Goal: Task Accomplishment & Management: Manage account settings

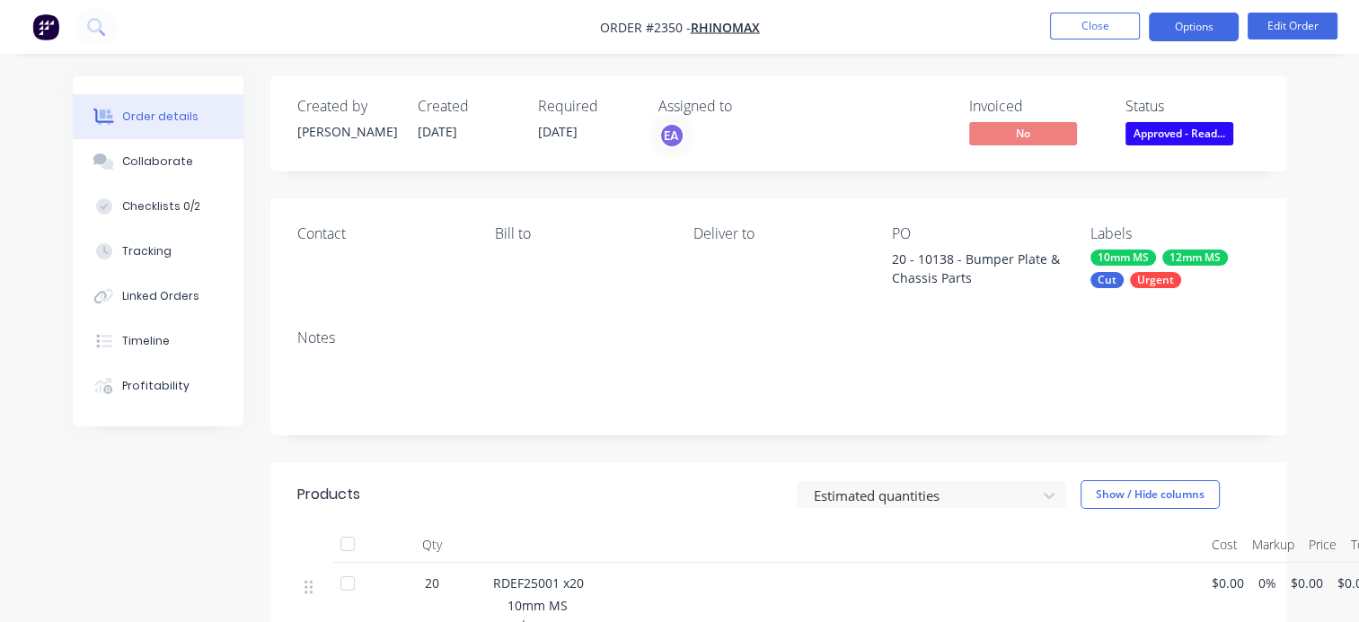
click at [1210, 22] on button "Options" at bounding box center [1194, 27] width 90 height 29
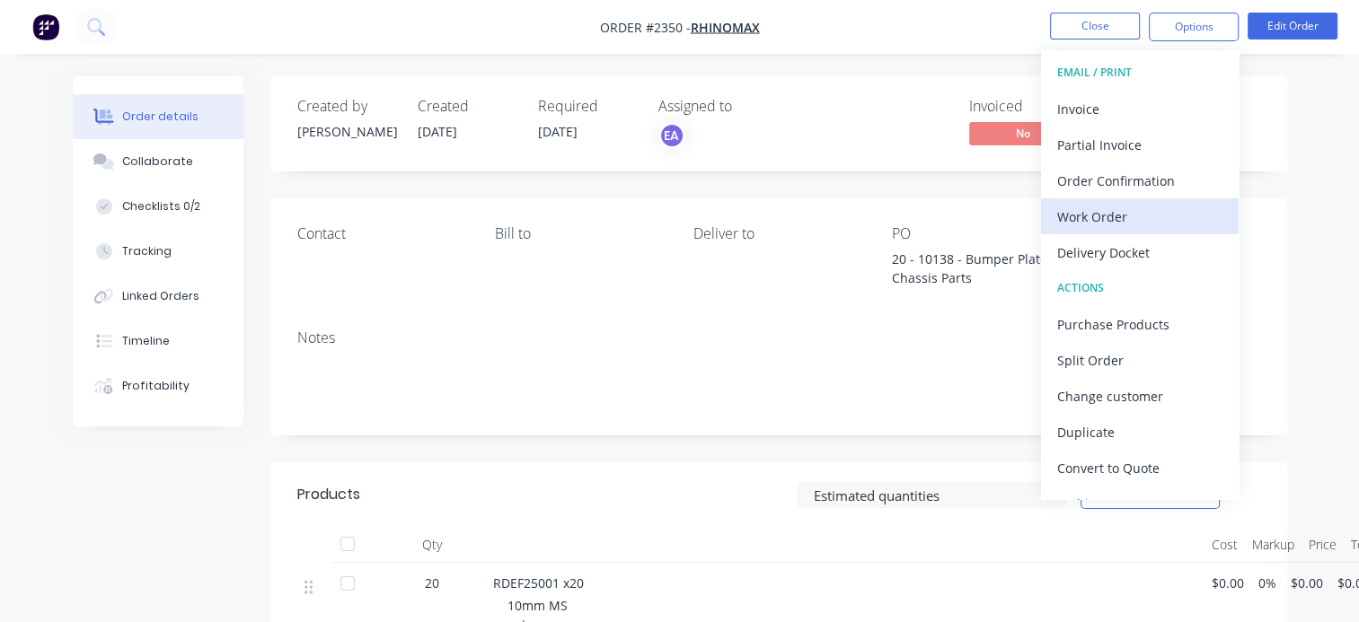
click at [1106, 219] on div "Work Order" at bounding box center [1139, 217] width 165 height 26
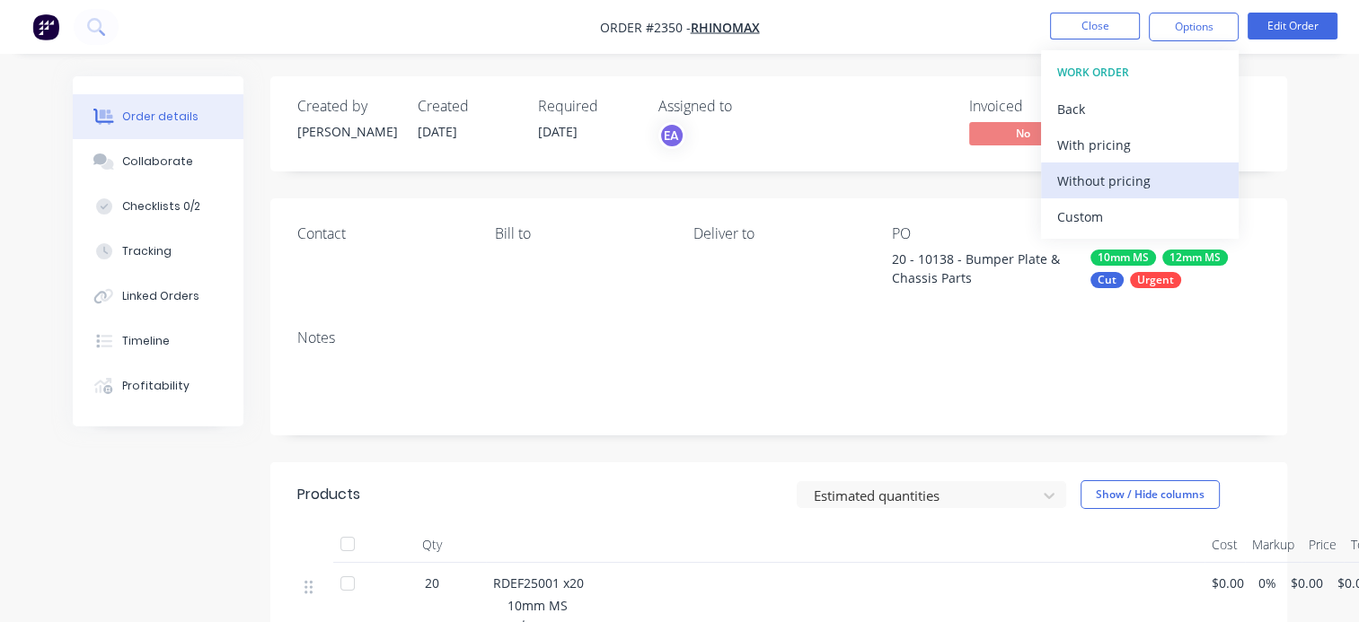
click at [1083, 183] on div "Without pricing" at bounding box center [1139, 181] width 165 height 26
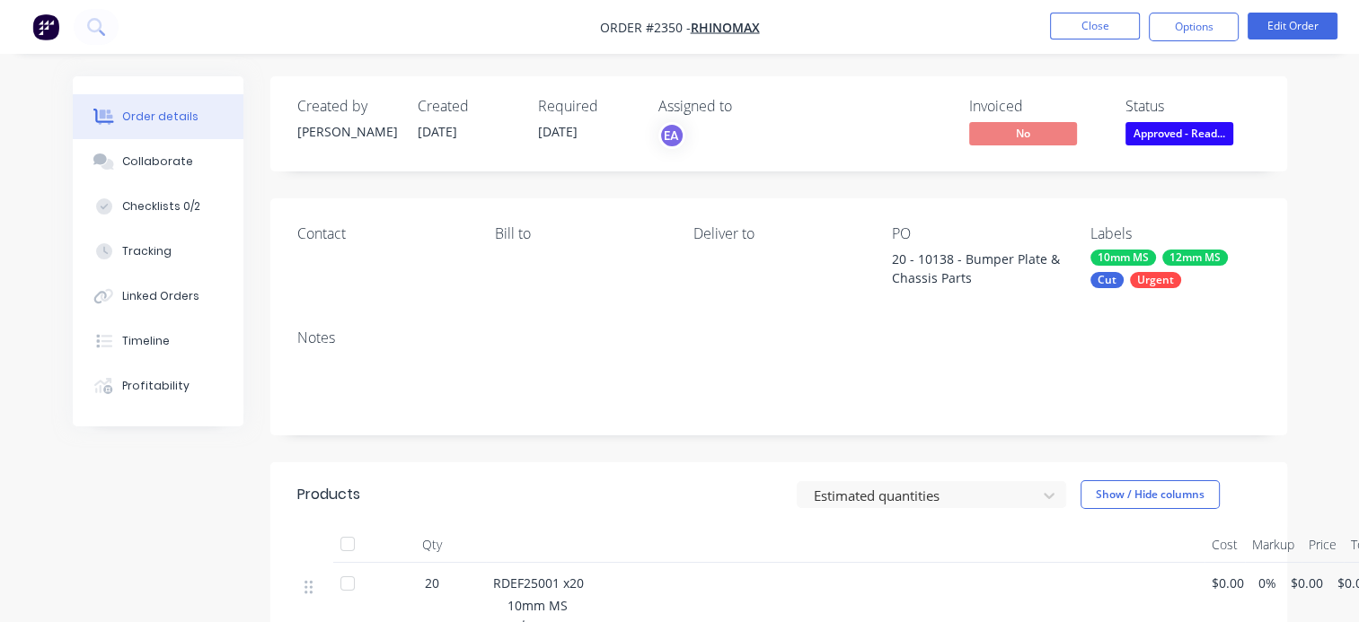
click at [773, 295] on div "Contact [PERSON_NAME] to Deliver to PO 20 - 10138 - Bumper Plate & Chassis Part…" at bounding box center [778, 256] width 1017 height 117
click at [1184, 139] on span "Approved - Read..." at bounding box center [1179, 133] width 108 height 22
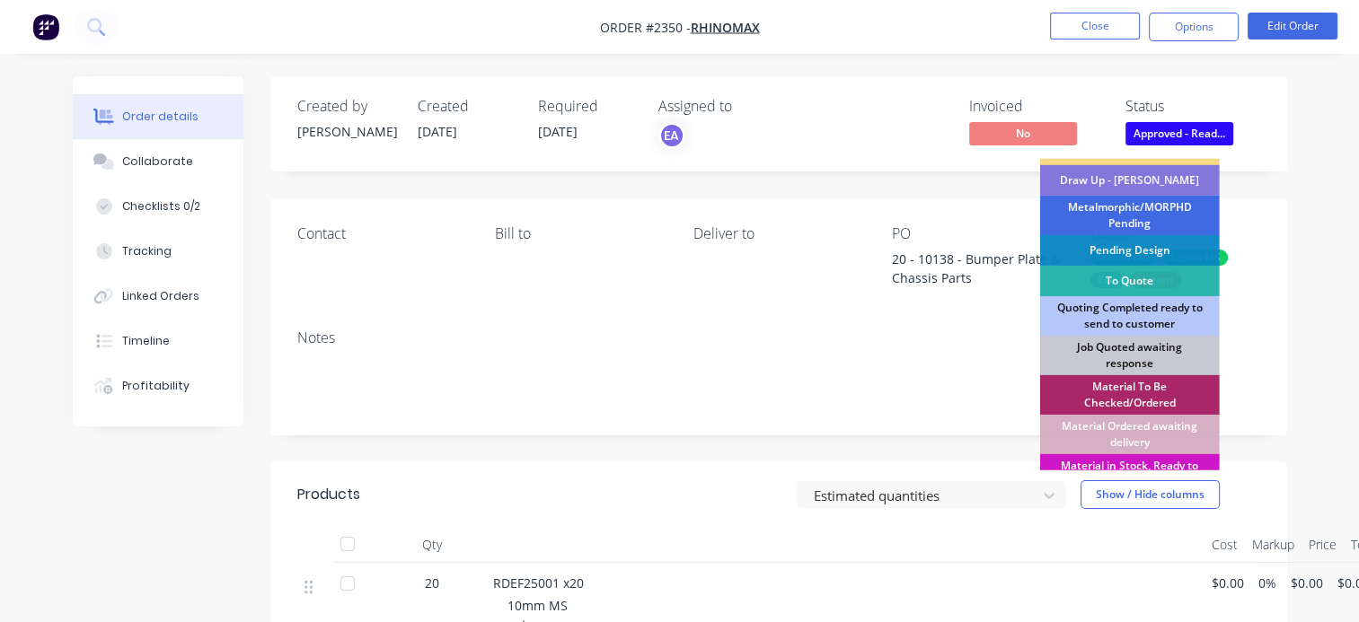
scroll to position [180, 0]
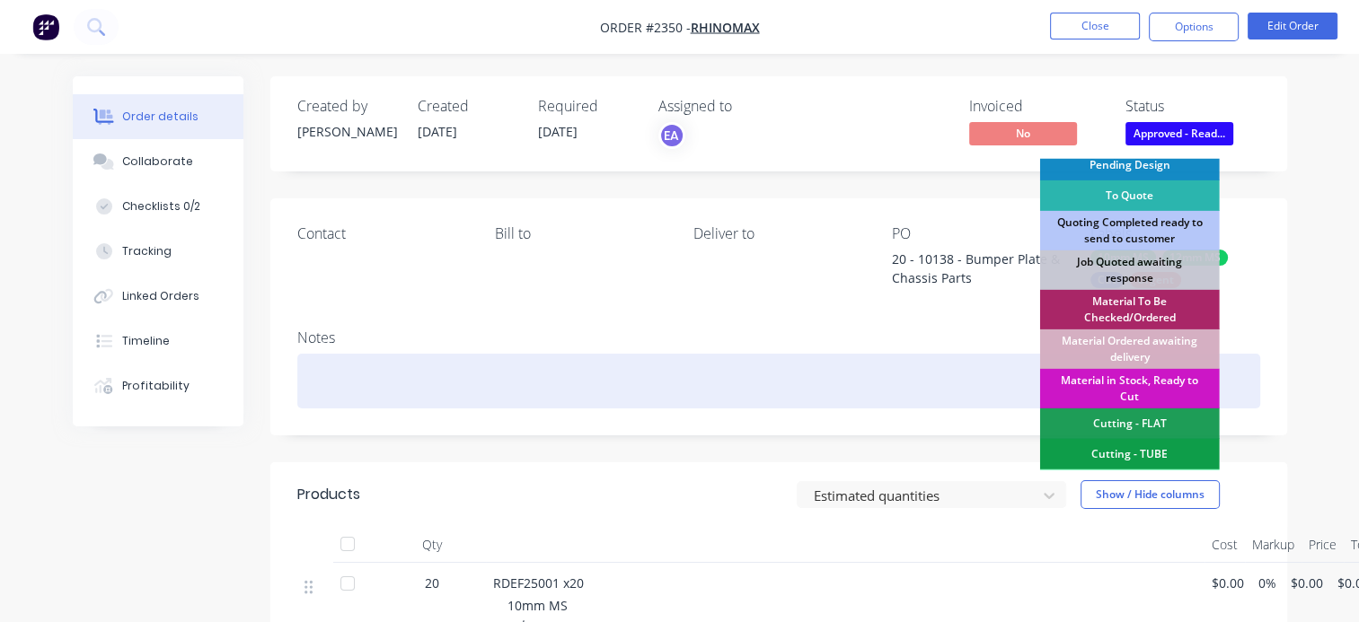
click at [374, 374] on div at bounding box center [778, 381] width 963 height 55
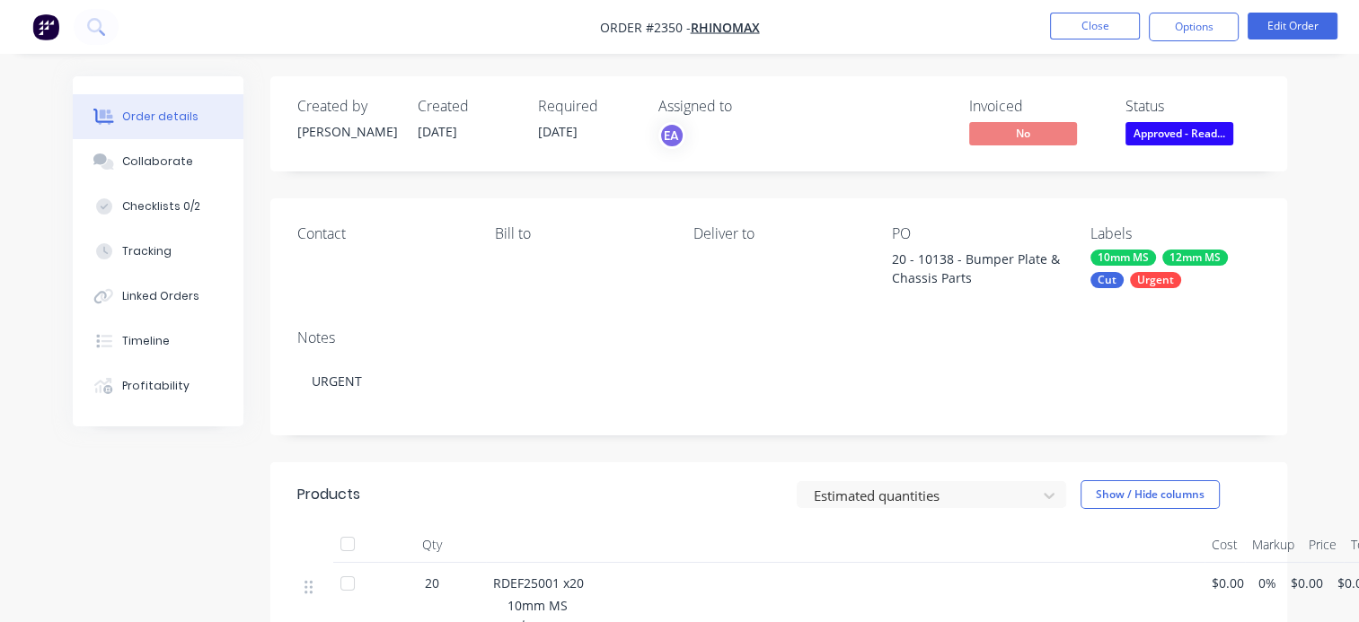
drag, startPoint x: 555, startPoint y: 305, endPoint x: 1150, endPoint y: 133, distance: 619.9
click at [1150, 133] on span "Approved - Read..." at bounding box center [1179, 133] width 108 height 22
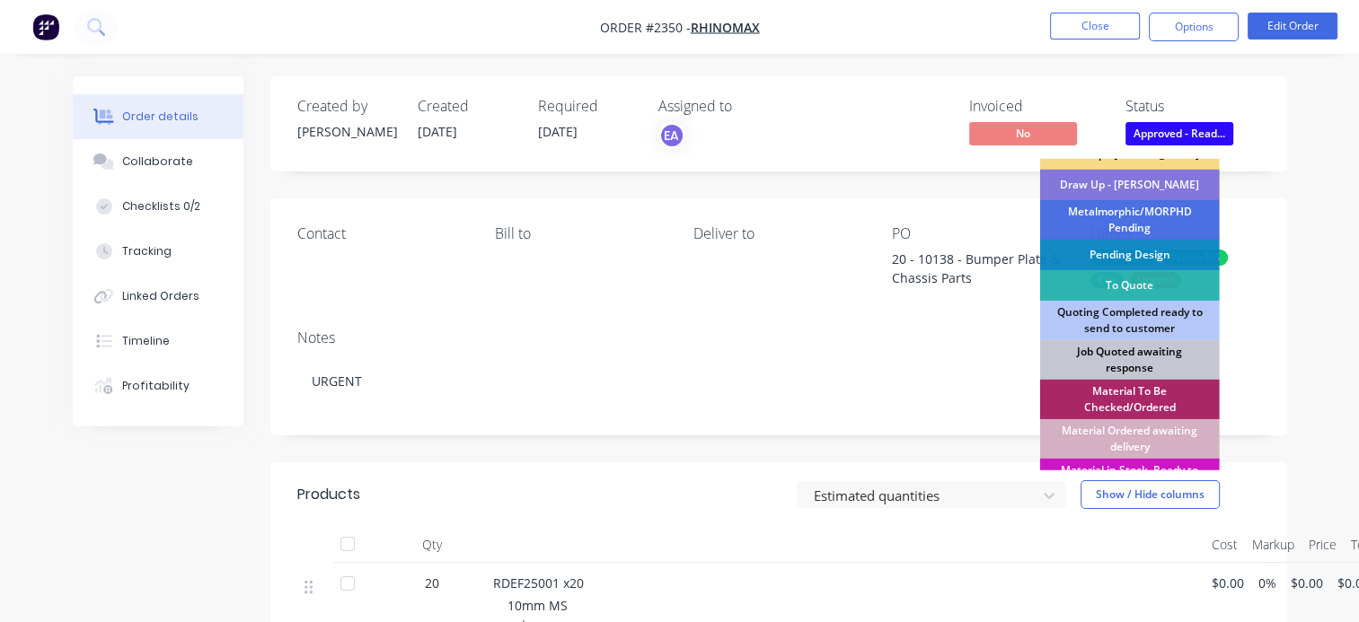
scroll to position [269, 0]
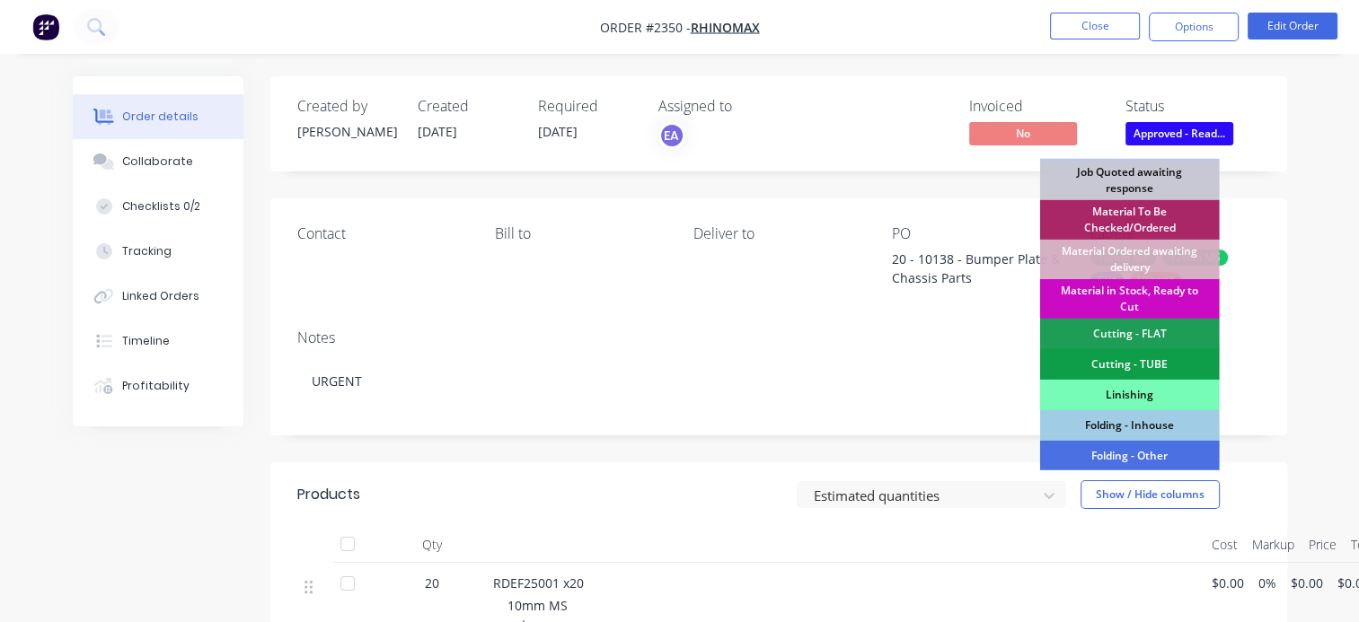
click at [1117, 297] on div "Material in Stock, Ready to Cut" at bounding box center [1130, 299] width 180 height 40
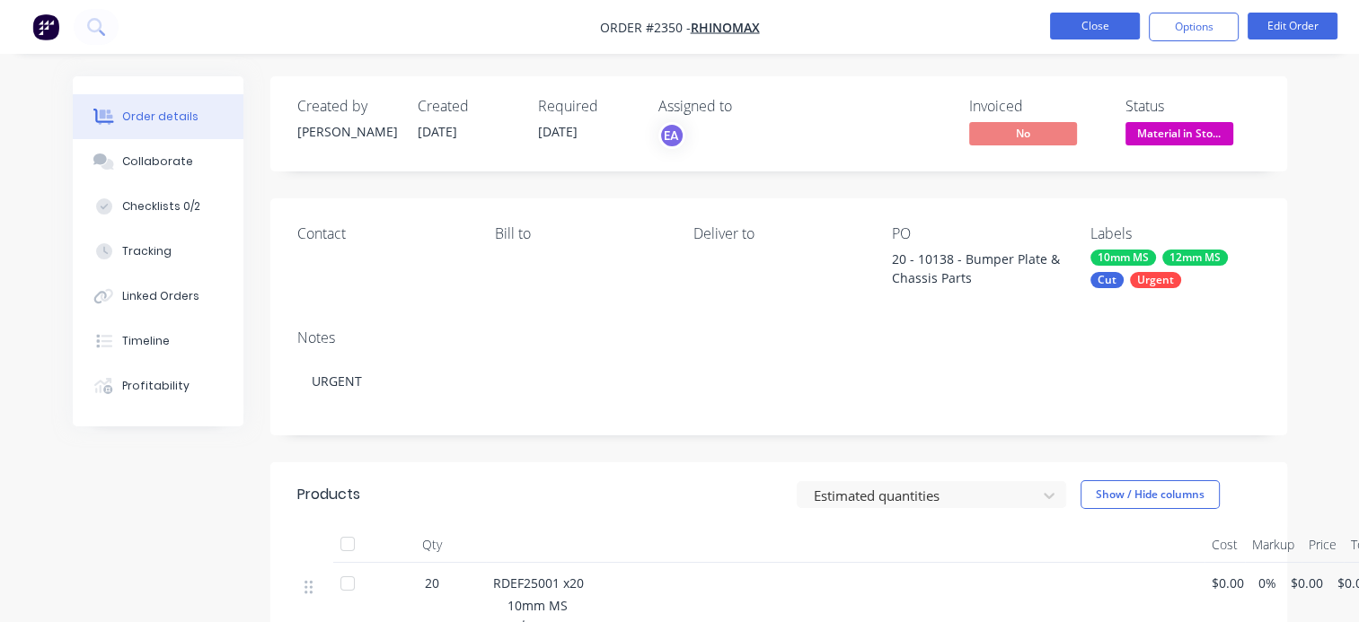
click at [1089, 25] on button "Close" at bounding box center [1095, 26] width 90 height 27
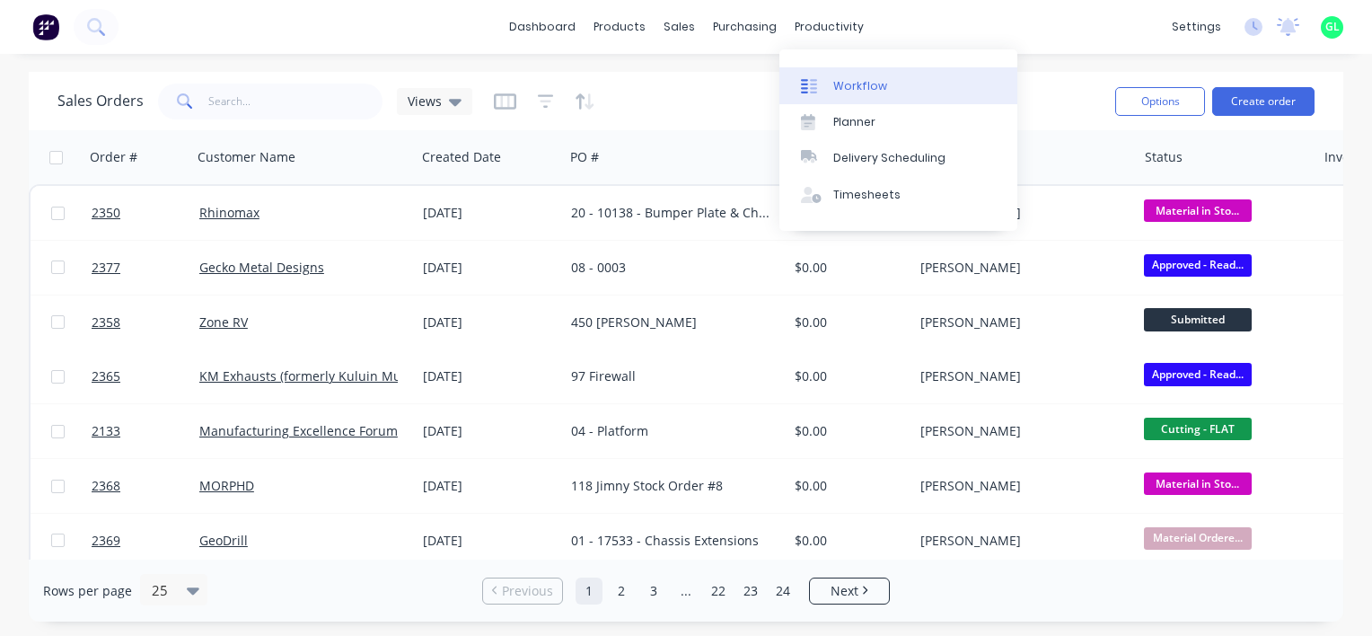
click at [841, 83] on div "Workflow" at bounding box center [860, 86] width 54 height 16
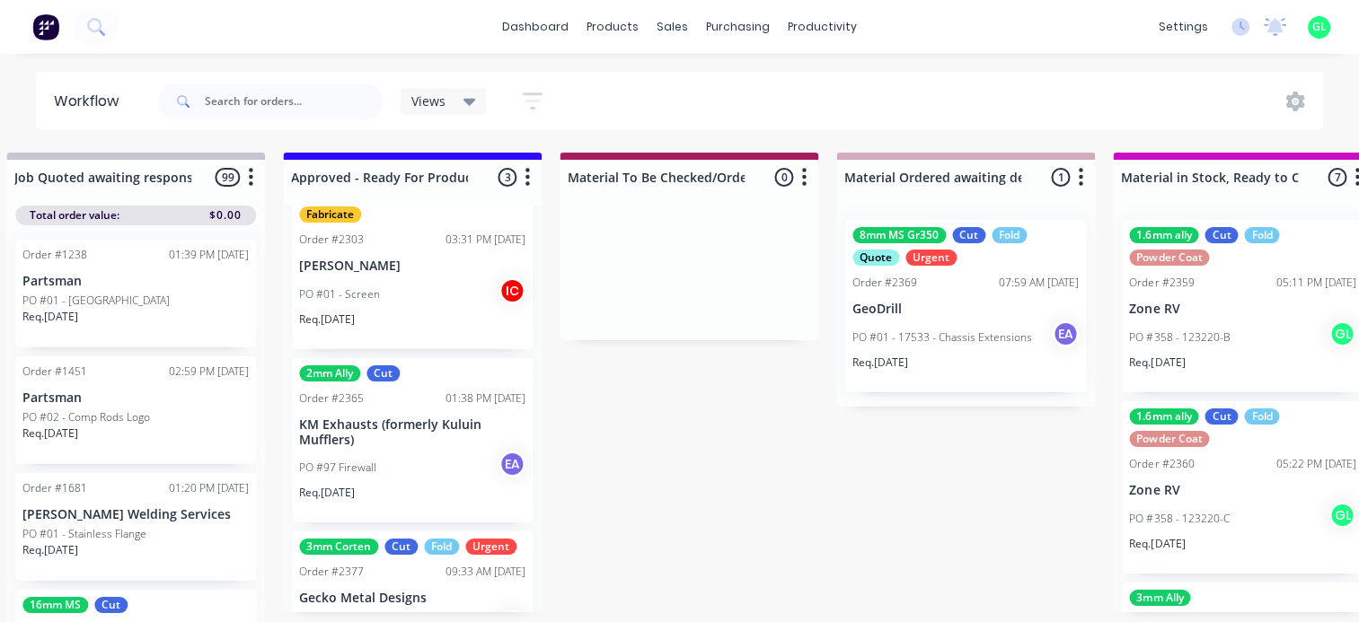
scroll to position [113, 0]
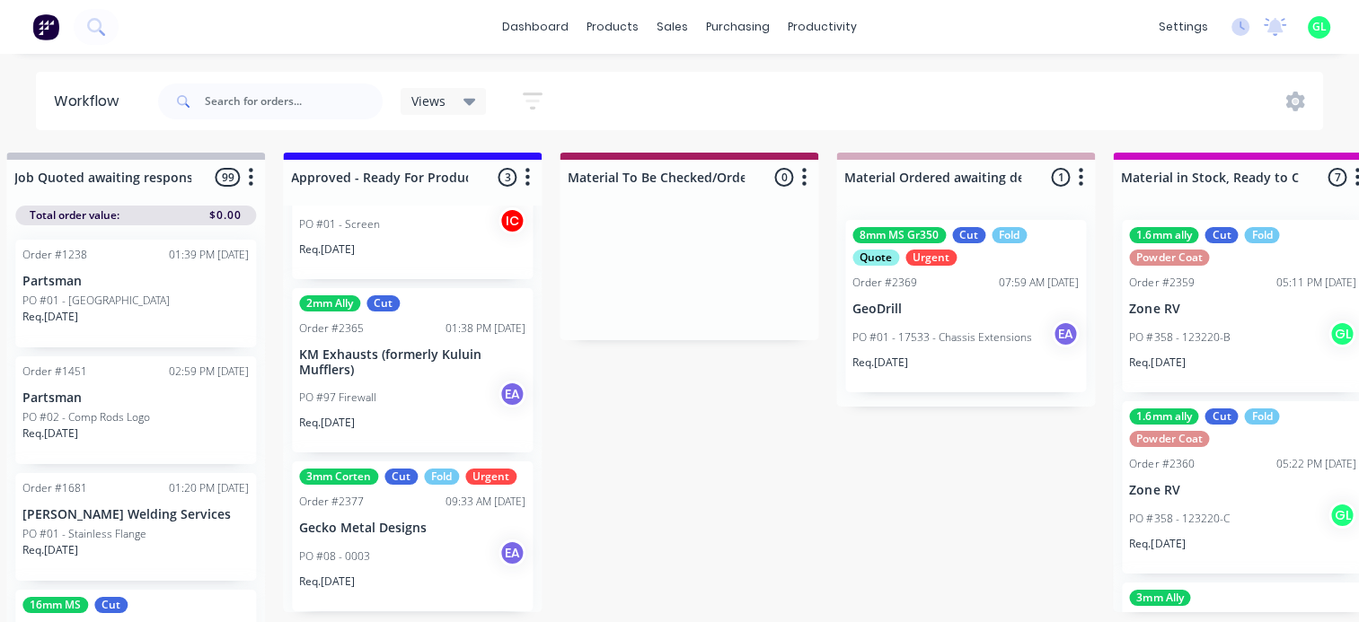
click at [402, 546] on div "PO #08 - 0003 EA" at bounding box center [412, 557] width 226 height 34
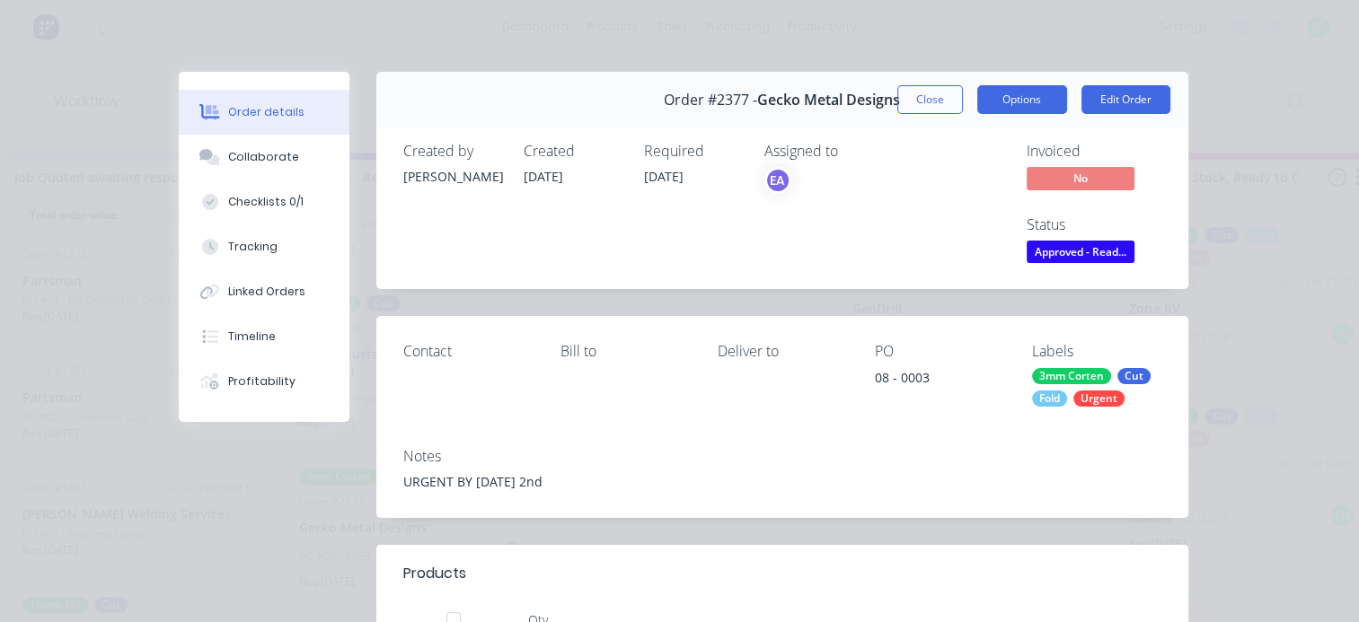
click at [1033, 91] on button "Options" at bounding box center [1022, 99] width 90 height 29
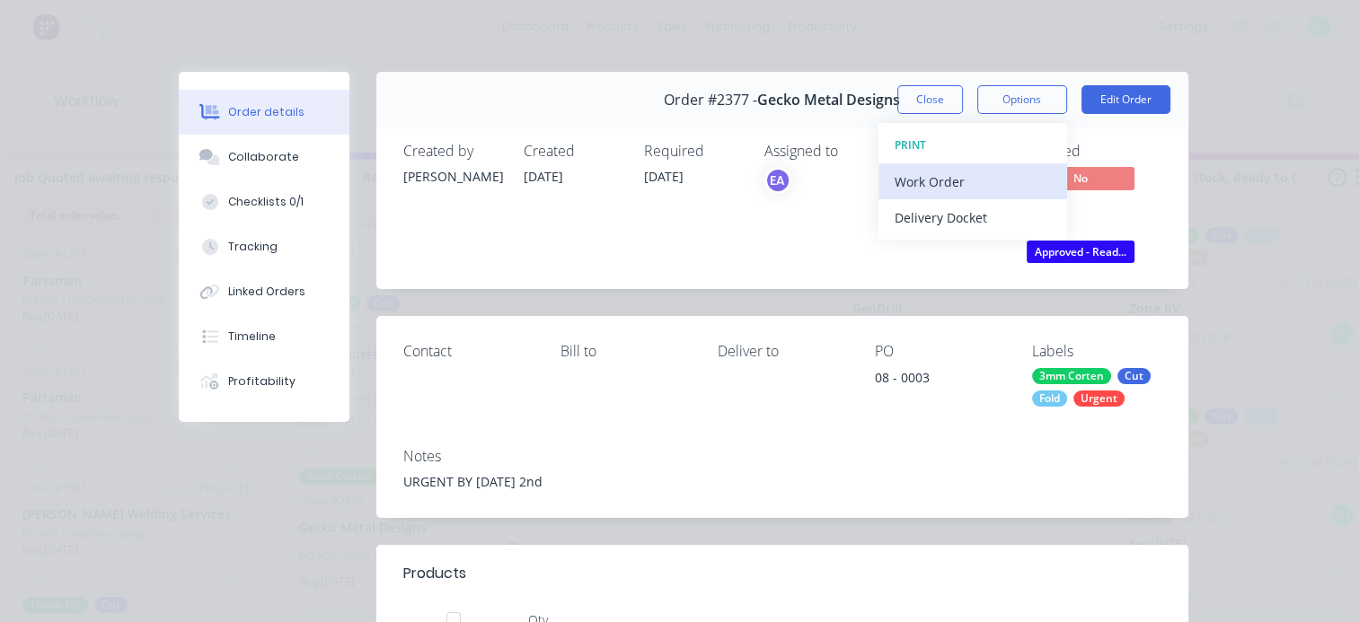
click at [964, 175] on div "Work Order" at bounding box center [973, 182] width 156 height 26
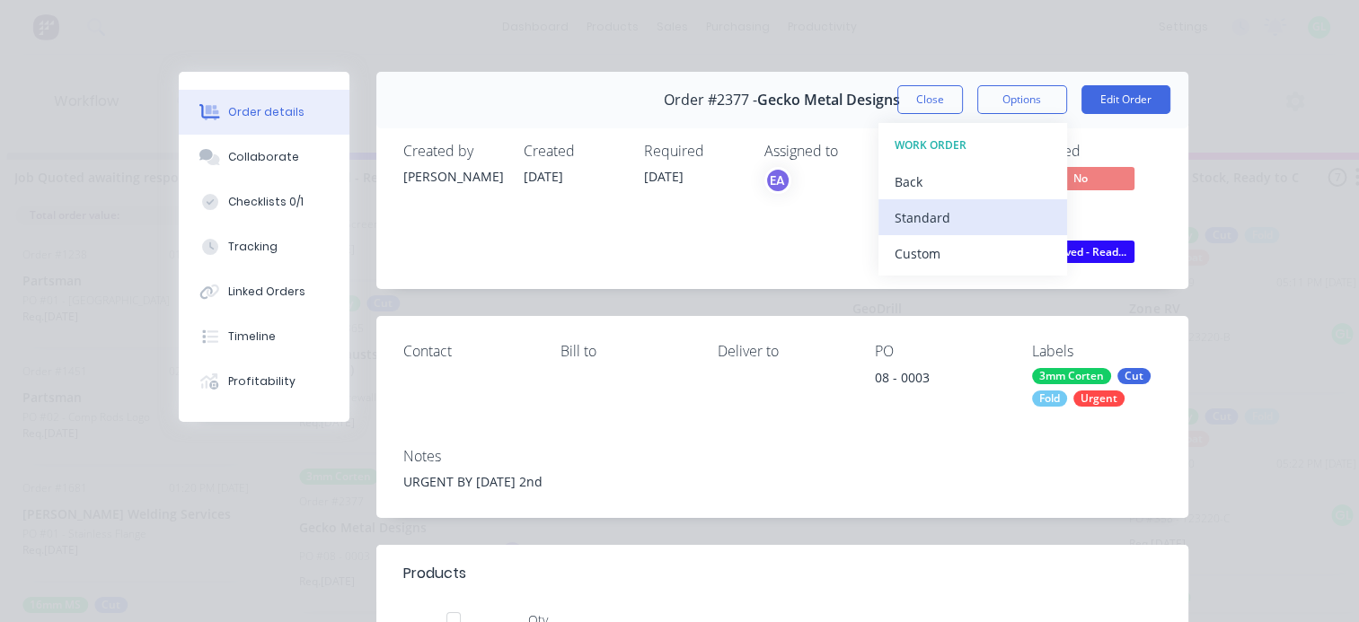
click at [940, 212] on div "Standard" at bounding box center [973, 218] width 156 height 26
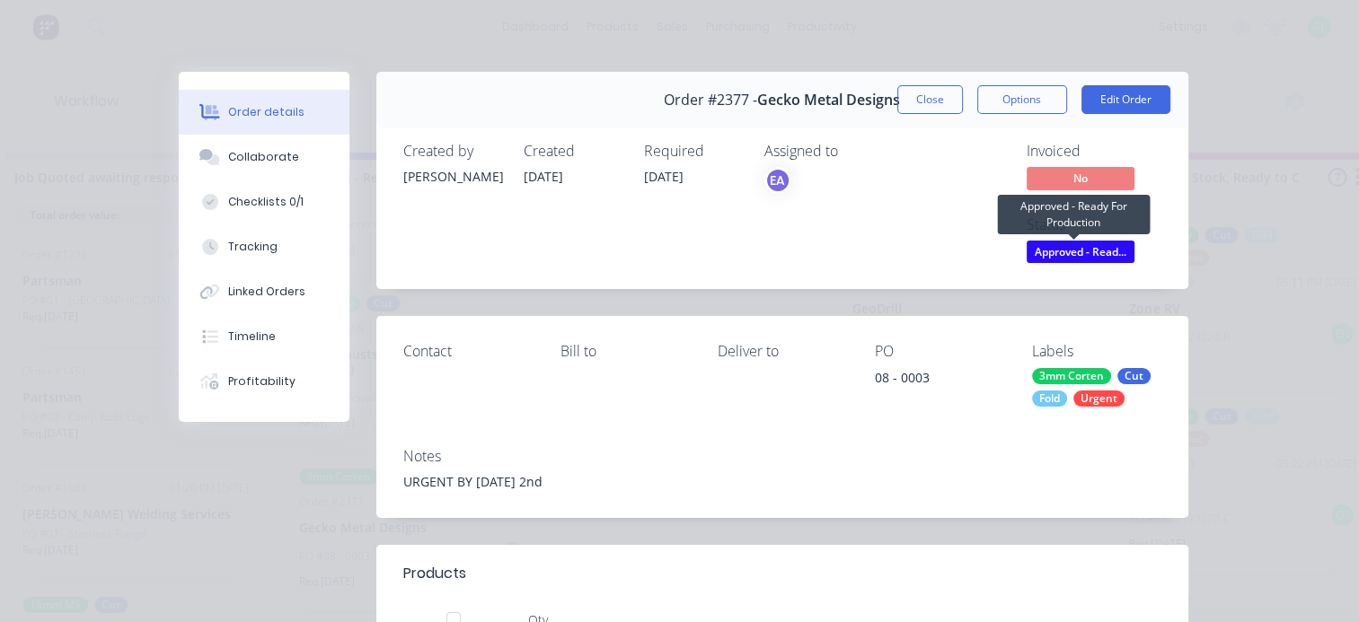
click at [1067, 259] on span "Approved - Read..." at bounding box center [1081, 252] width 108 height 22
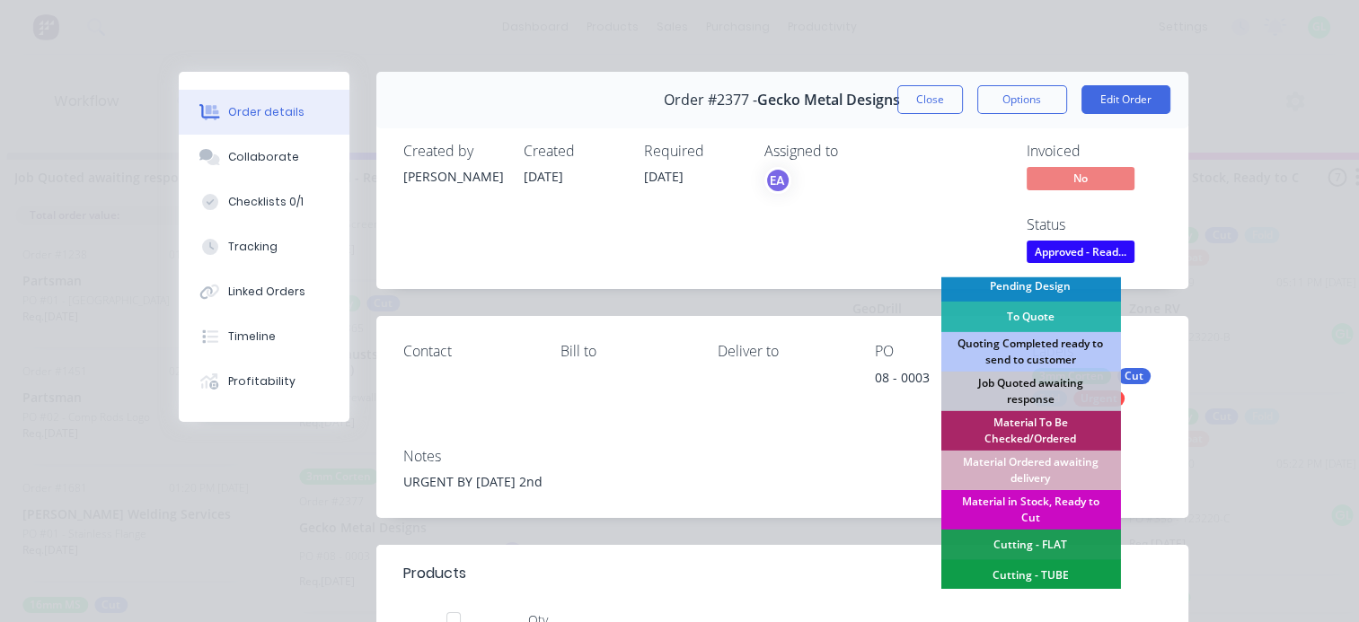
scroll to position [180, 0]
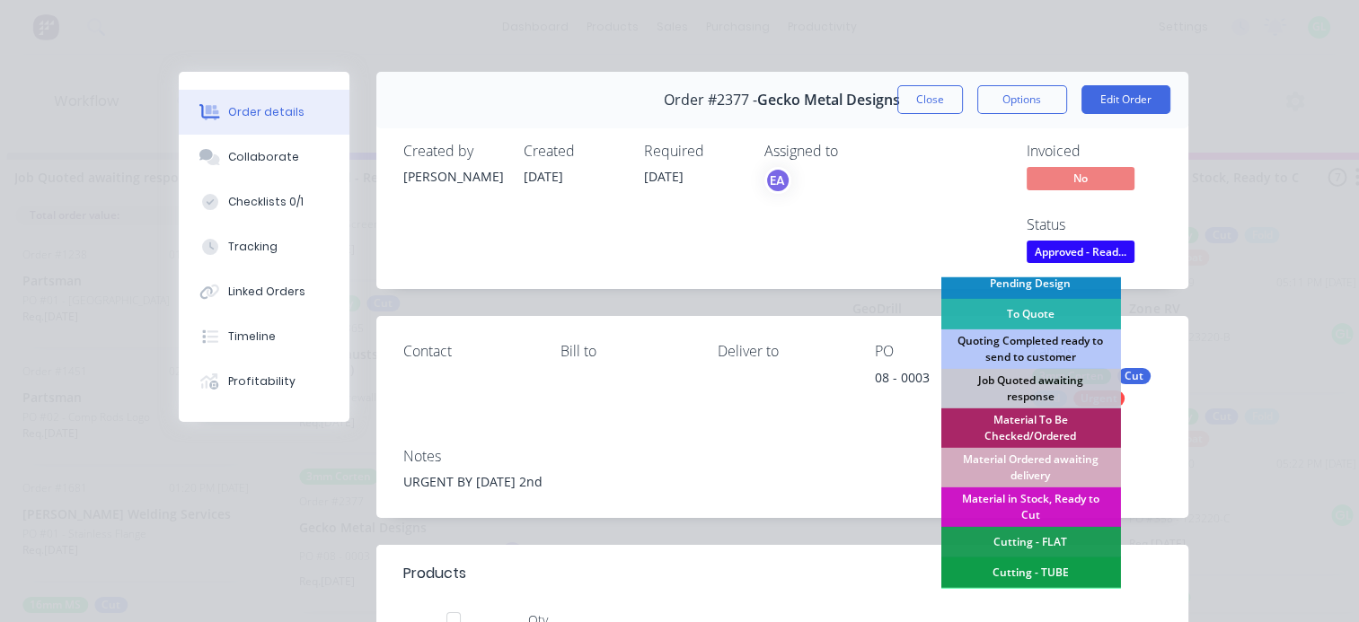
click at [1027, 465] on div "Material Ordered awaiting delivery" at bounding box center [1030, 468] width 180 height 40
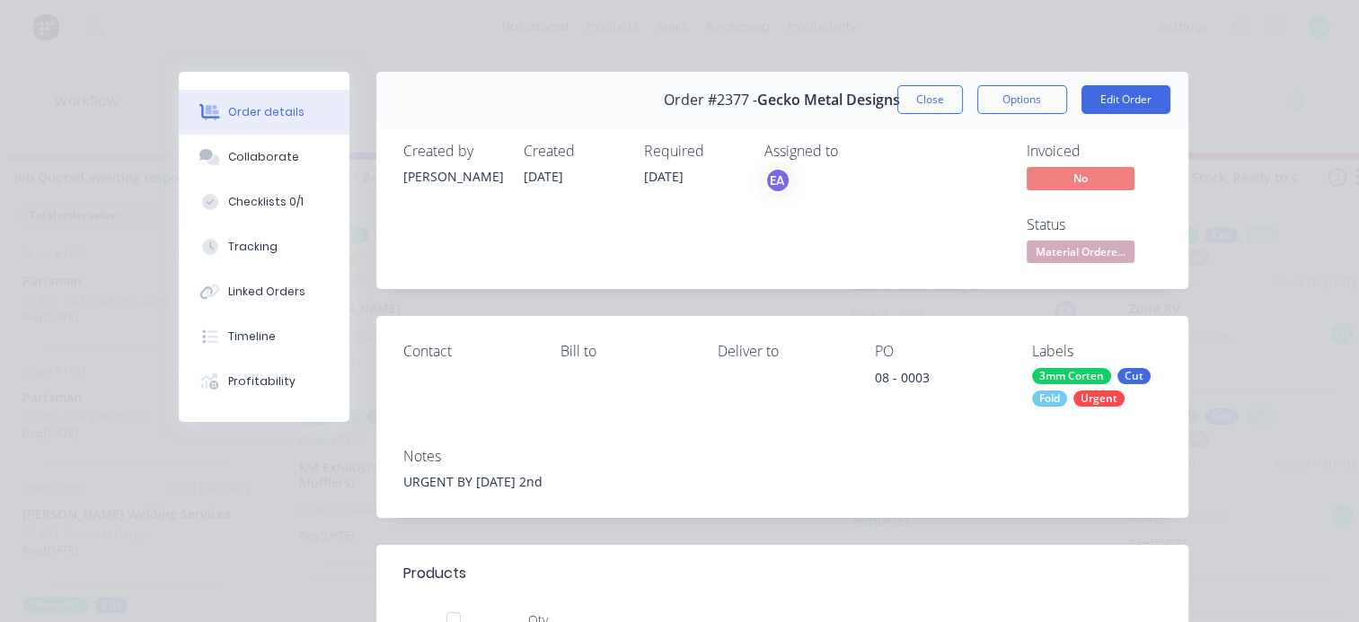
scroll to position [0, 0]
click at [243, 198] on div "Checklists 0/1" at bounding box center [265, 202] width 75 height 16
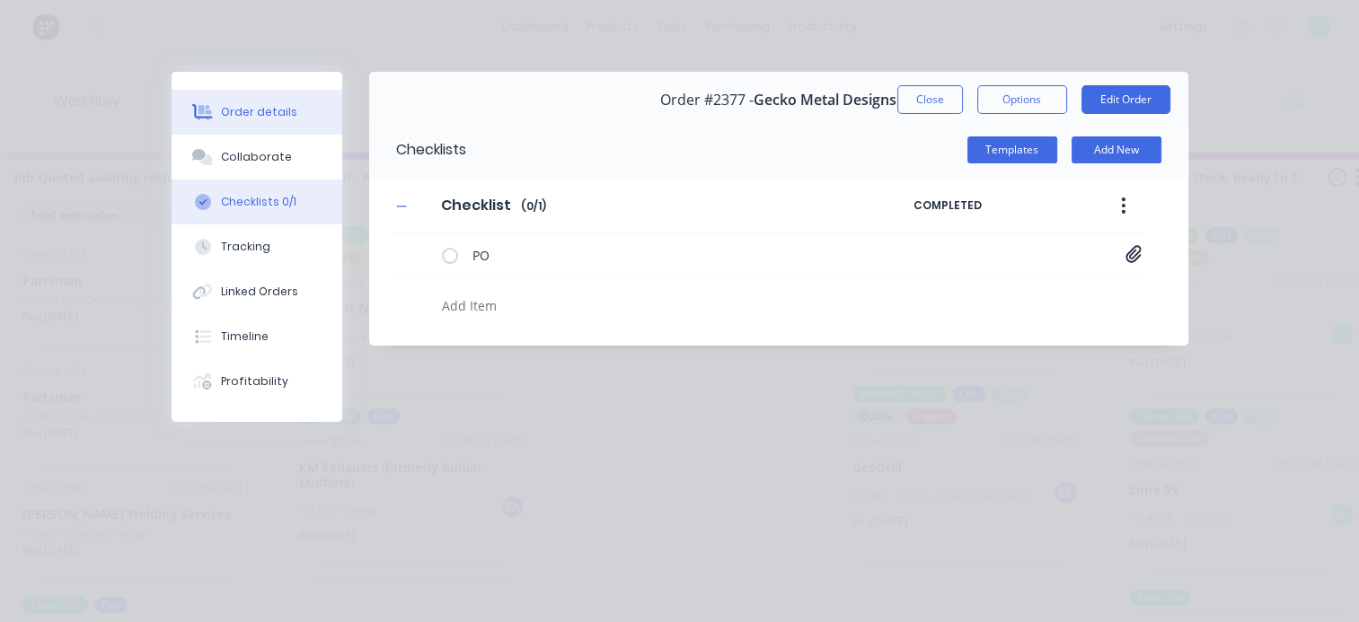
click at [251, 101] on button "Order details" at bounding box center [257, 112] width 171 height 45
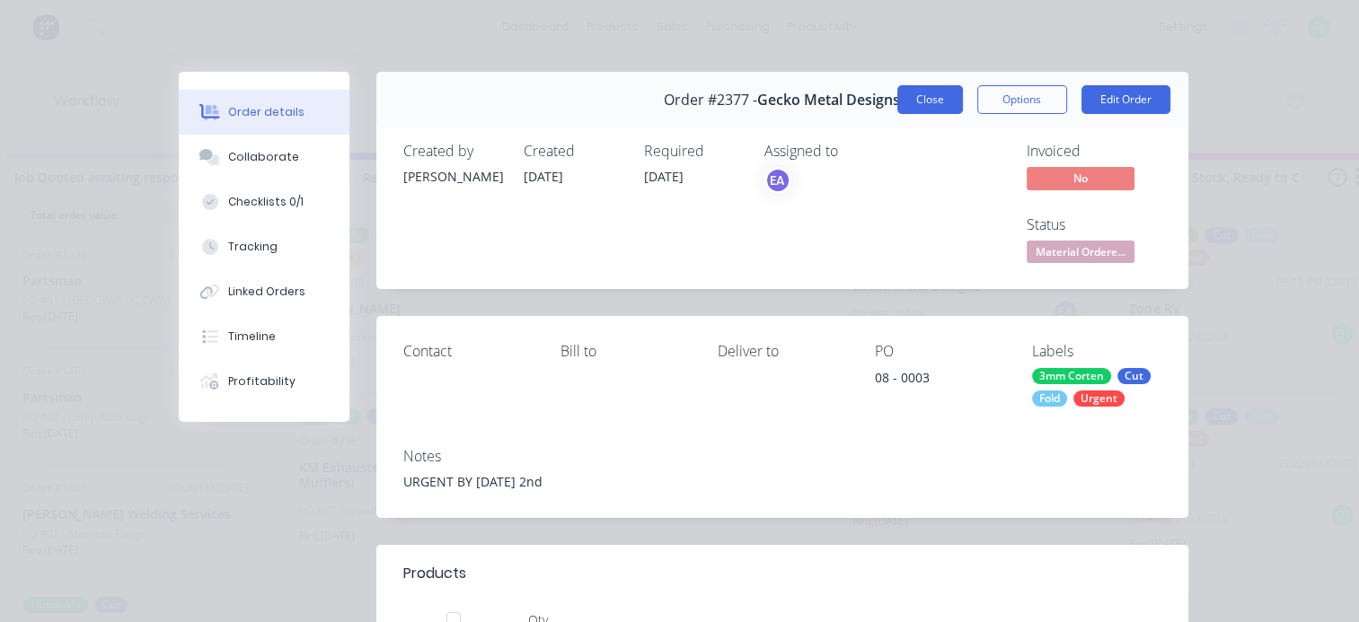
click at [920, 97] on button "Close" at bounding box center [930, 99] width 66 height 29
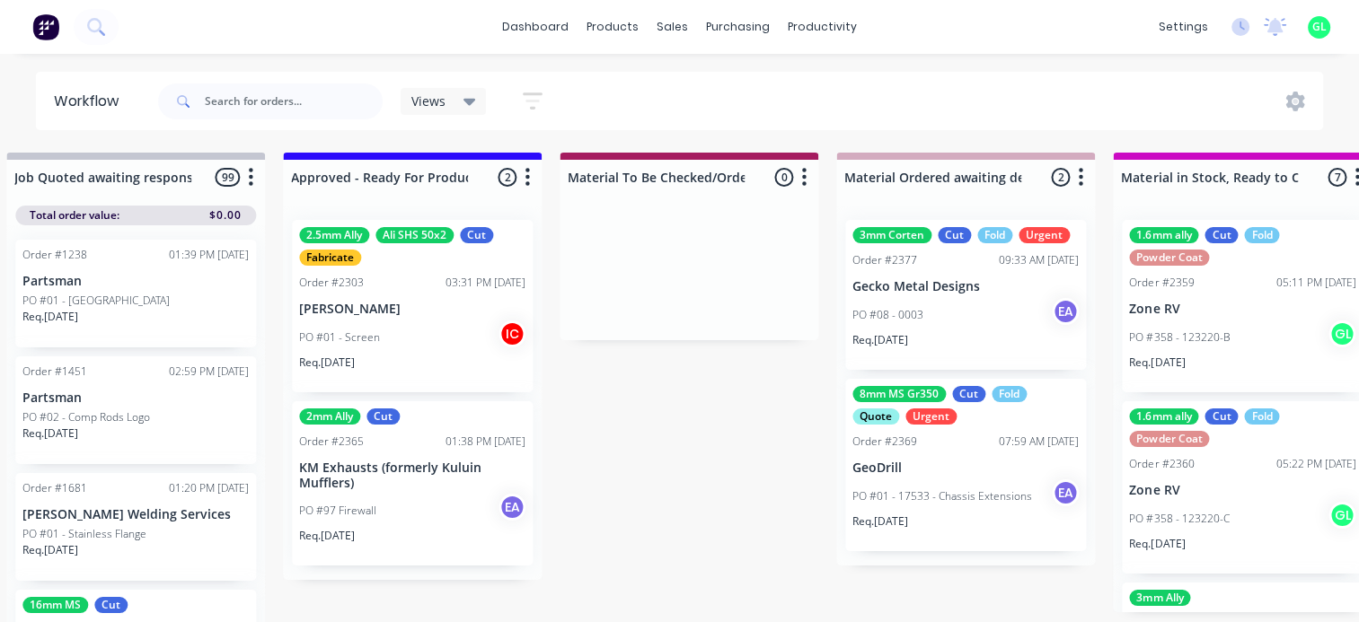
click at [417, 482] on p "KM Exhausts (formerly Kuluin Mufflers)" at bounding box center [412, 476] width 226 height 31
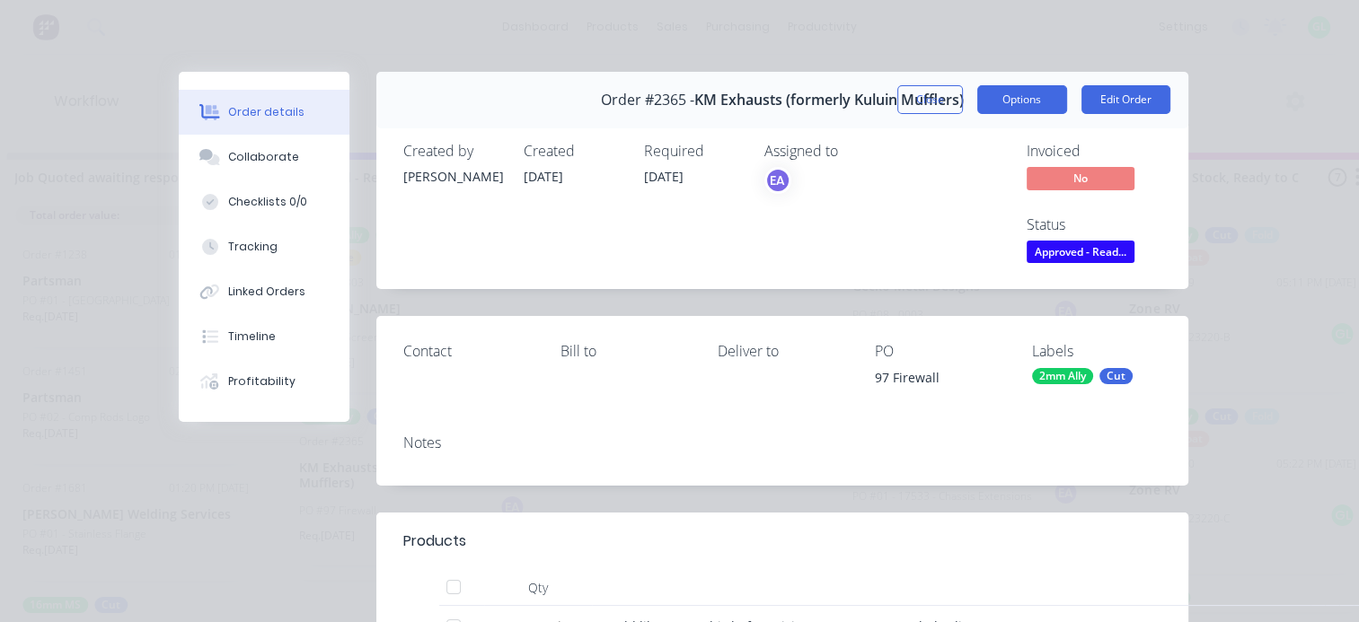
click at [1004, 105] on button "Options" at bounding box center [1022, 99] width 90 height 29
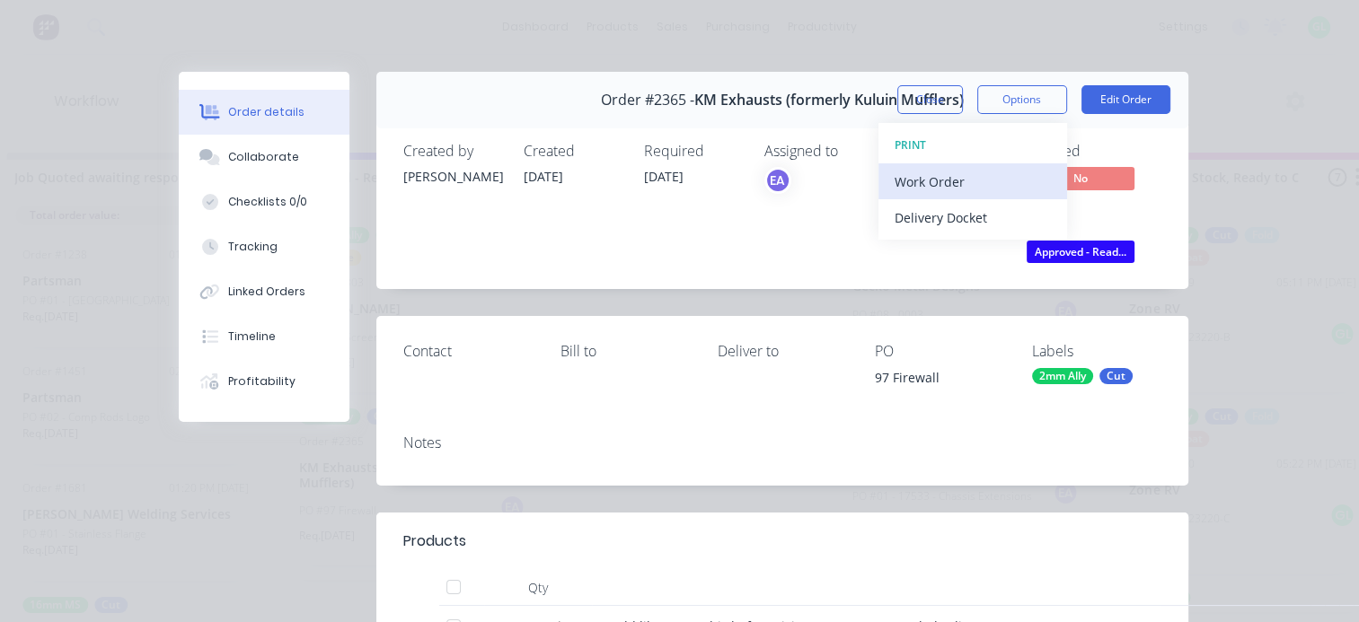
click at [965, 164] on button "Work Order" at bounding box center [972, 181] width 189 height 36
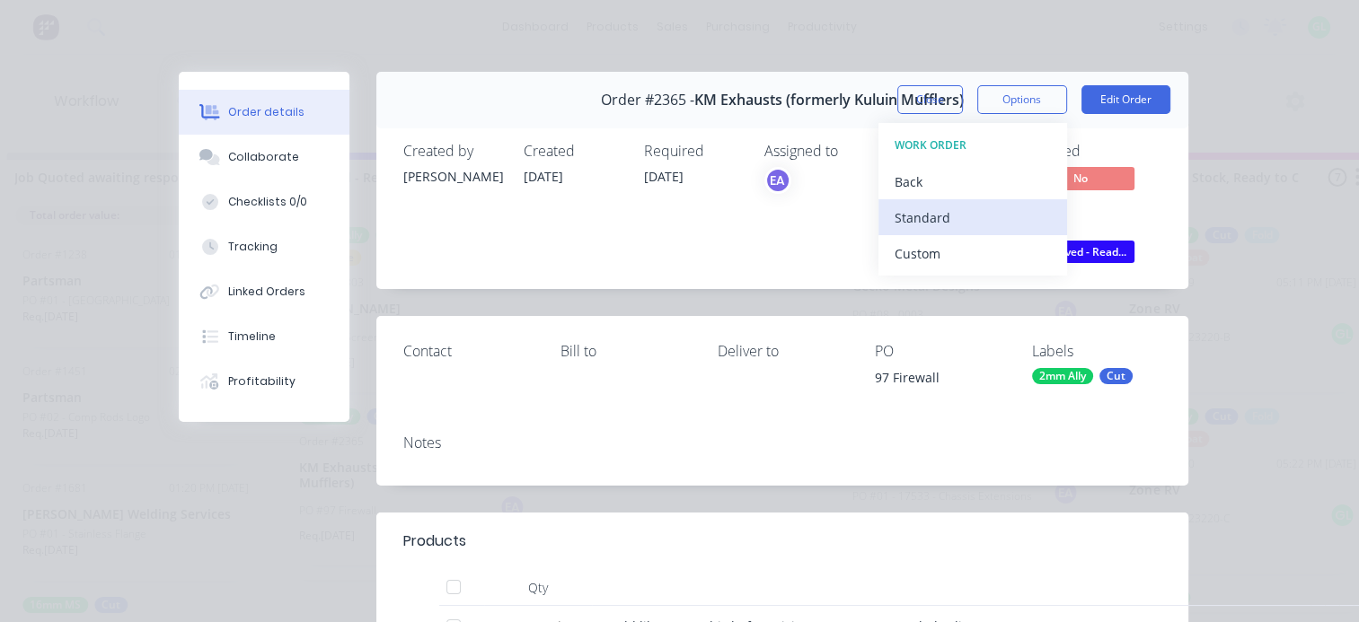
click at [931, 223] on div "Standard" at bounding box center [973, 218] width 156 height 26
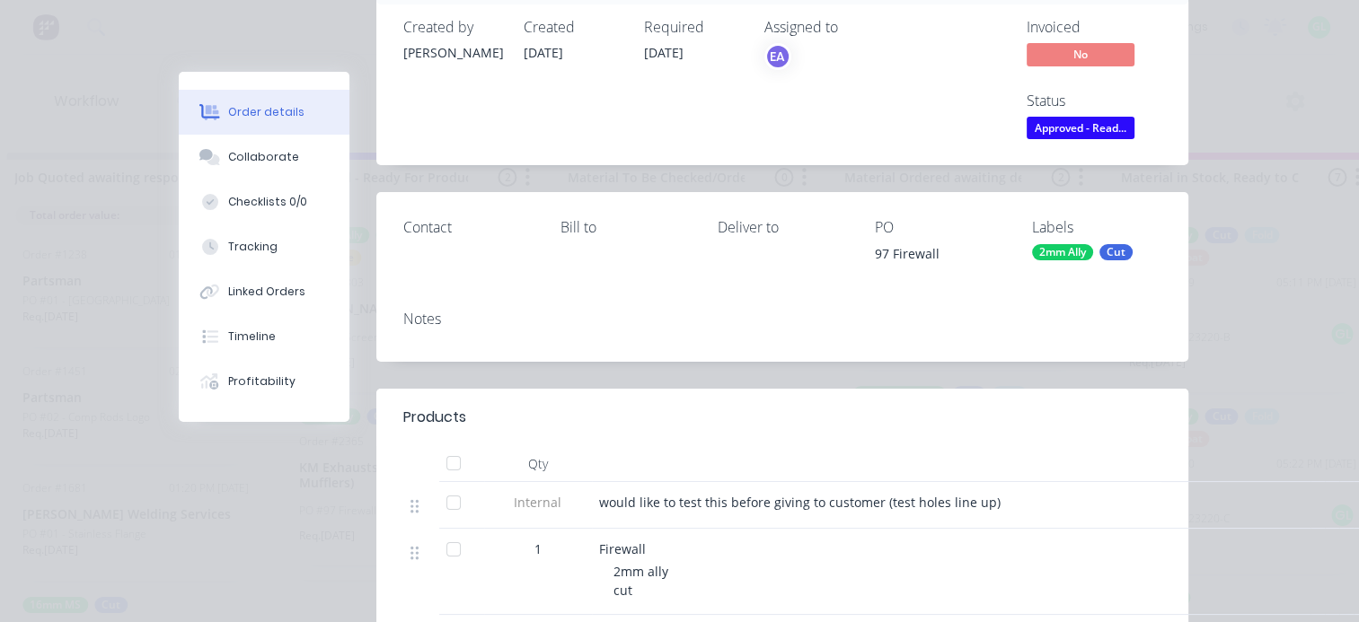
scroll to position [269, 0]
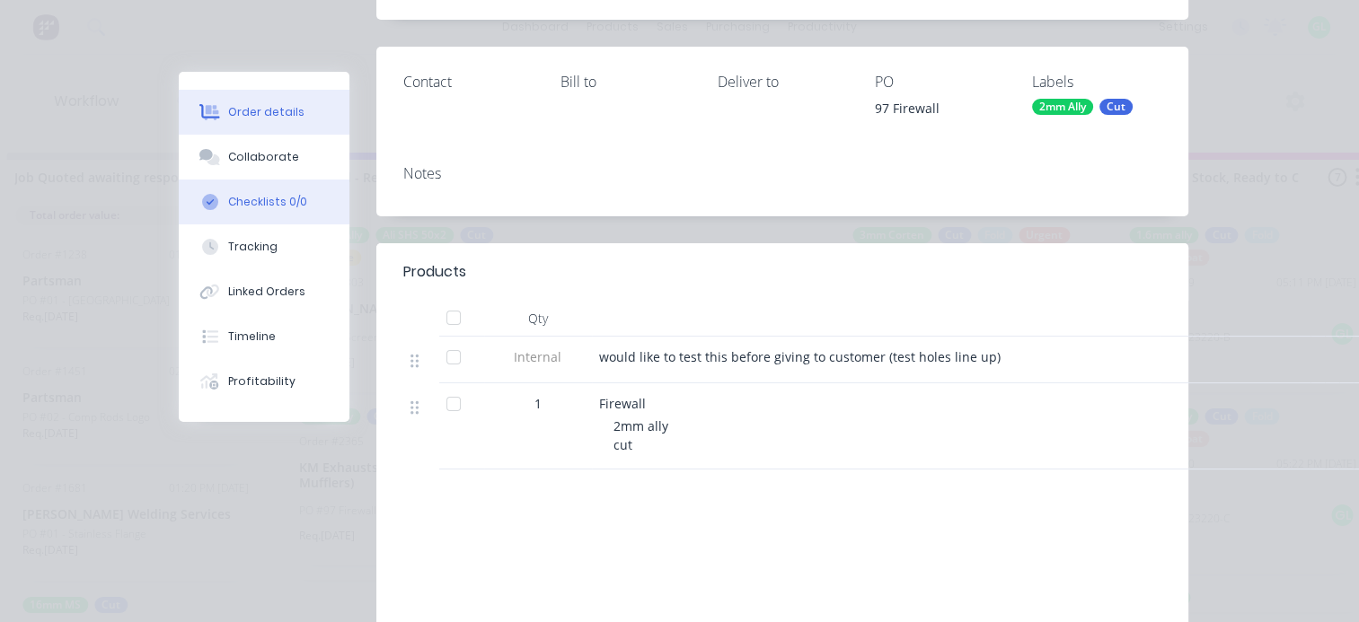
click at [273, 197] on div "Checklists 0/0" at bounding box center [267, 202] width 79 height 16
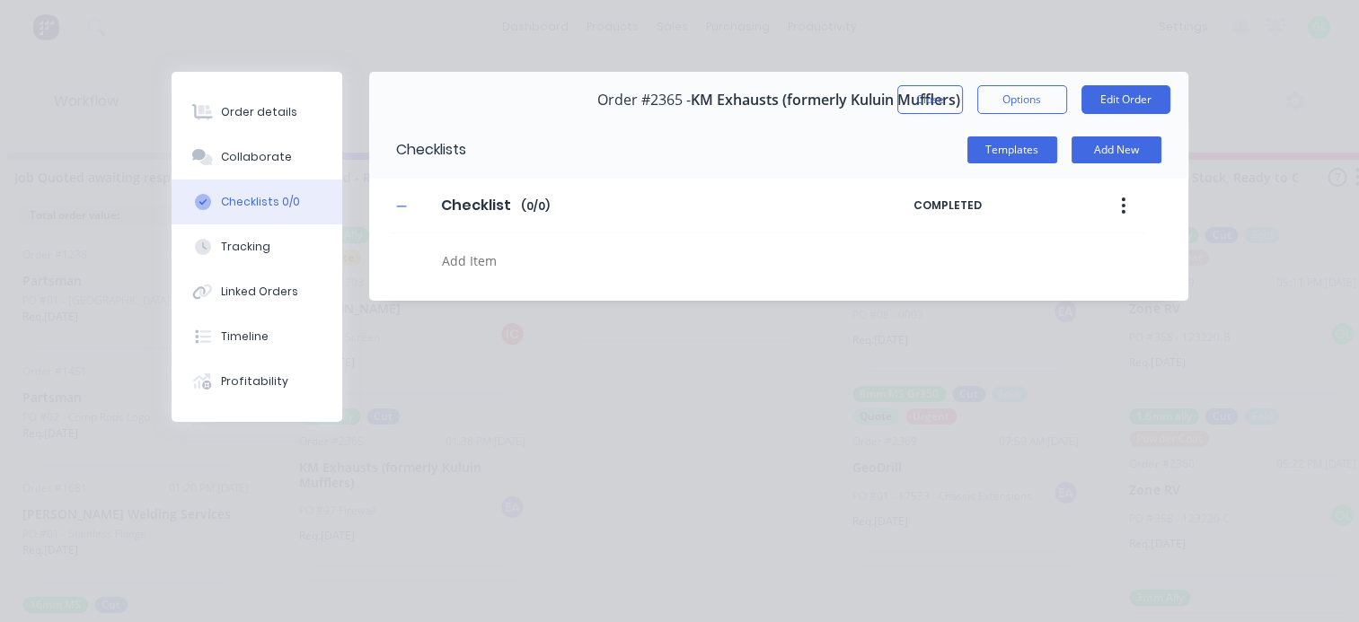
scroll to position [0, 0]
click at [270, 163] on div "Collaborate" at bounding box center [256, 157] width 71 height 16
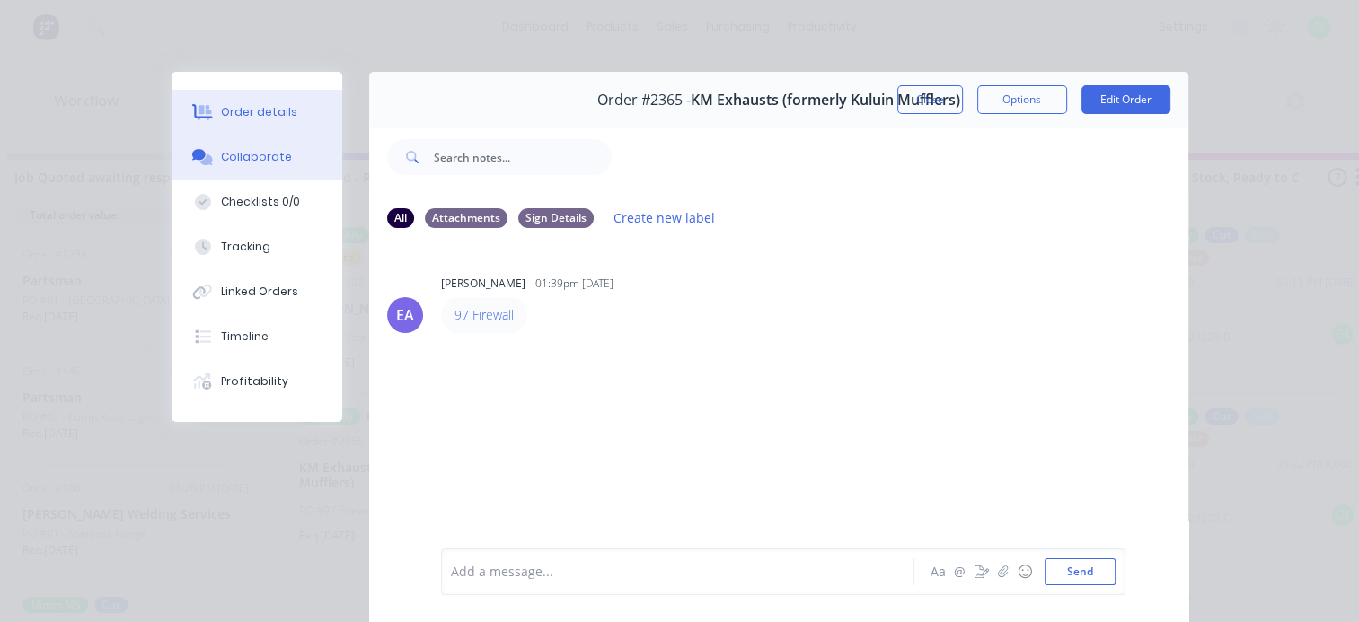
click at [266, 112] on div "Order details" at bounding box center [259, 112] width 76 height 16
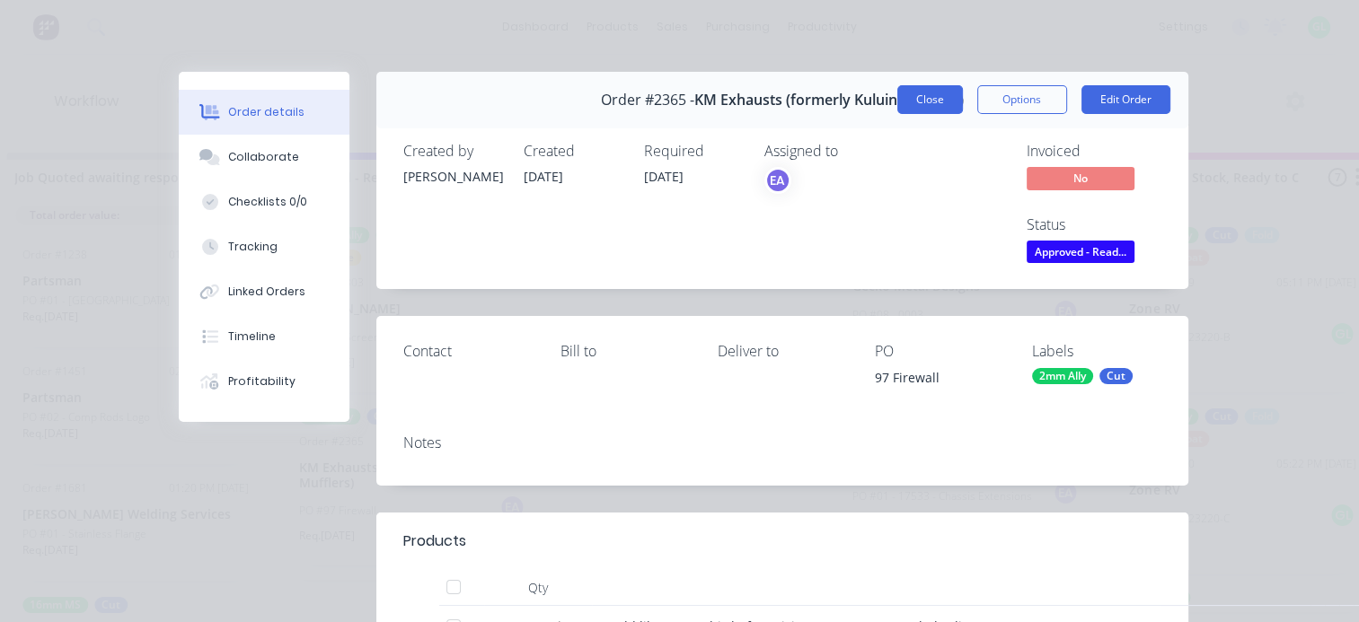
click at [927, 101] on button "Close" at bounding box center [930, 99] width 66 height 29
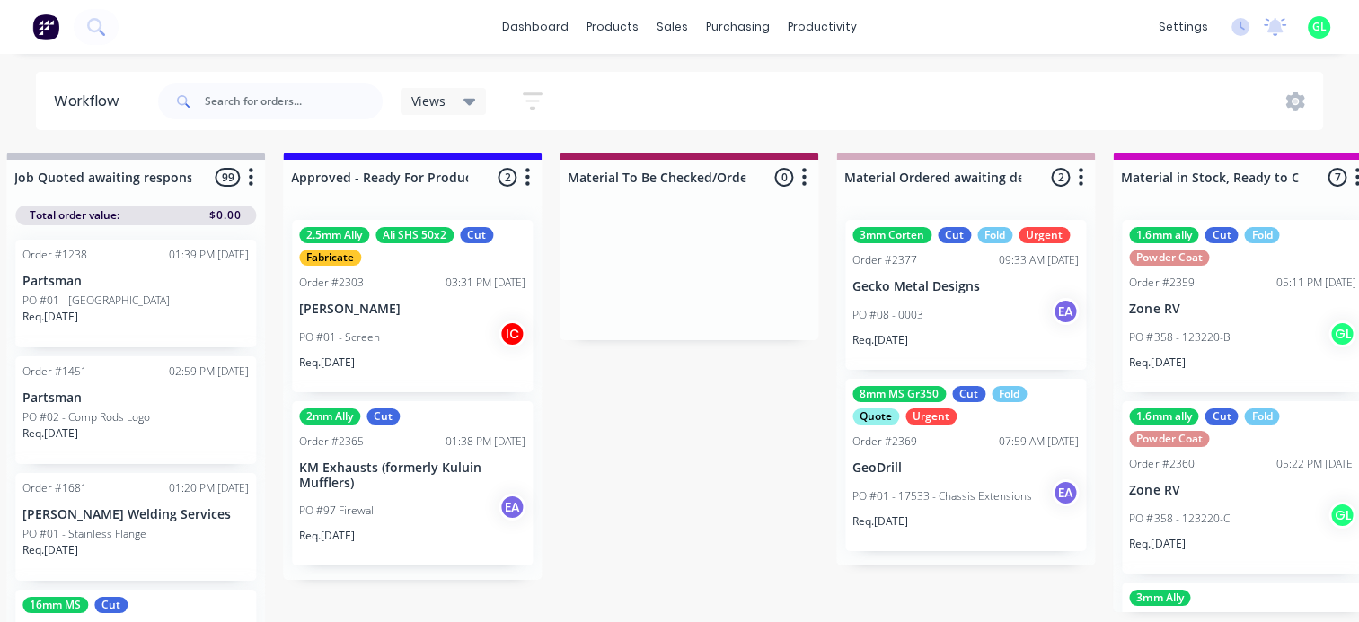
click at [414, 321] on div "PO #01 - Screen IC" at bounding box center [412, 338] width 226 height 34
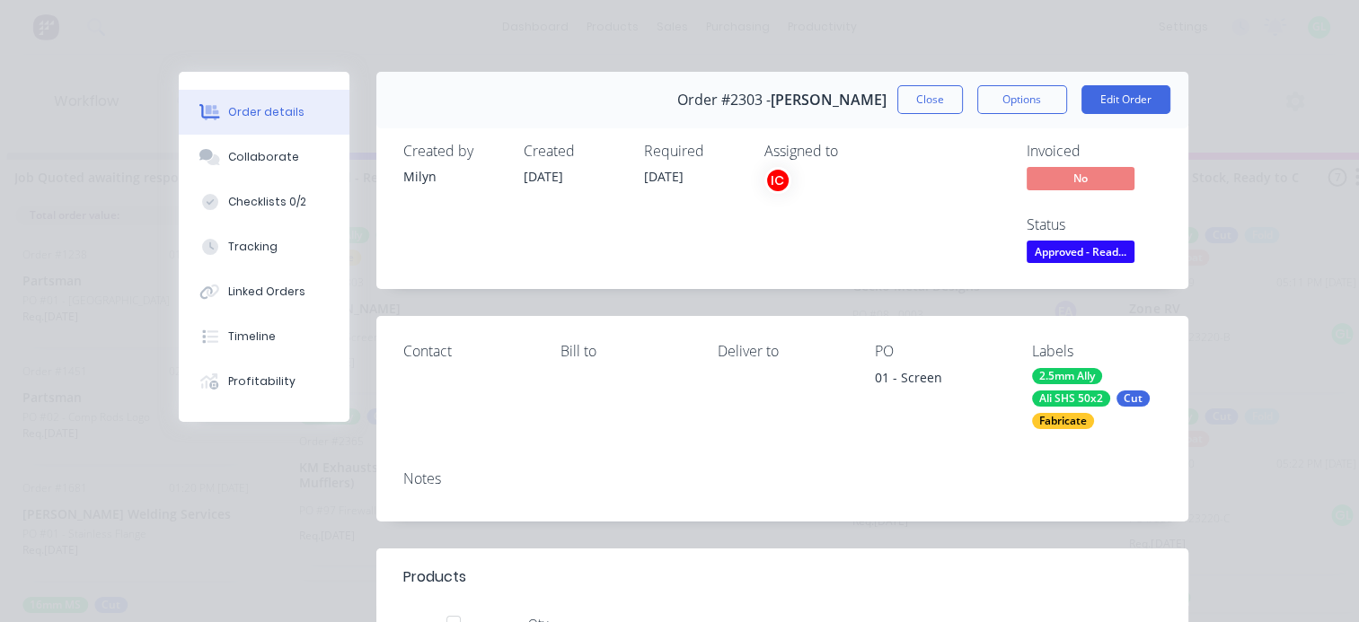
drag, startPoint x: 906, startPoint y: 103, endPoint x: 783, endPoint y: 507, distance: 421.6
click at [906, 102] on button "Close" at bounding box center [930, 99] width 66 height 29
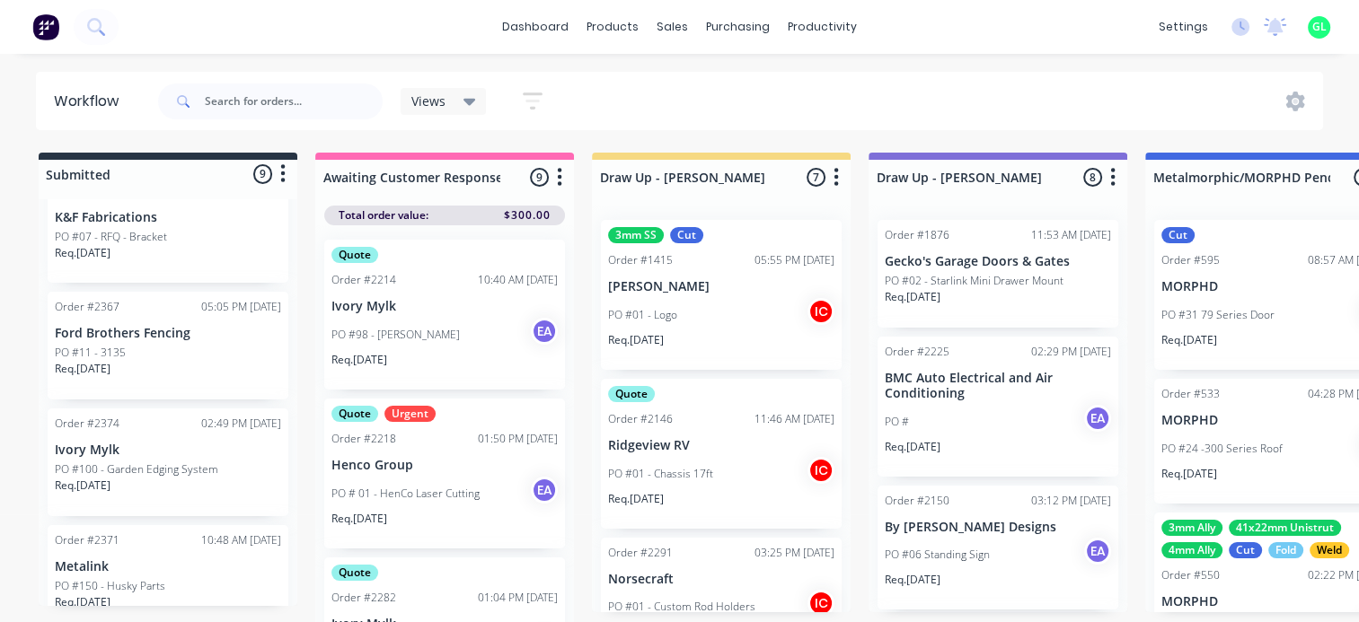
scroll to position [808, 0]
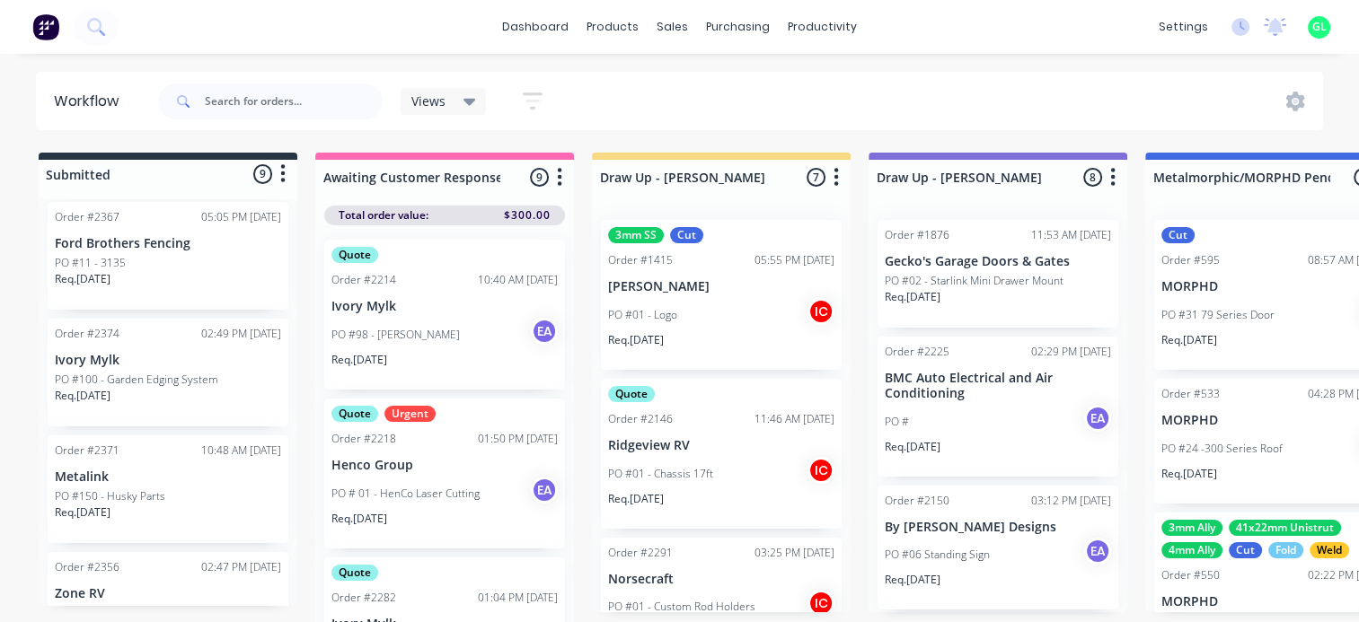
click at [145, 388] on div "Req. [DATE]" at bounding box center [168, 403] width 226 height 31
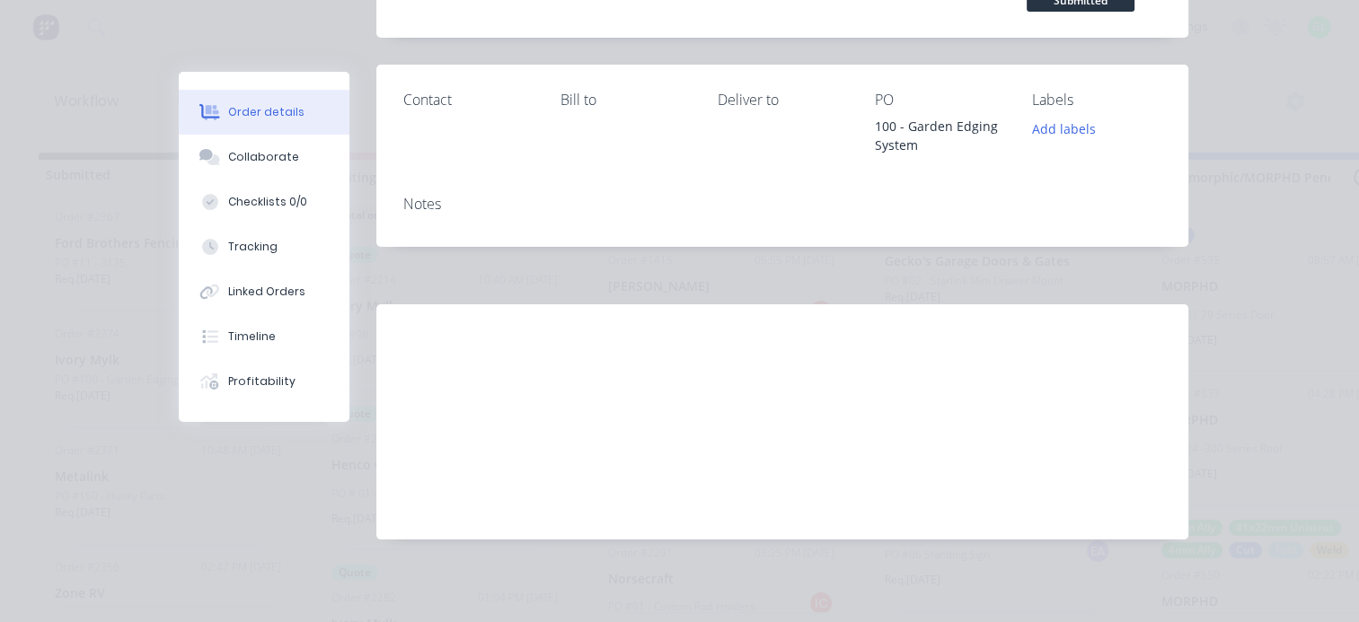
scroll to position [0, 0]
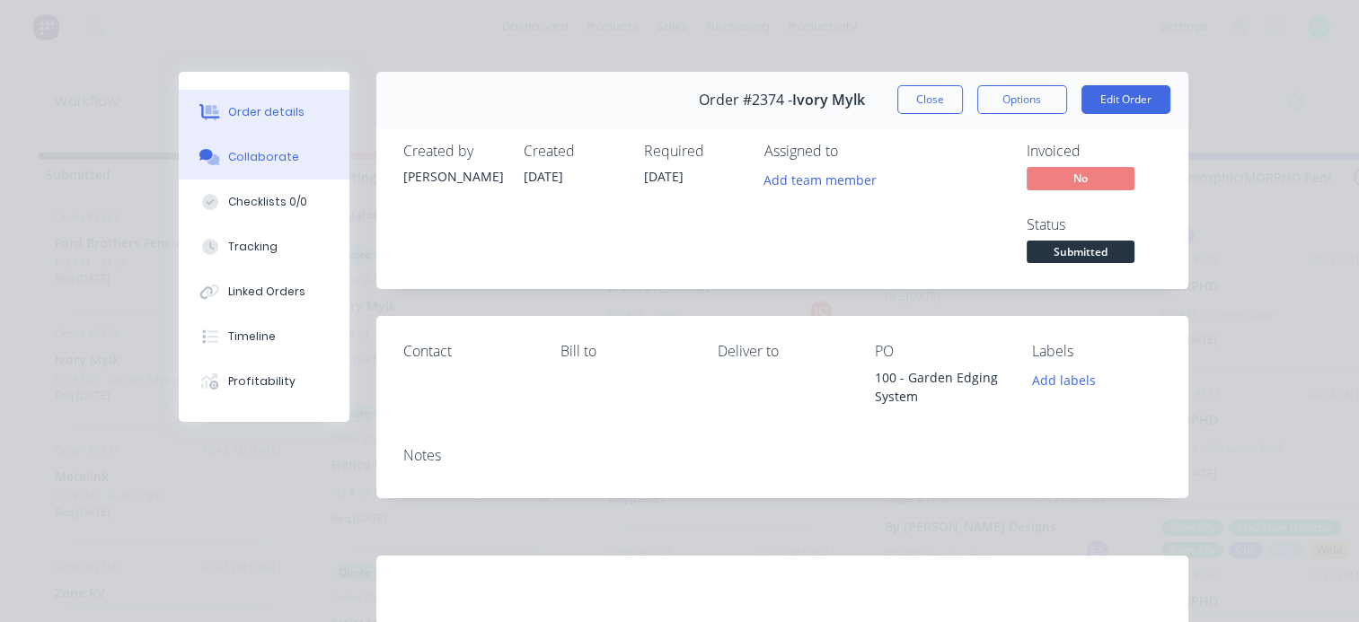
click at [269, 163] on div "Collaborate" at bounding box center [263, 157] width 71 height 16
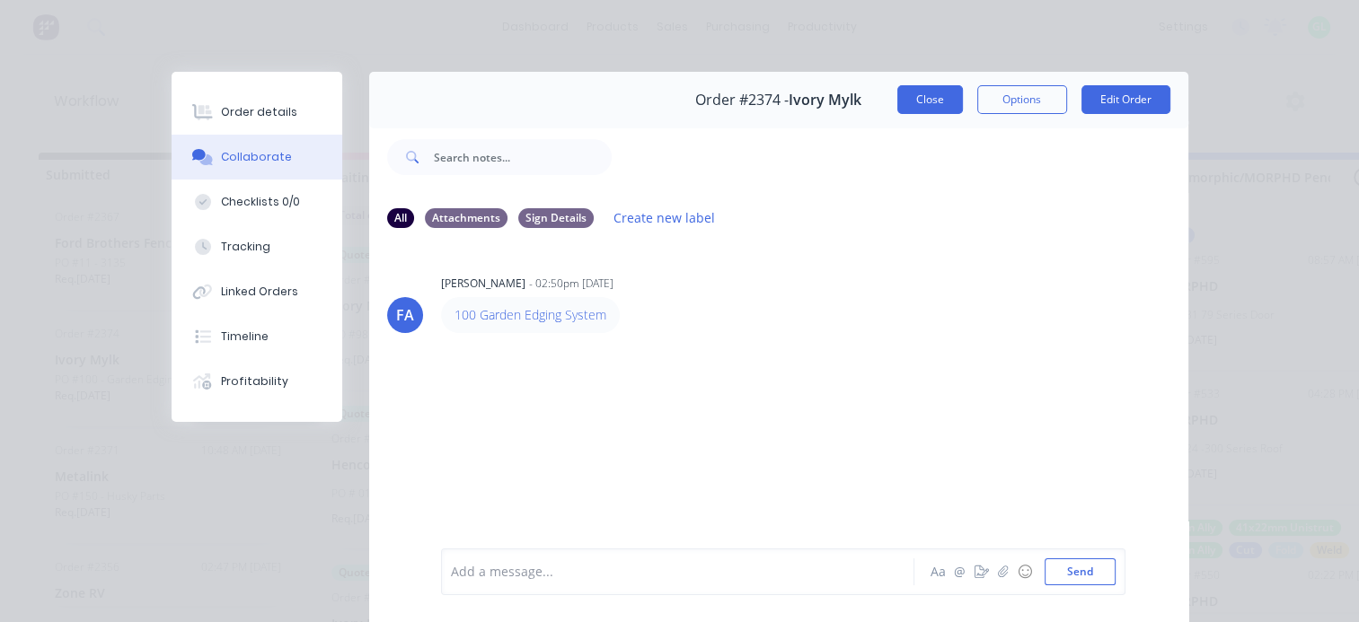
click at [918, 97] on button "Close" at bounding box center [930, 99] width 66 height 29
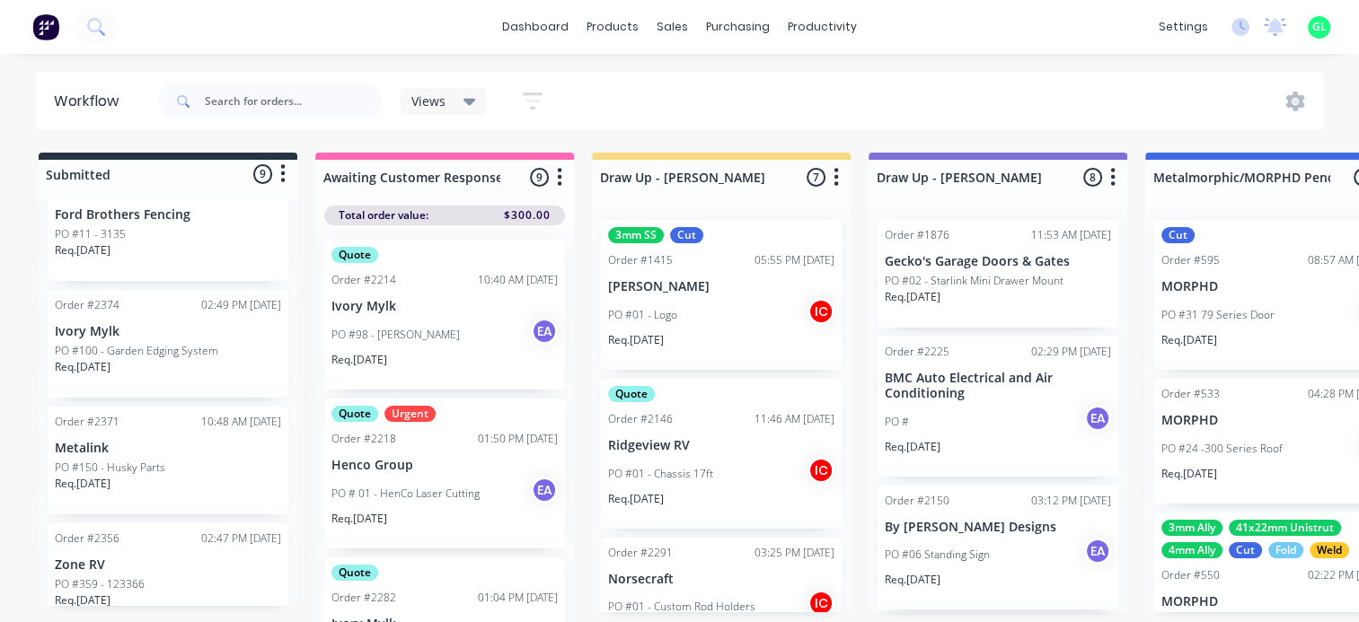
scroll to position [862, 0]
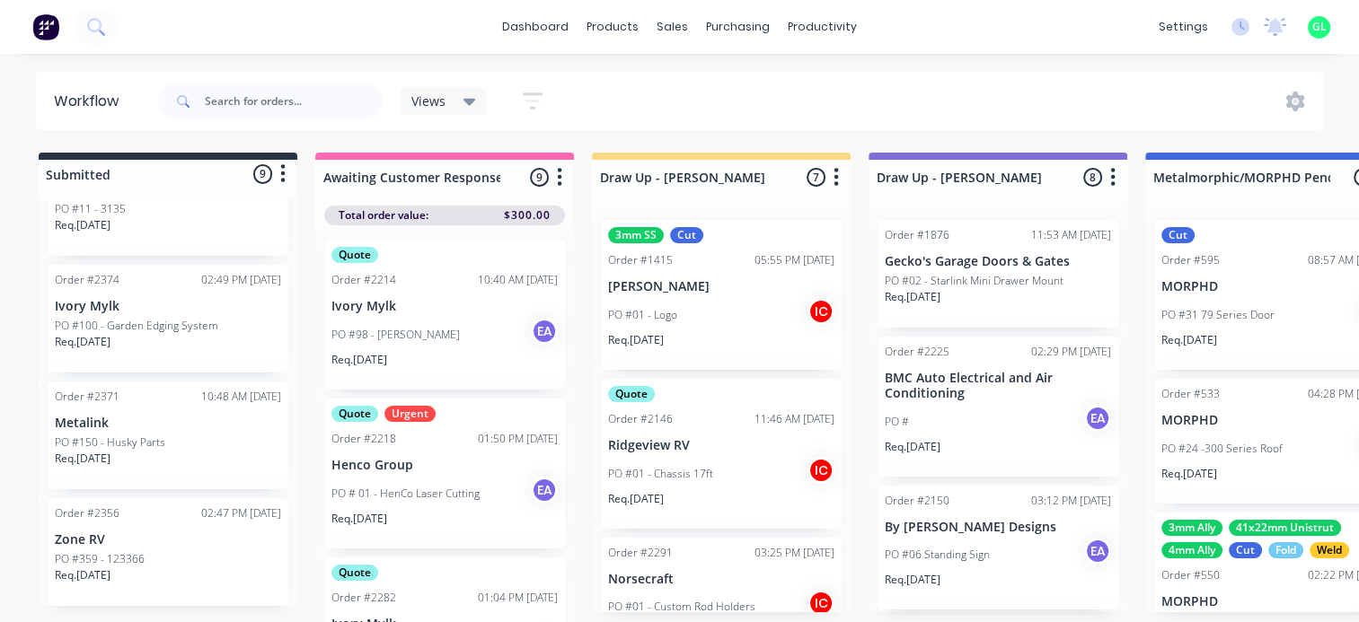
click at [148, 582] on div "Req. [DATE]" at bounding box center [168, 583] width 226 height 31
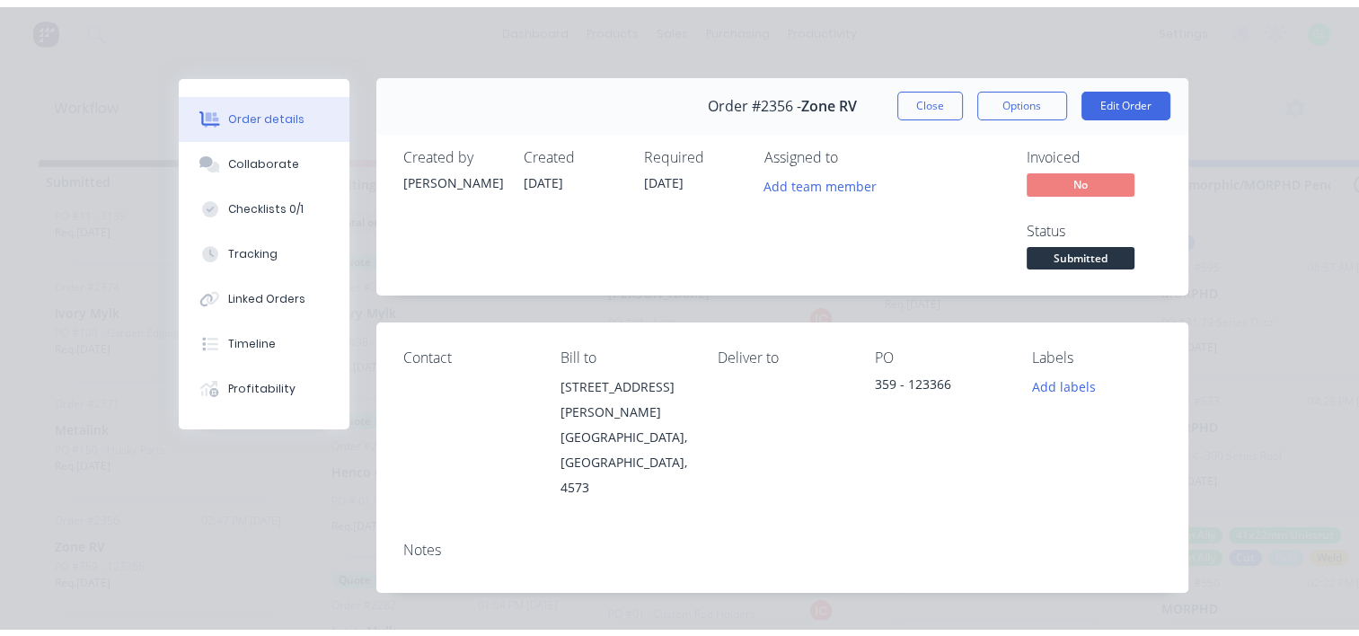
scroll to position [0, 0]
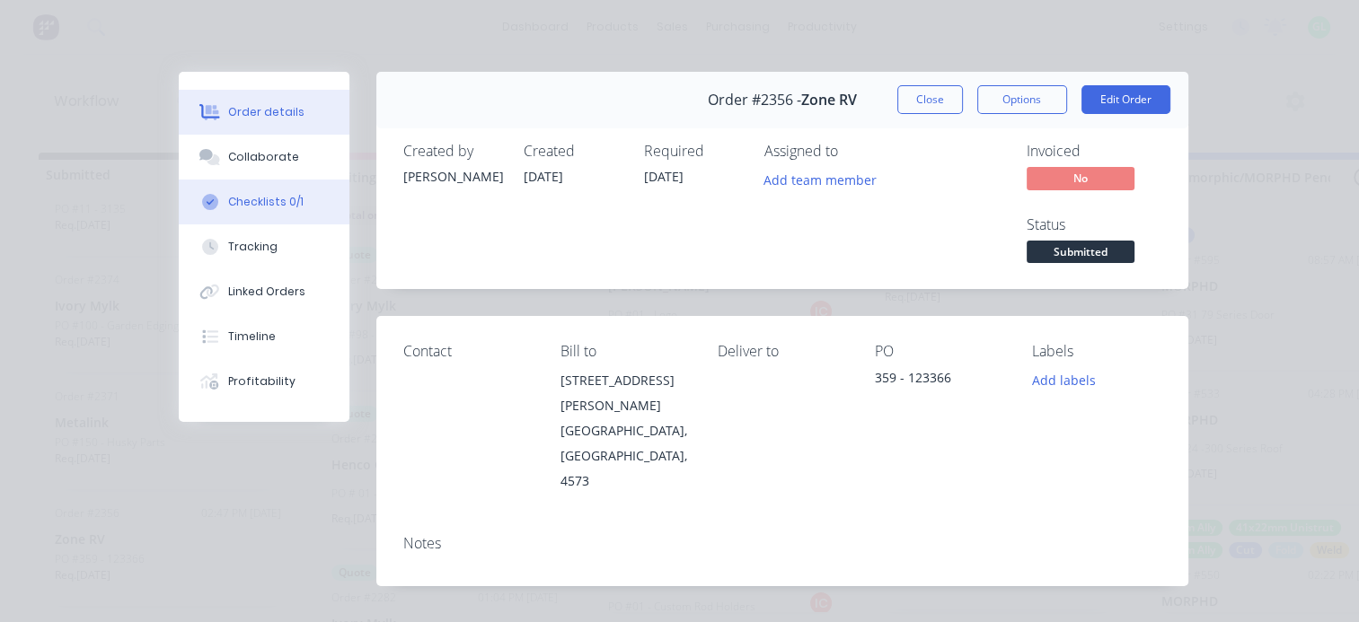
click at [260, 207] on div "Checklists 0/1" at bounding box center [265, 202] width 75 height 16
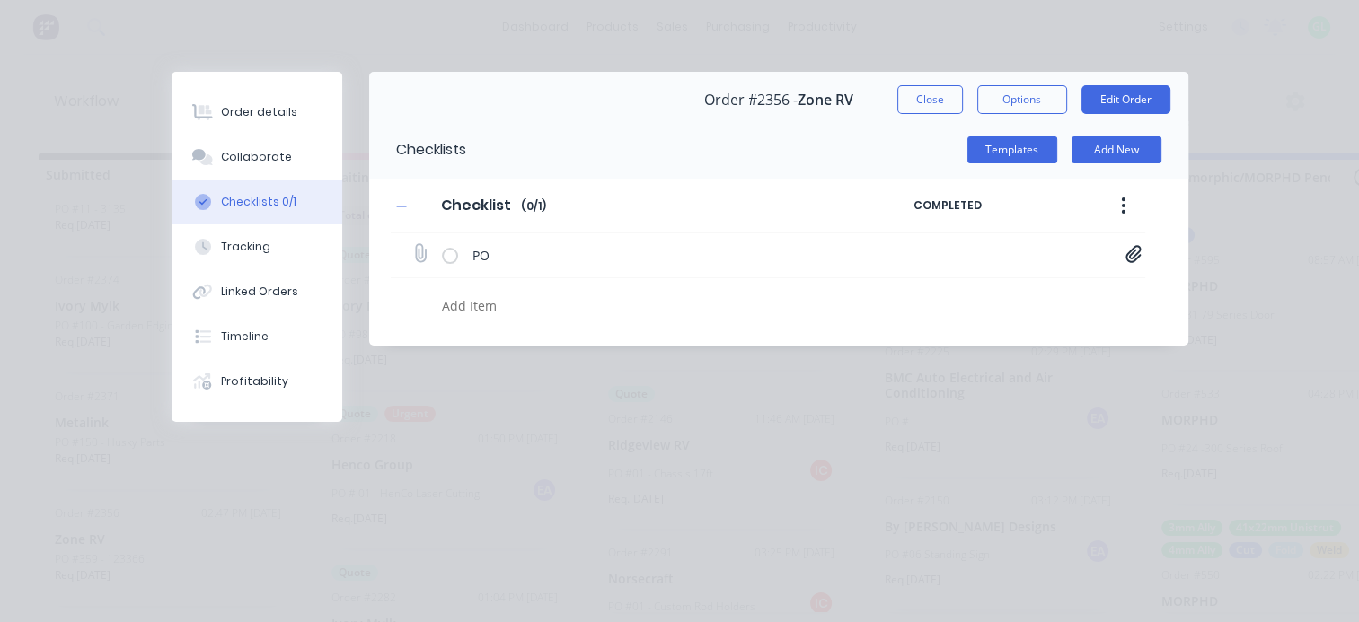
click at [1130, 252] on icon at bounding box center [1133, 254] width 16 height 18
click at [955, 288] on link "PO-123366.pdf" at bounding box center [989, 293] width 209 height 19
click at [1132, 86] on button "Edit Order" at bounding box center [1125, 99] width 89 height 29
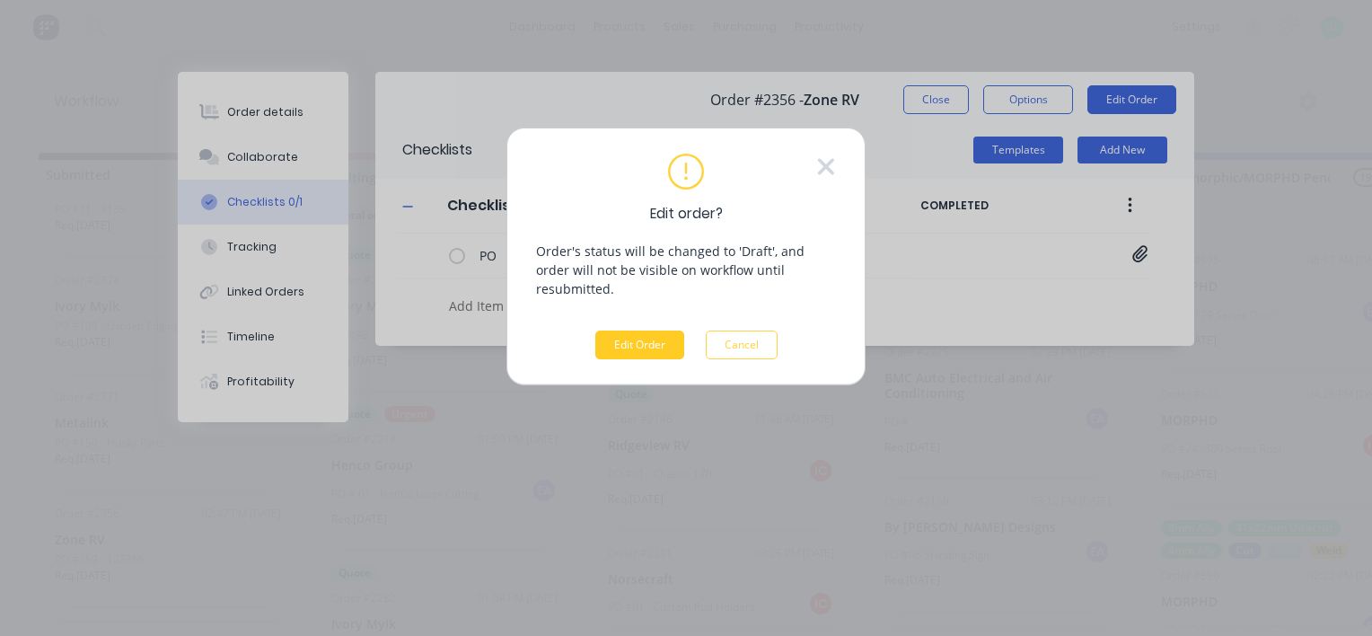
click at [620, 331] on button "Edit Order" at bounding box center [639, 345] width 89 height 29
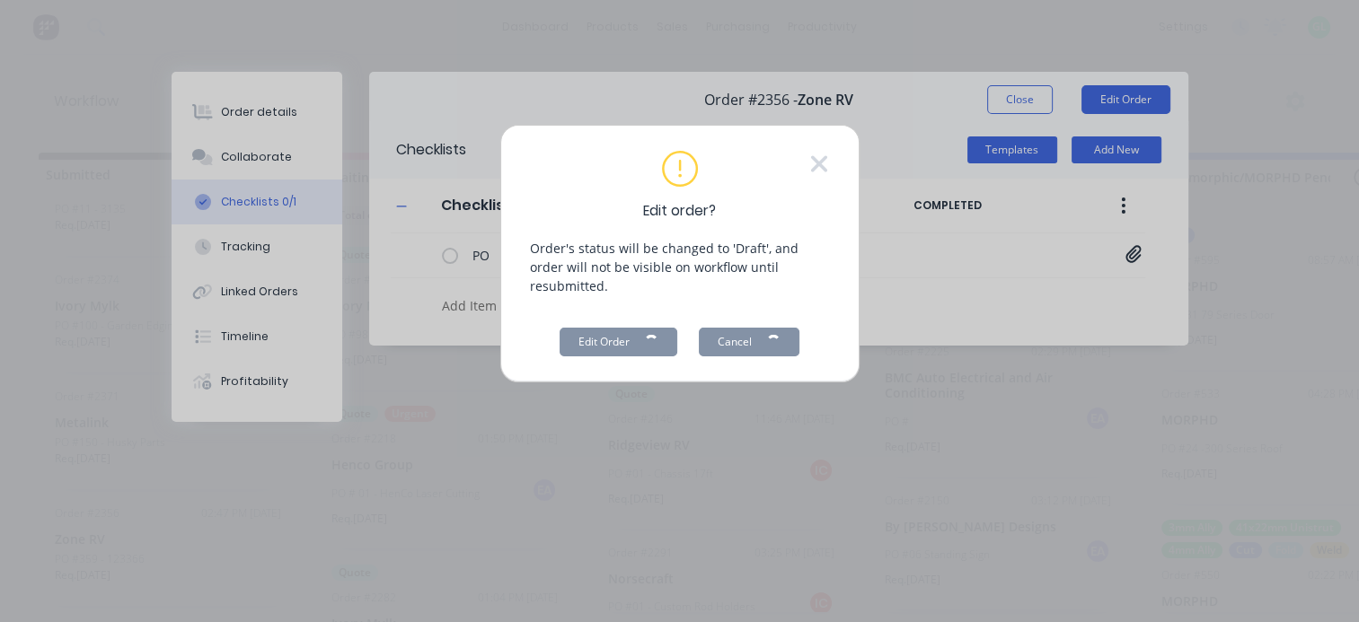
type textarea "x"
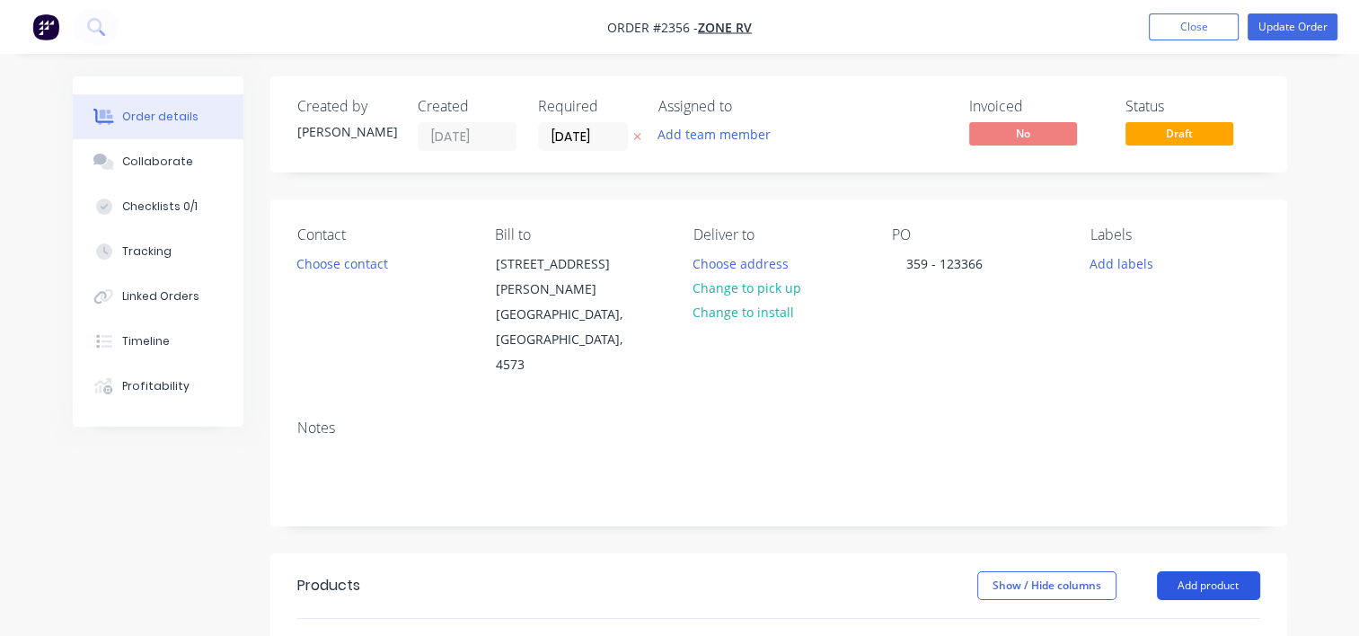
click at [1201, 571] on button "Add product" at bounding box center [1208, 585] width 103 height 29
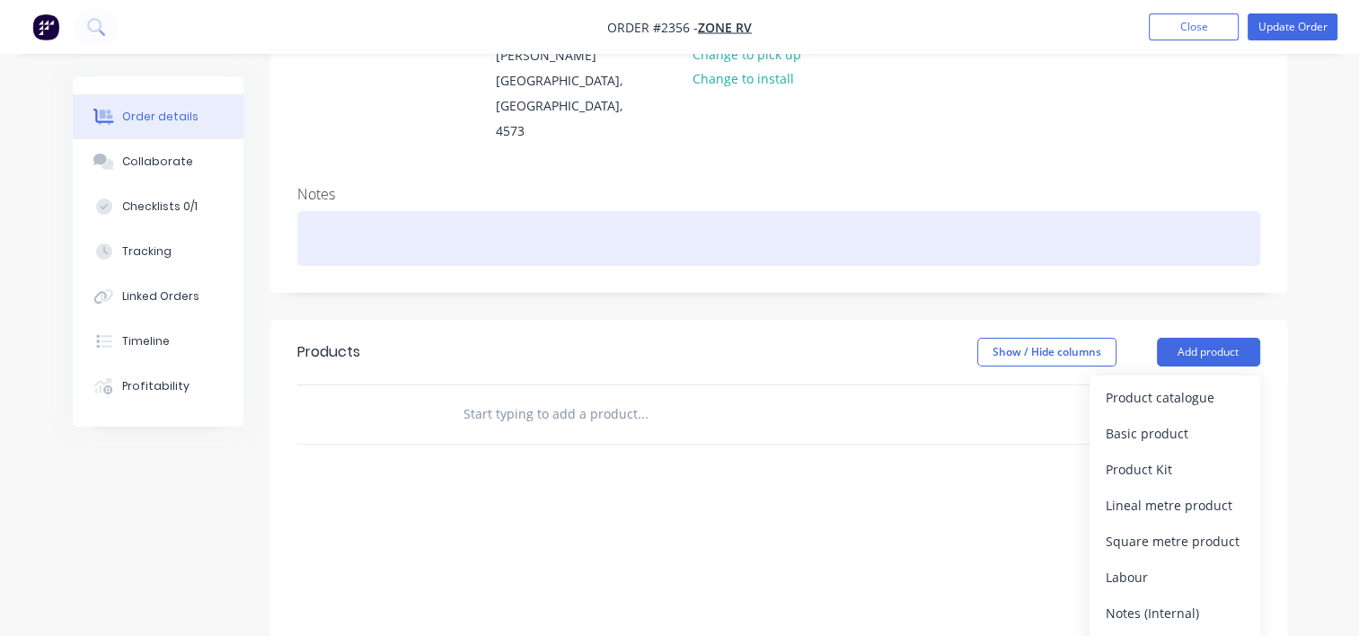
scroll to position [269, 0]
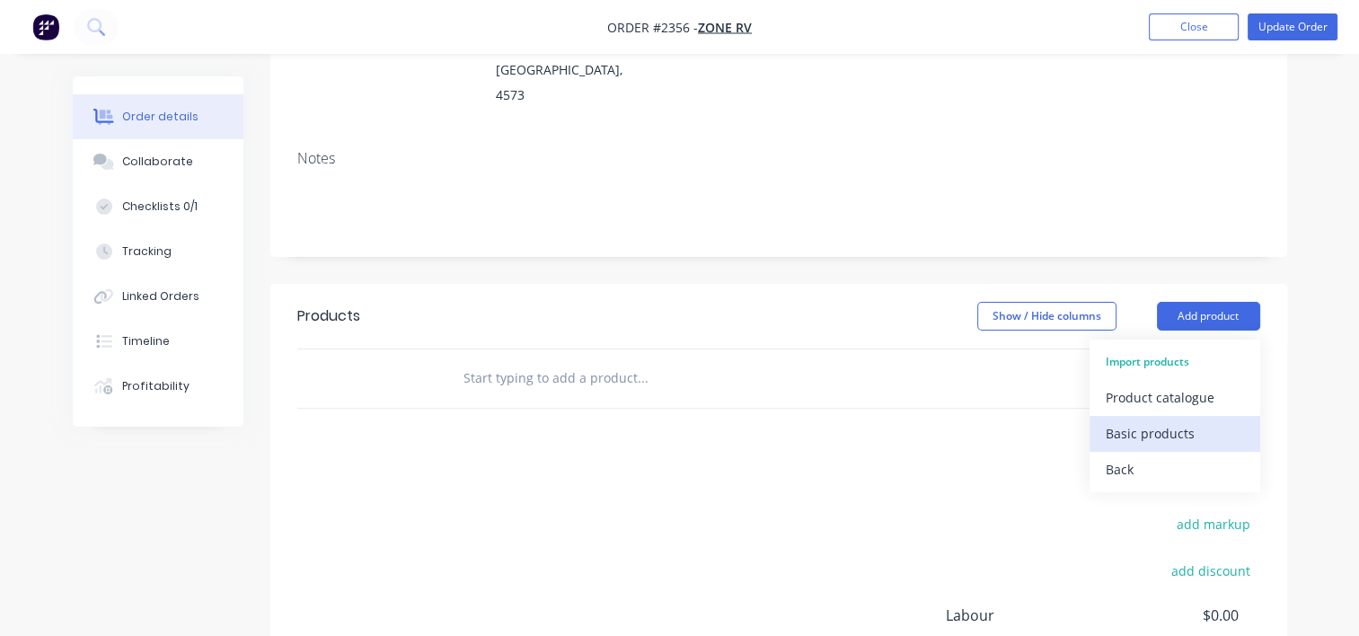
click at [1172, 420] on div "Basic products" at bounding box center [1175, 433] width 138 height 26
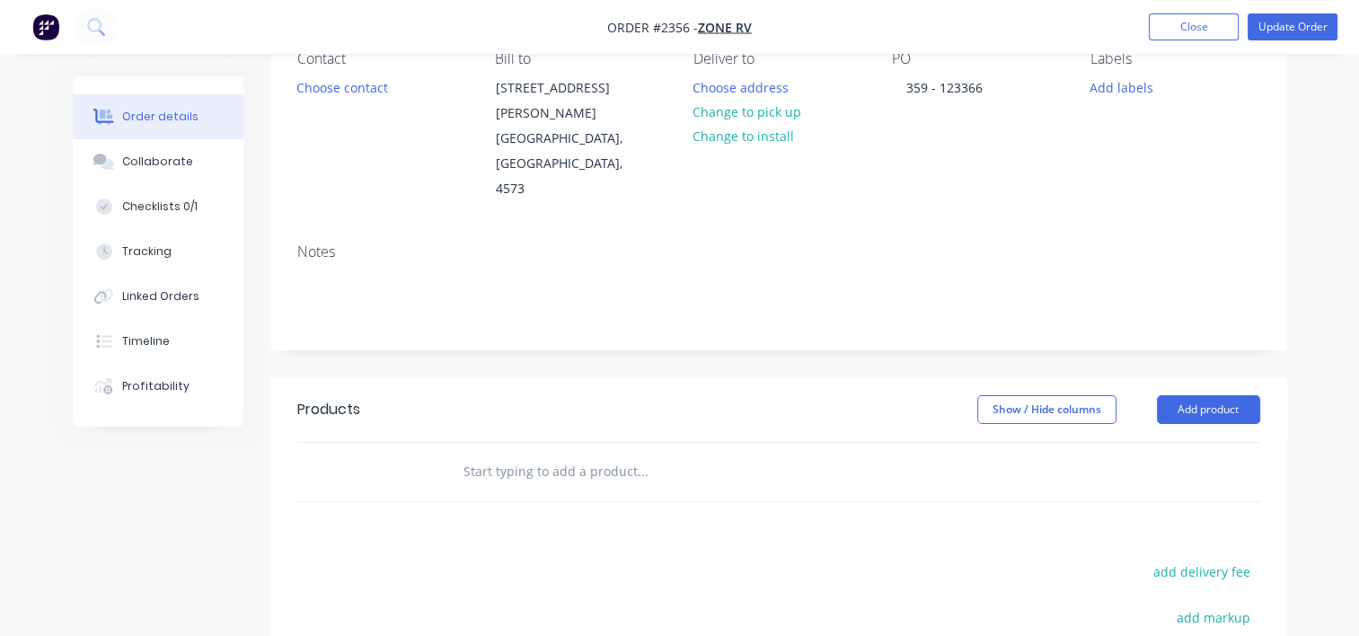
scroll to position [180, 0]
click at [522, 450] on input "text" at bounding box center [642, 468] width 359 height 36
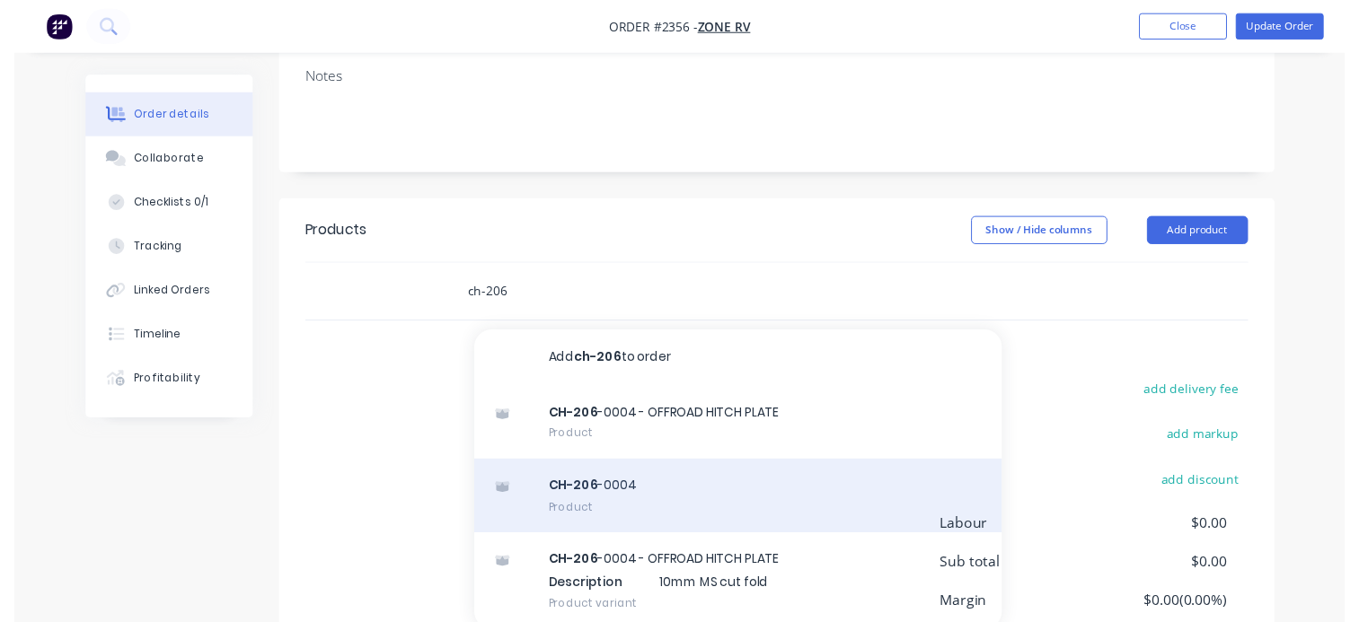
scroll to position [359, 0]
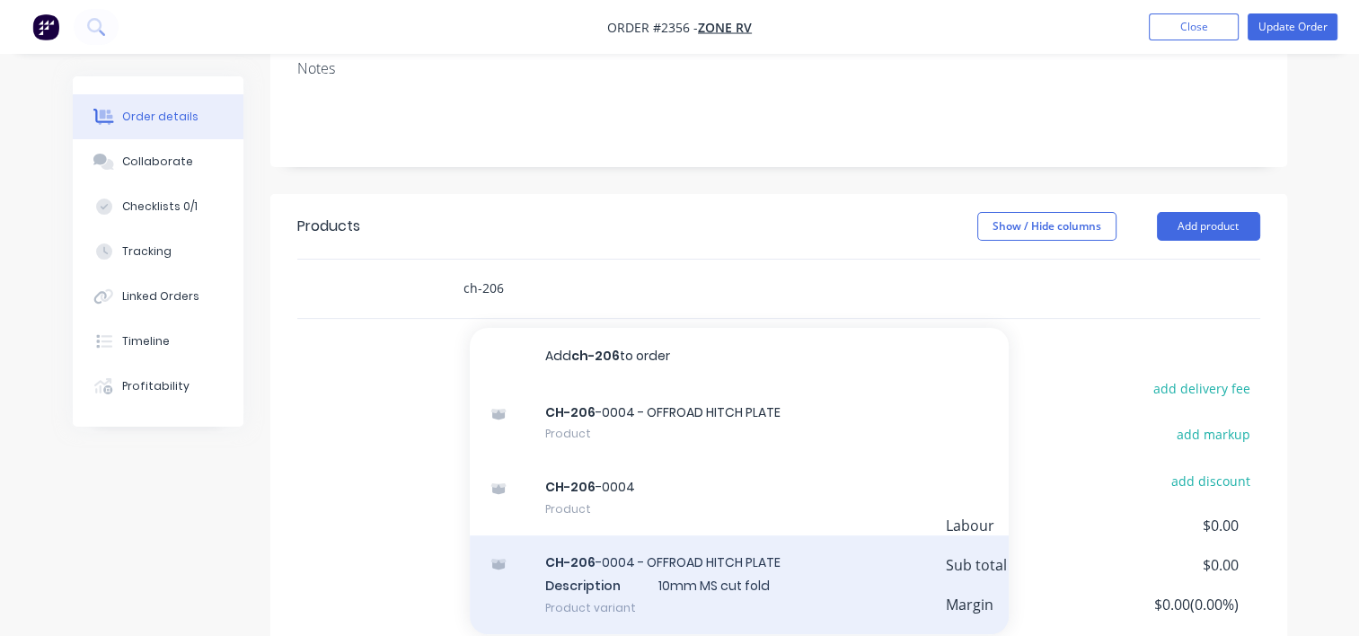
type input "ch-206"
click at [696, 535] on div "CH-206 -0004 - OFFROAD HITCH PLATE Description 10mm MS cut fold Product variant" at bounding box center [739, 584] width 539 height 99
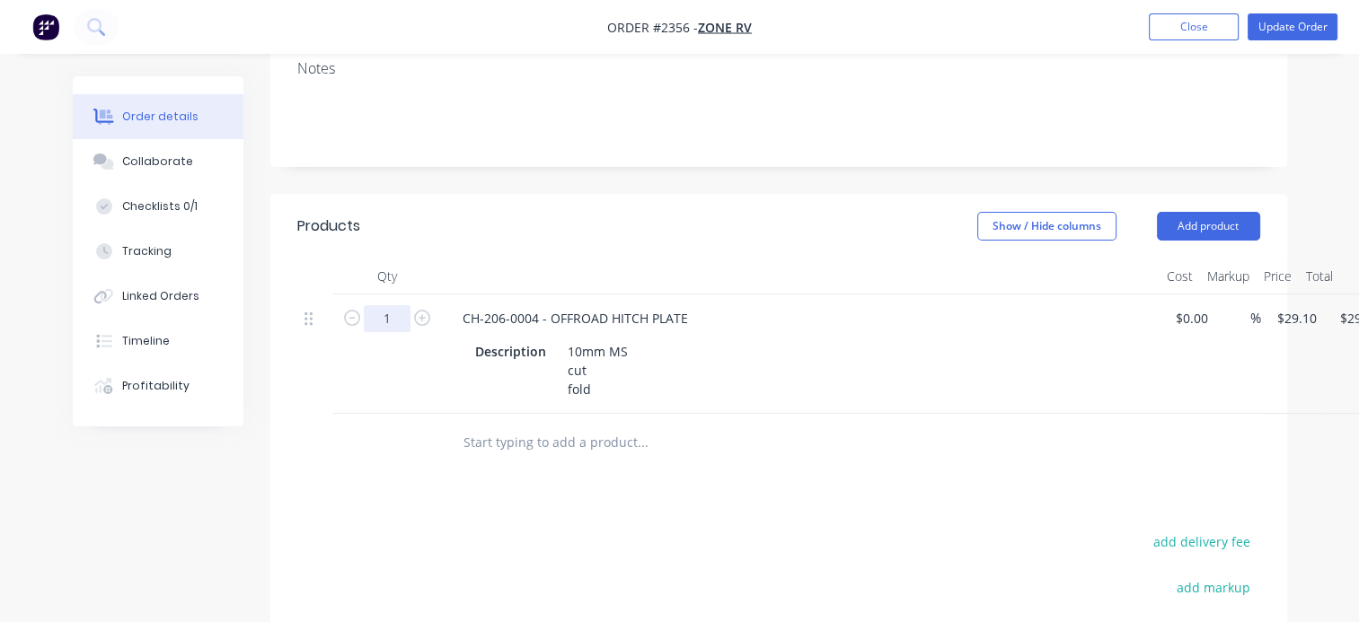
click at [393, 305] on input "1" at bounding box center [387, 318] width 47 height 27
type input "50"
type input "$1,455.00"
click at [524, 425] on input "text" at bounding box center [642, 443] width 359 height 36
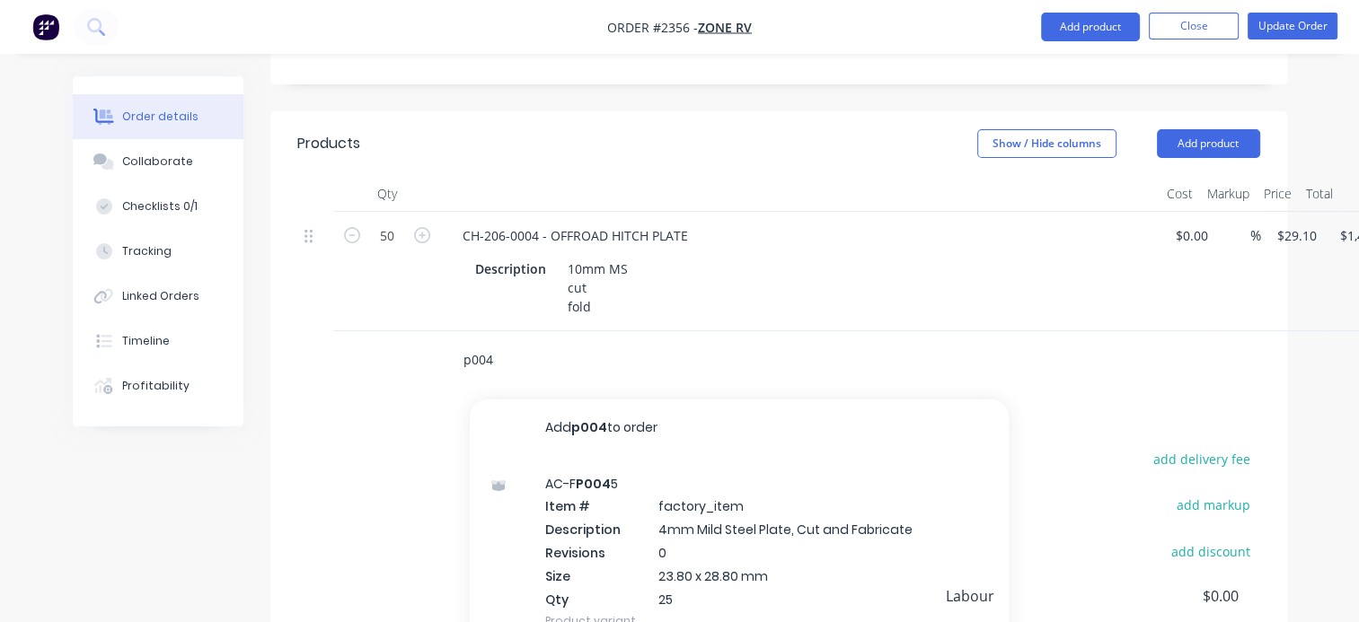
scroll to position [539, 0]
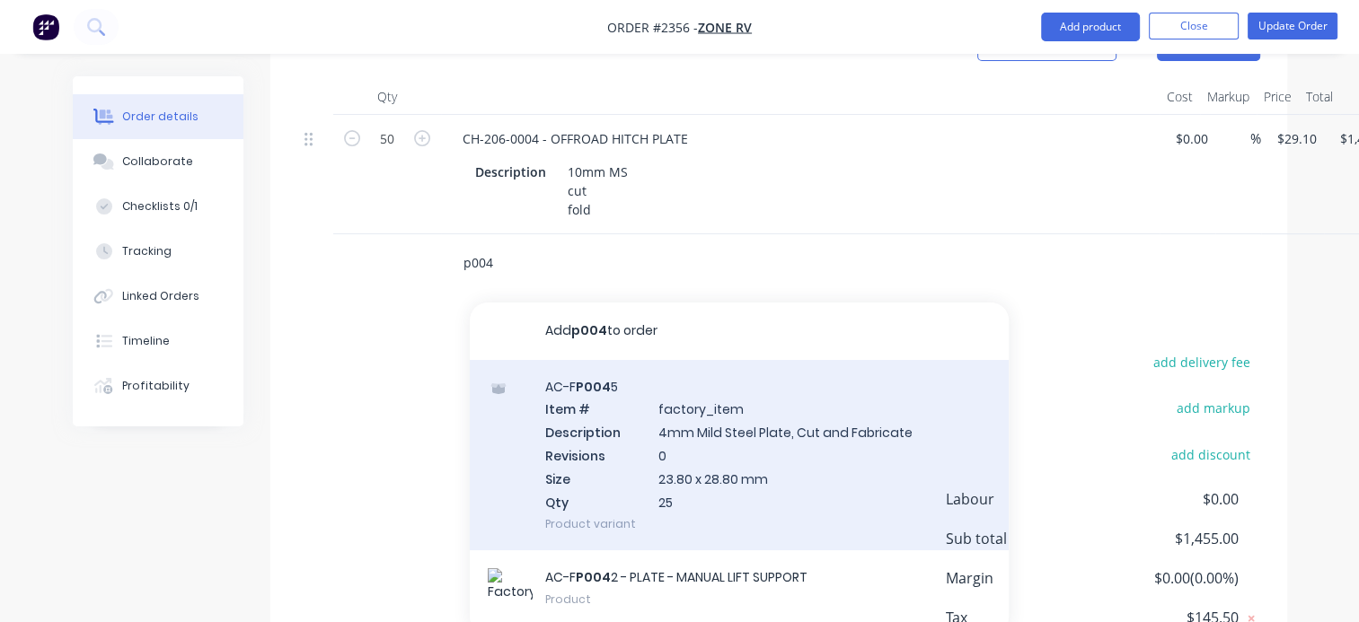
type input "p004"
click at [686, 440] on div "AC-F P004 5 Item # factory_item Description 4mm Mild Steel Plate, Cut and Fabri…" at bounding box center [739, 455] width 539 height 191
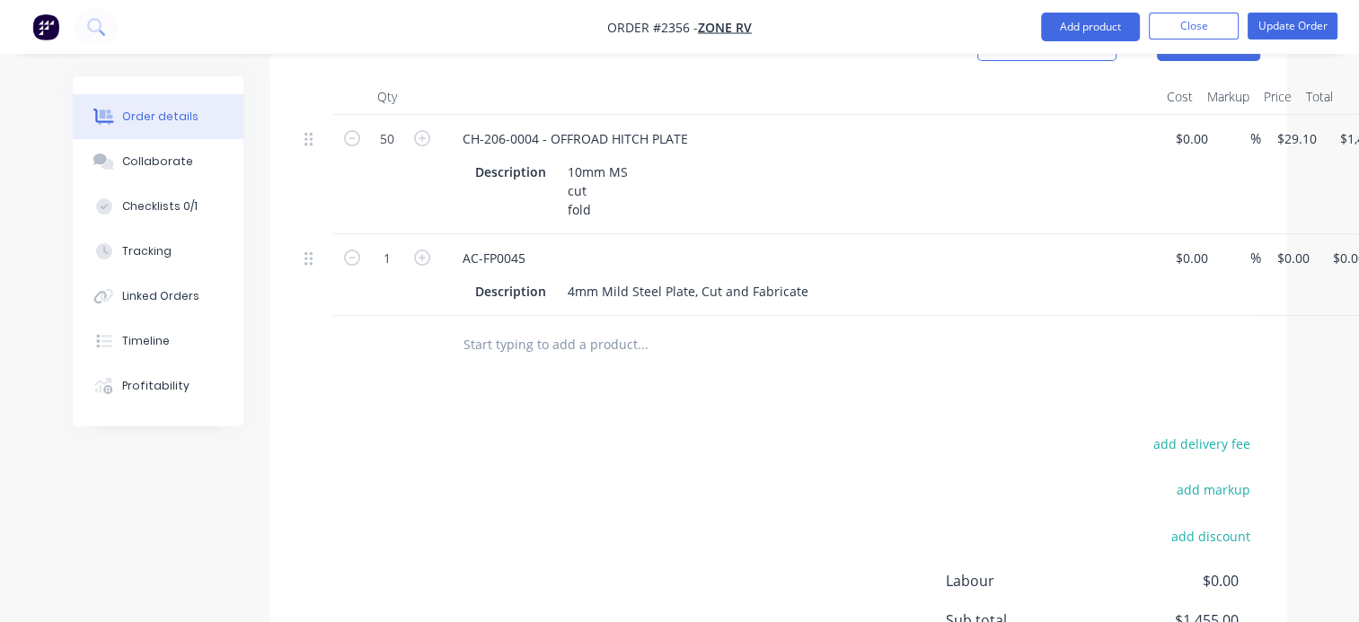
scroll to position [539, 90]
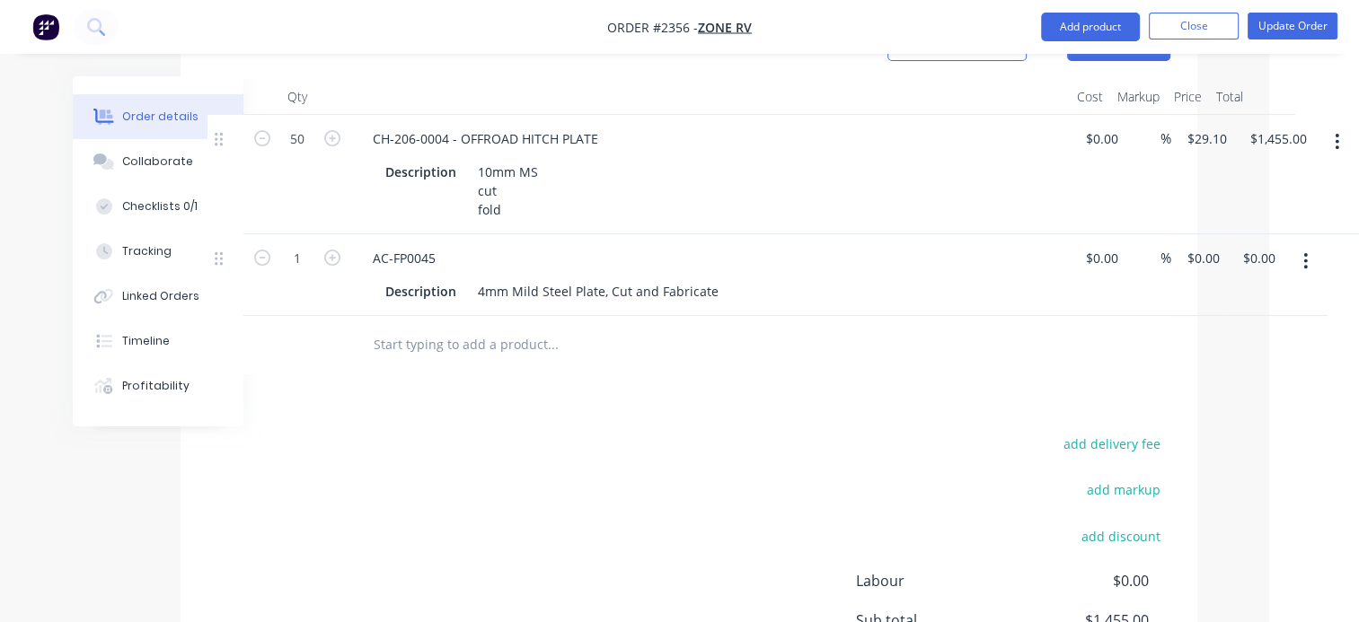
click at [1311, 245] on button "button" at bounding box center [1305, 261] width 42 height 32
click at [1222, 403] on div "Delete" at bounding box center [1242, 416] width 138 height 26
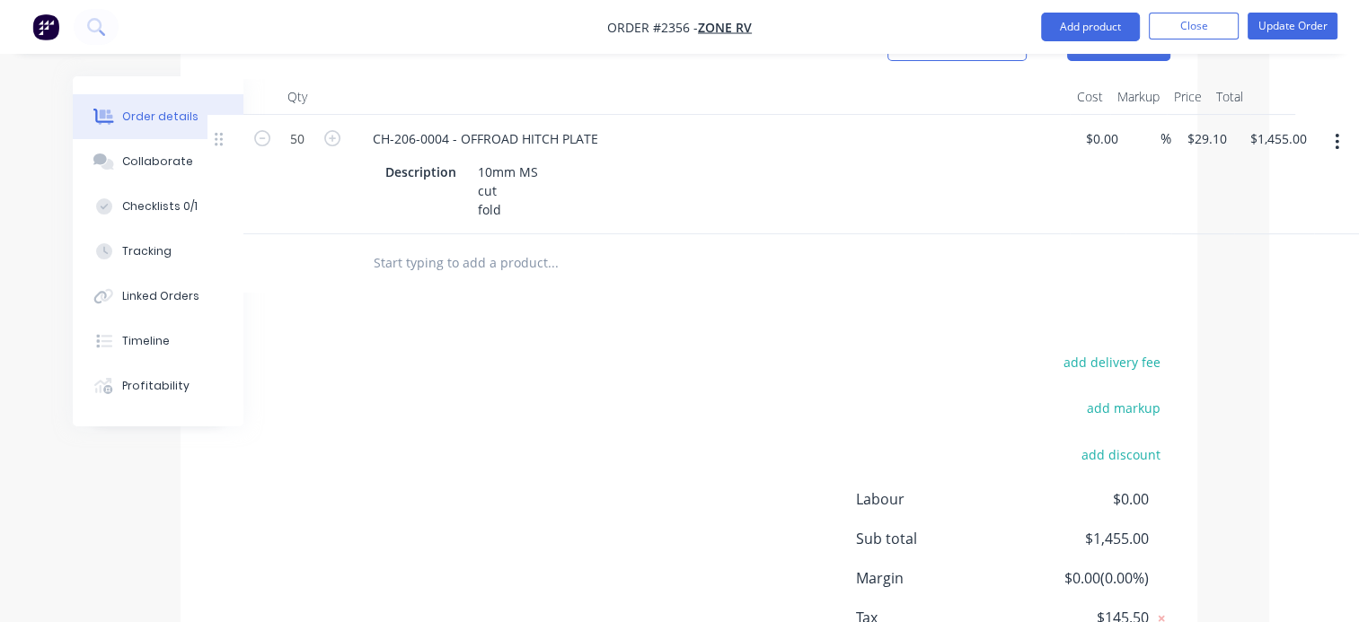
click at [519, 245] on input "text" at bounding box center [552, 263] width 359 height 36
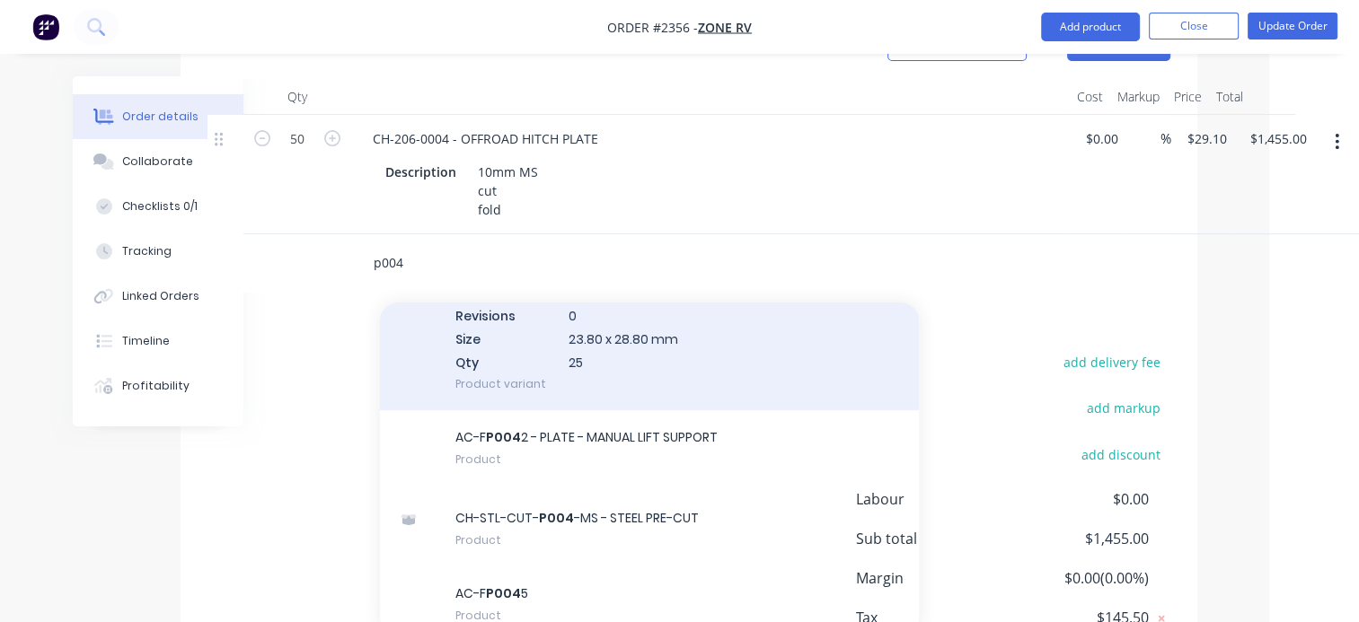
scroll to position [180, 0]
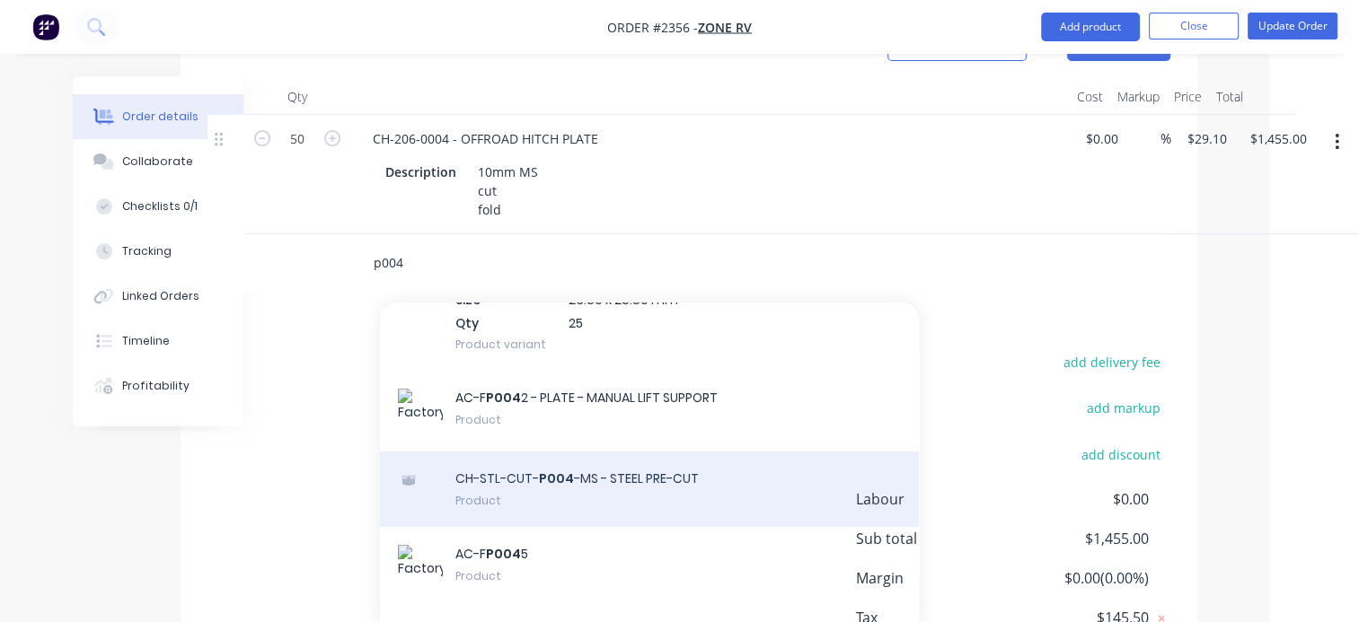
type input "p004"
click at [576, 452] on div "CH-STL-CUT- P004 -MS - STEEL PRE-CUT Product" at bounding box center [649, 489] width 539 height 75
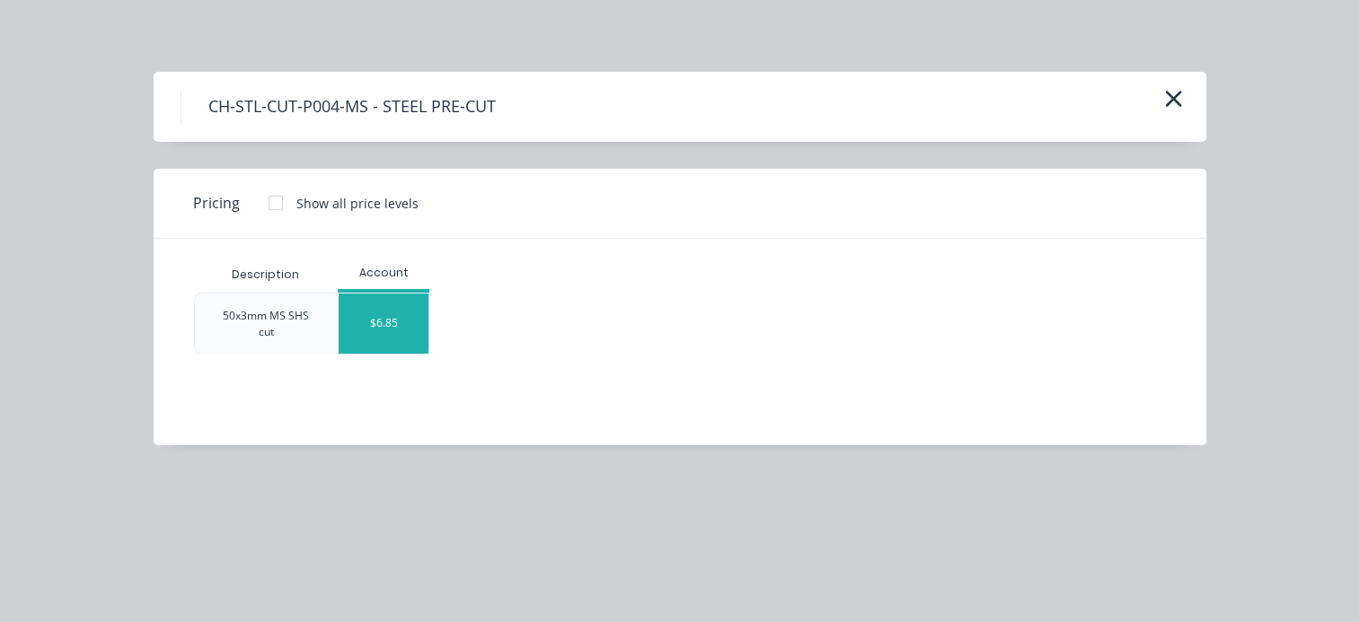
click at [399, 331] on div "$6.85" at bounding box center [384, 324] width 90 height 60
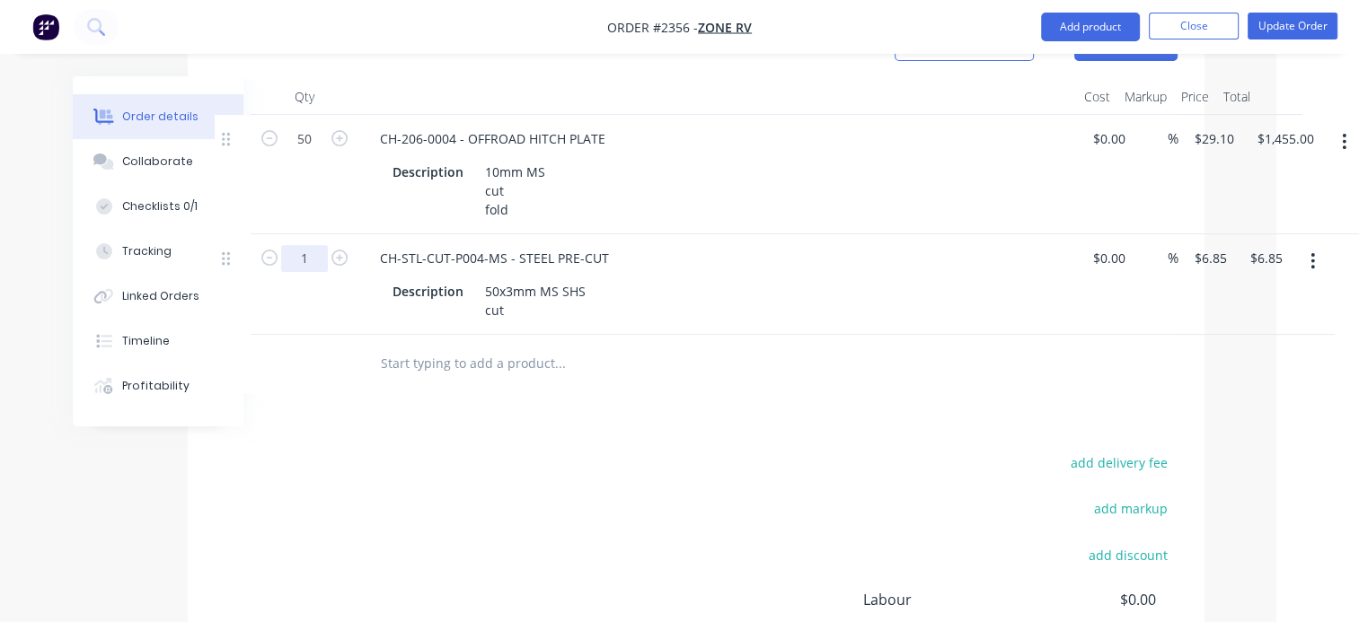
click at [305, 245] on input "1" at bounding box center [304, 258] width 47 height 27
type input "220"
type input "$1,507.00"
click at [505, 346] on input "text" at bounding box center [559, 364] width 359 height 36
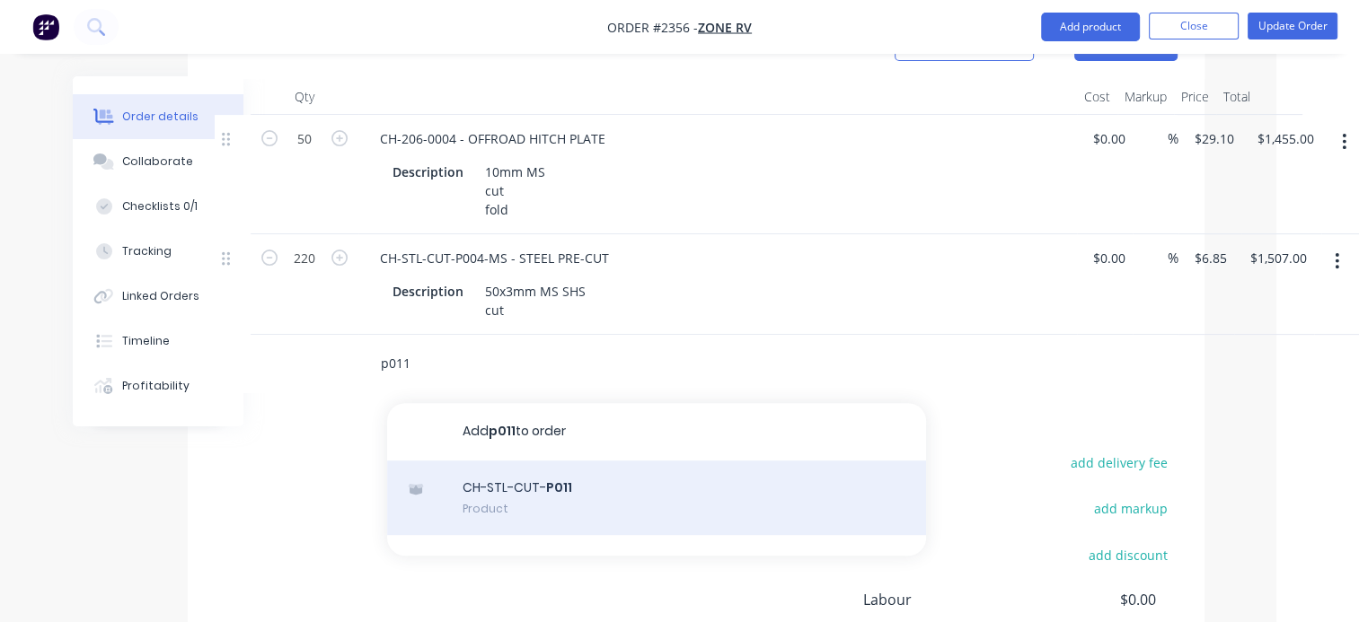
type input "p011"
click at [542, 461] on div "CH-STL-CUT- P011 Product" at bounding box center [656, 498] width 539 height 75
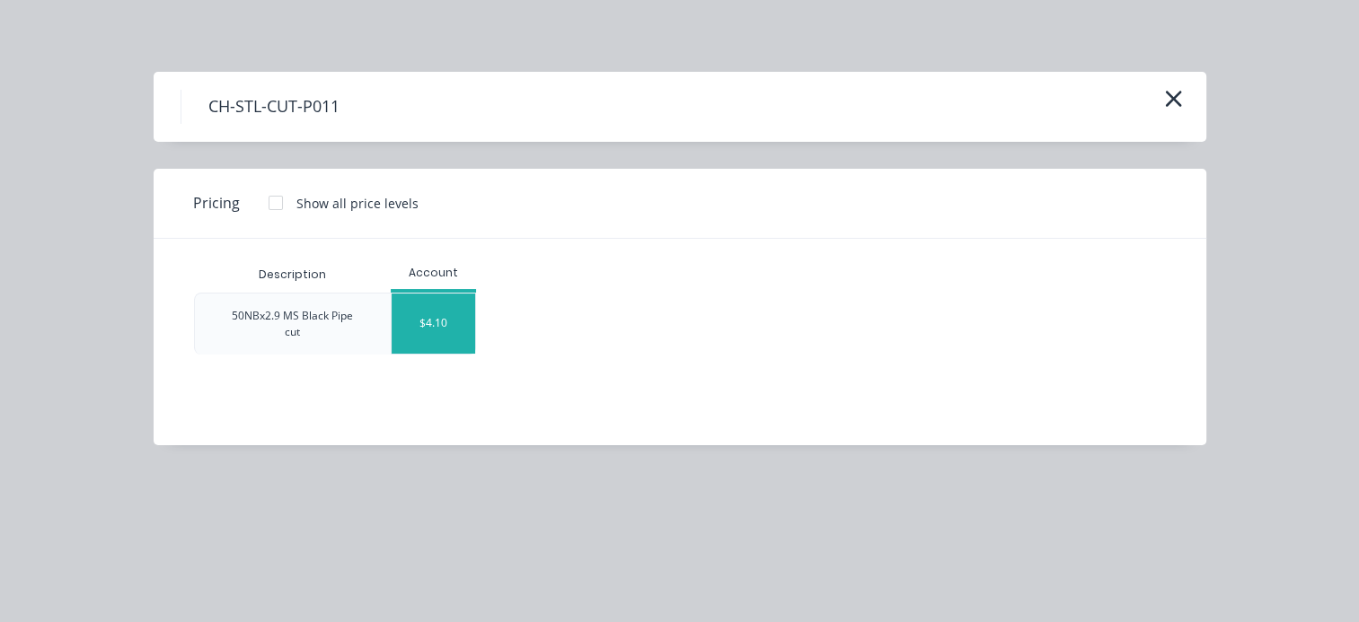
click at [441, 327] on div "$4.10" at bounding box center [434, 324] width 84 height 60
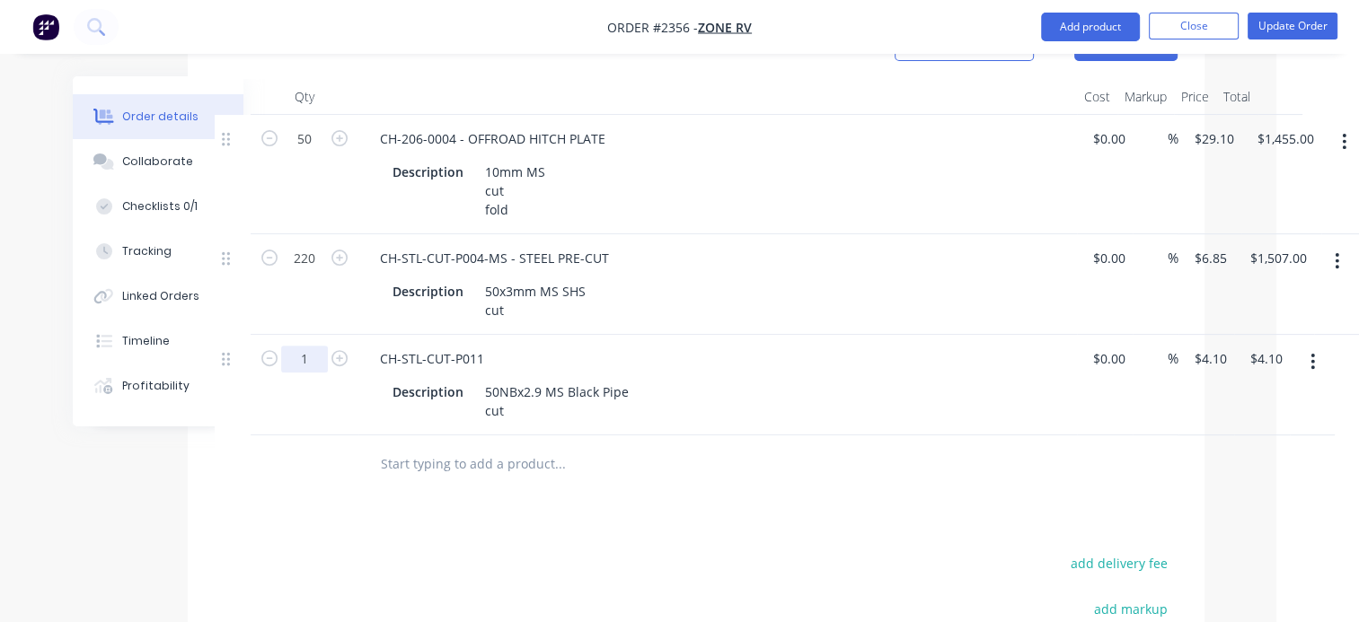
click at [310, 346] on input "1" at bounding box center [304, 359] width 47 height 27
type input "120"
type input "$492.00"
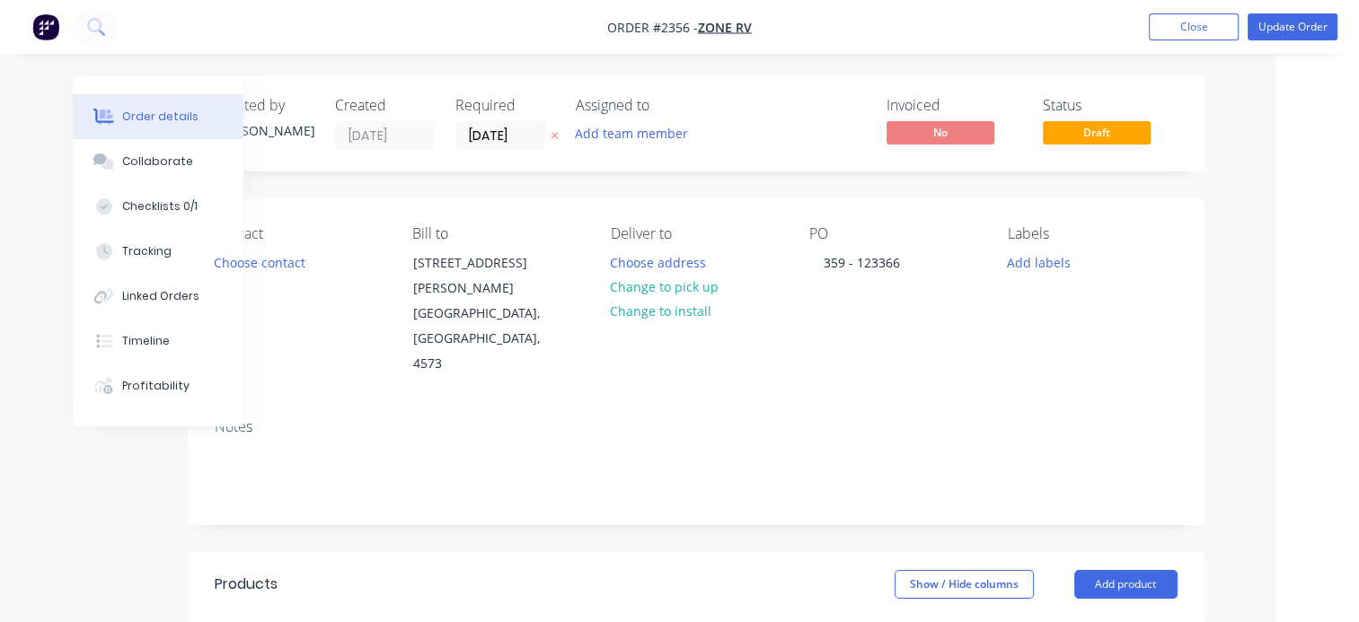
scroll to position [0, 83]
click at [653, 137] on button "Add team member" at bounding box center [631, 134] width 132 height 24
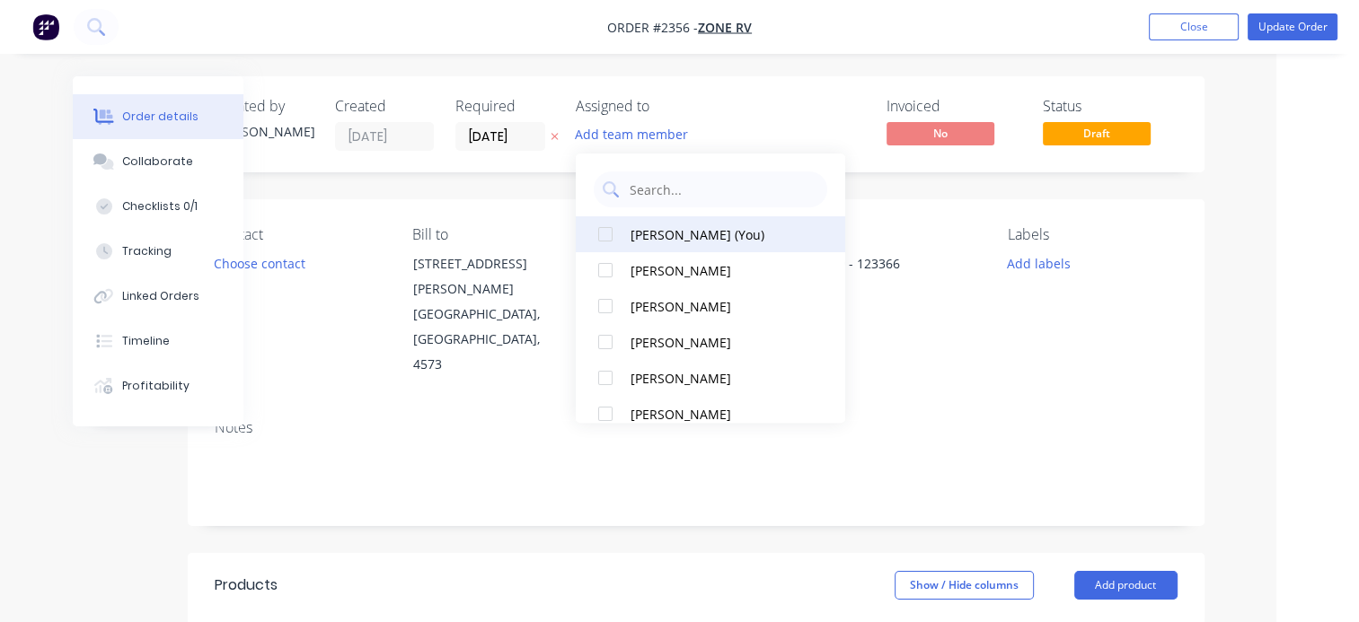
click at [658, 227] on div "[PERSON_NAME] (You)" at bounding box center [720, 234] width 180 height 19
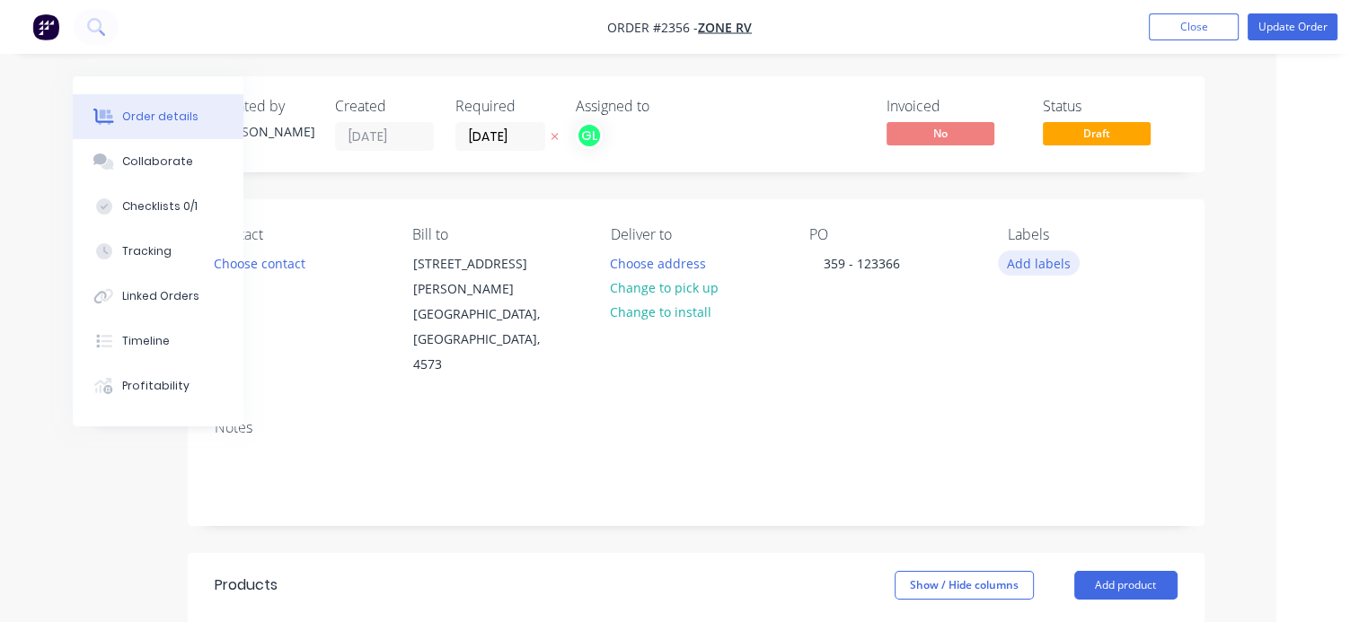
click at [1051, 268] on button "Add labels" at bounding box center [1039, 263] width 83 height 24
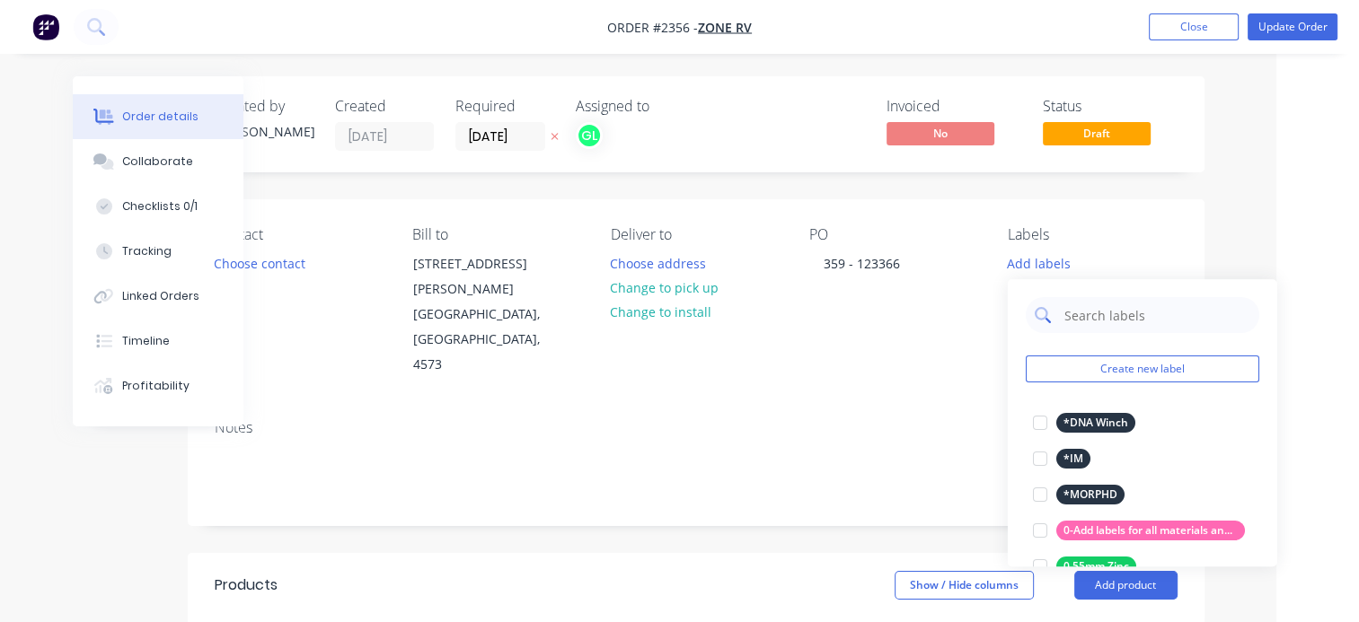
click at [1073, 309] on input "text" at bounding box center [1156, 315] width 188 height 36
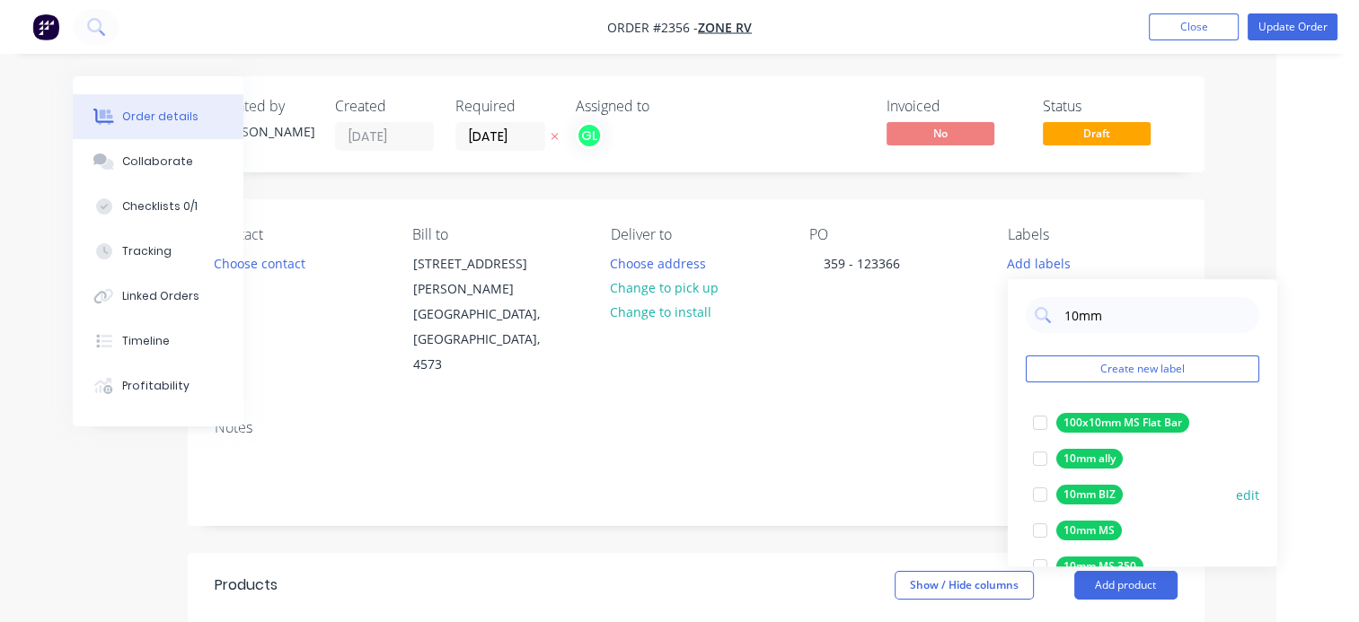
click at [1045, 531] on div at bounding box center [1040, 531] width 36 height 36
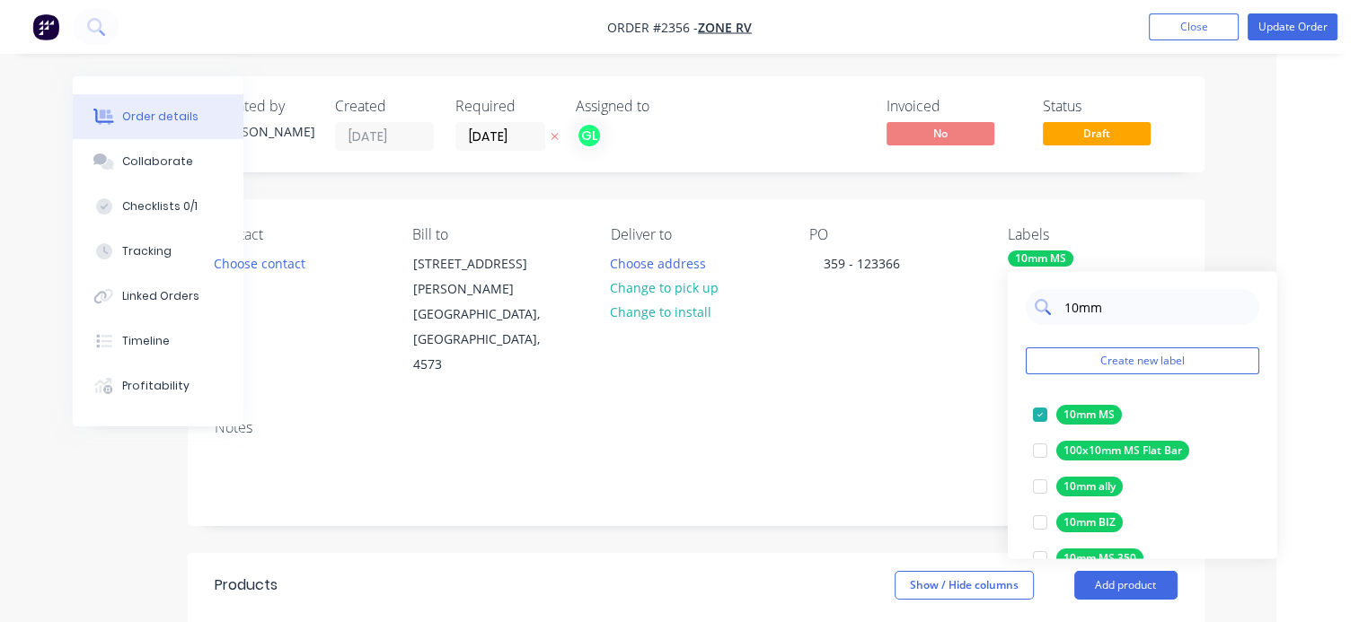
click at [1092, 310] on input "10mm" at bounding box center [1156, 307] width 188 height 36
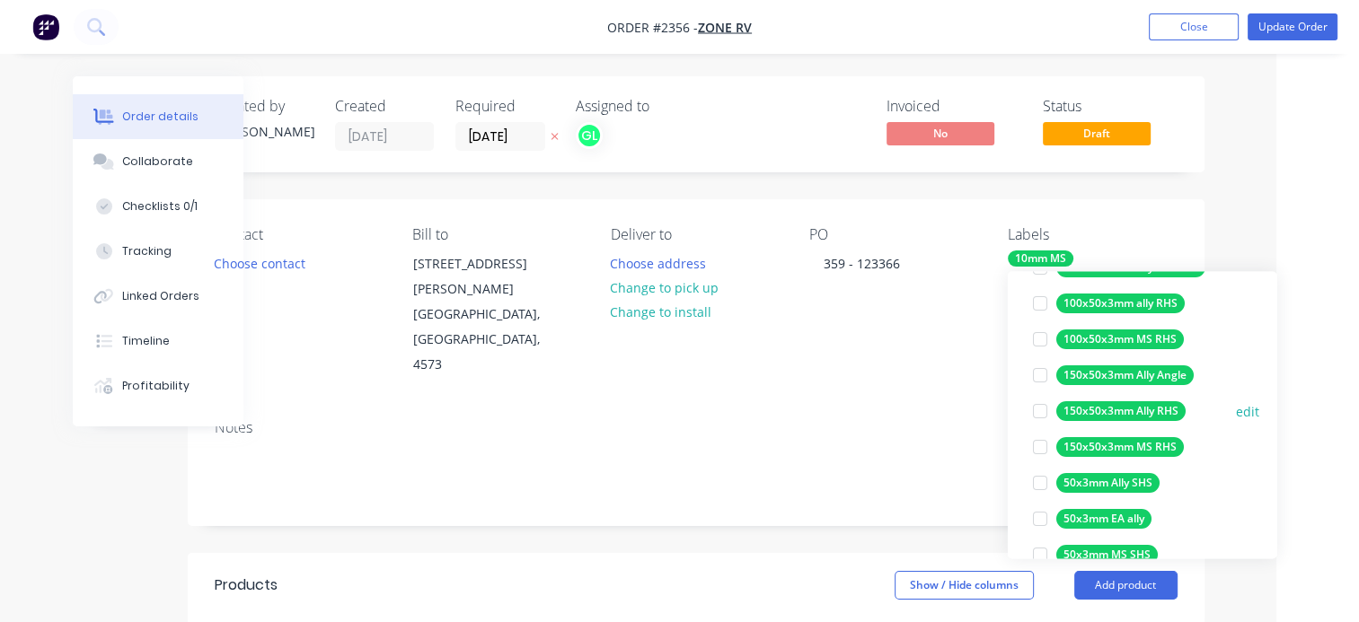
scroll to position [180, 0]
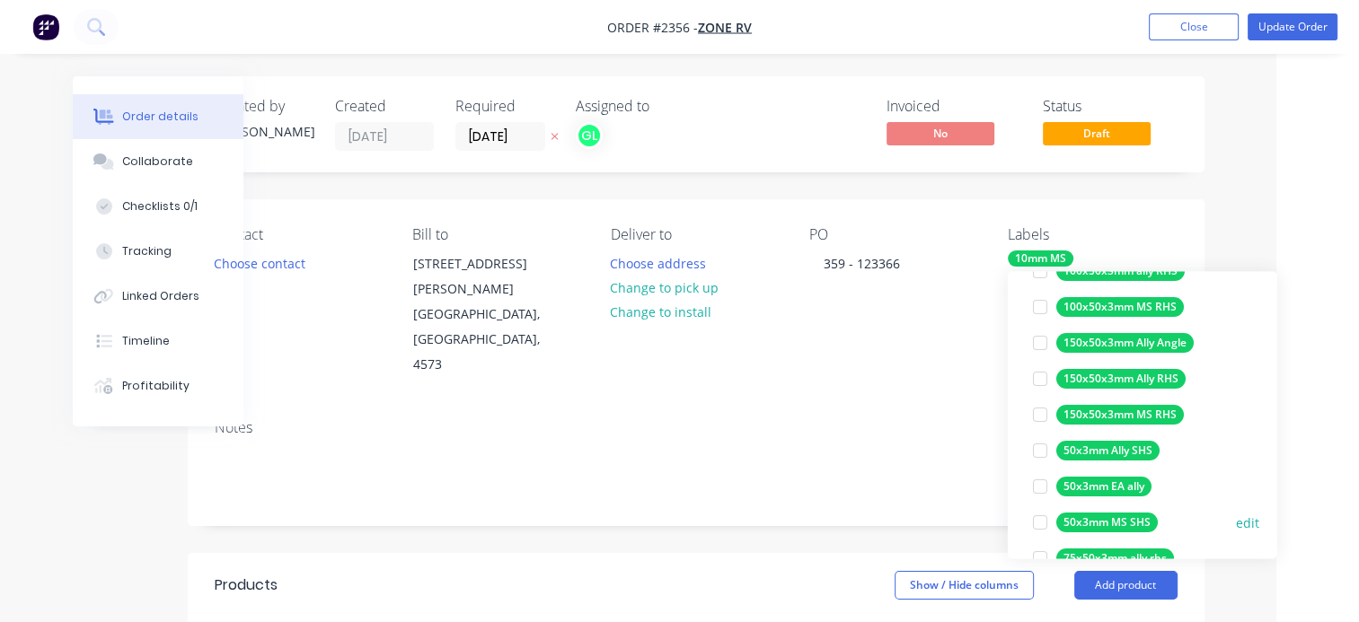
click at [1039, 524] on div at bounding box center [1040, 523] width 36 height 36
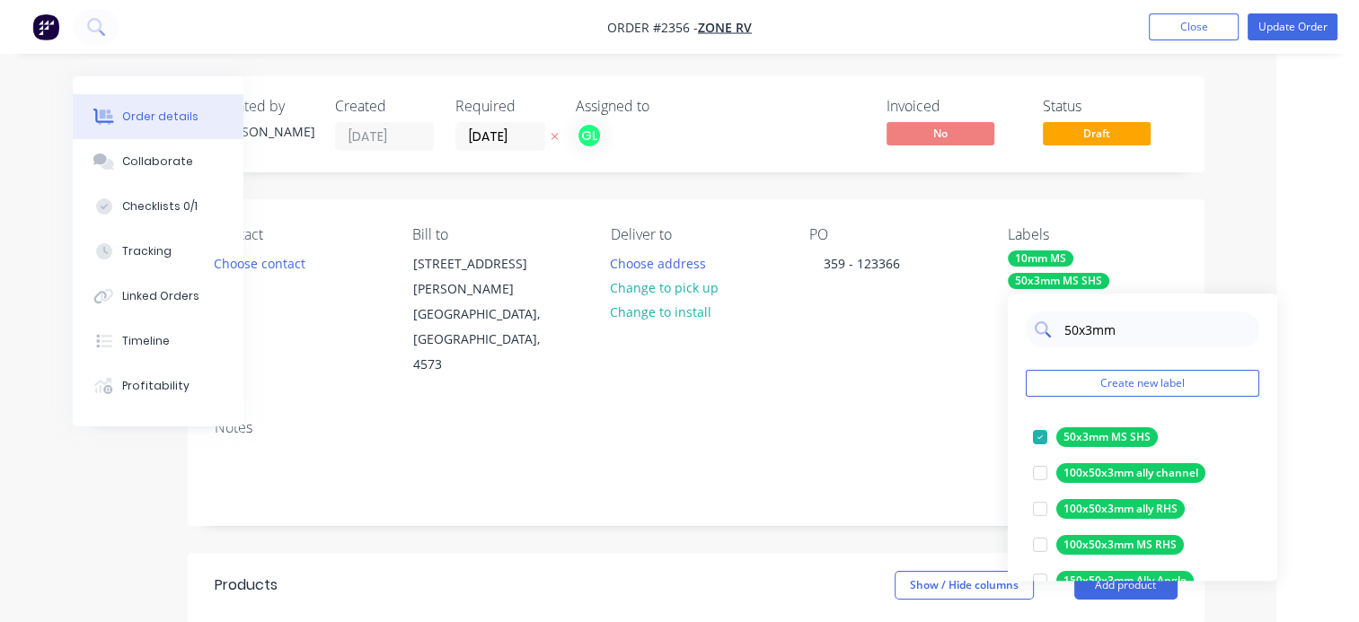
click at [1071, 328] on input "50x3mm" at bounding box center [1156, 330] width 188 height 36
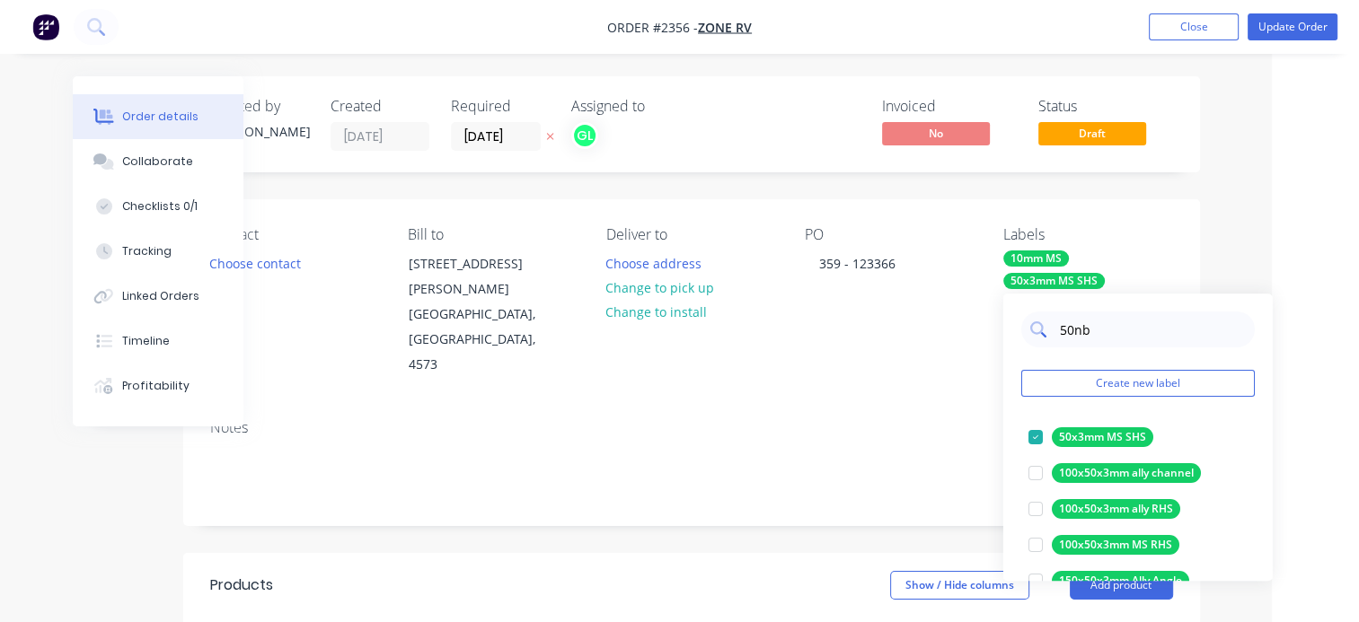
scroll to position [0, 90]
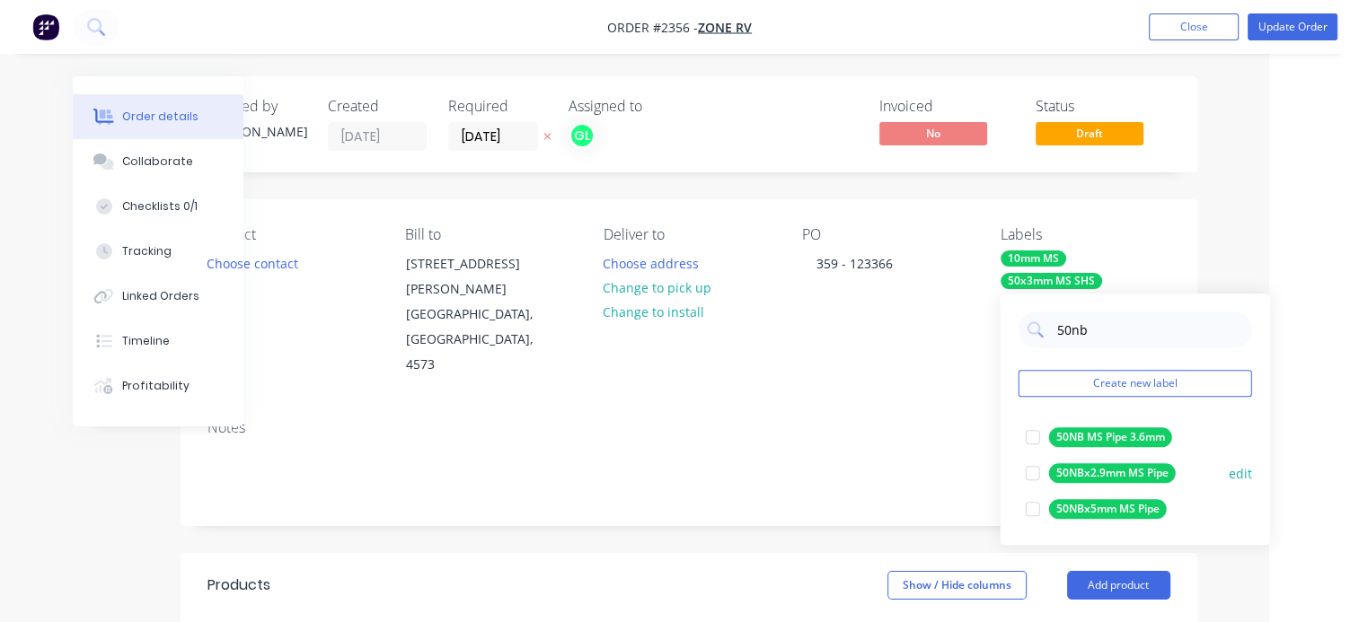
click at [1031, 471] on div at bounding box center [1033, 473] width 36 height 36
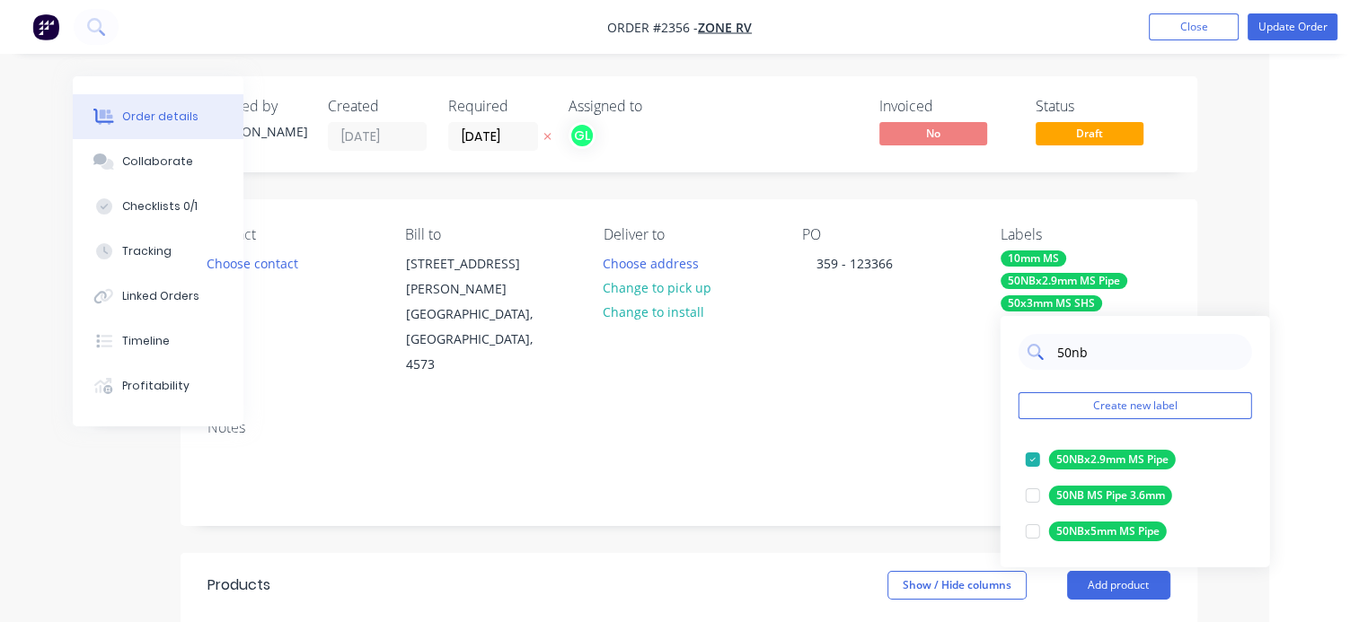
click at [1076, 356] on input "50nb" at bounding box center [1149, 352] width 188 height 36
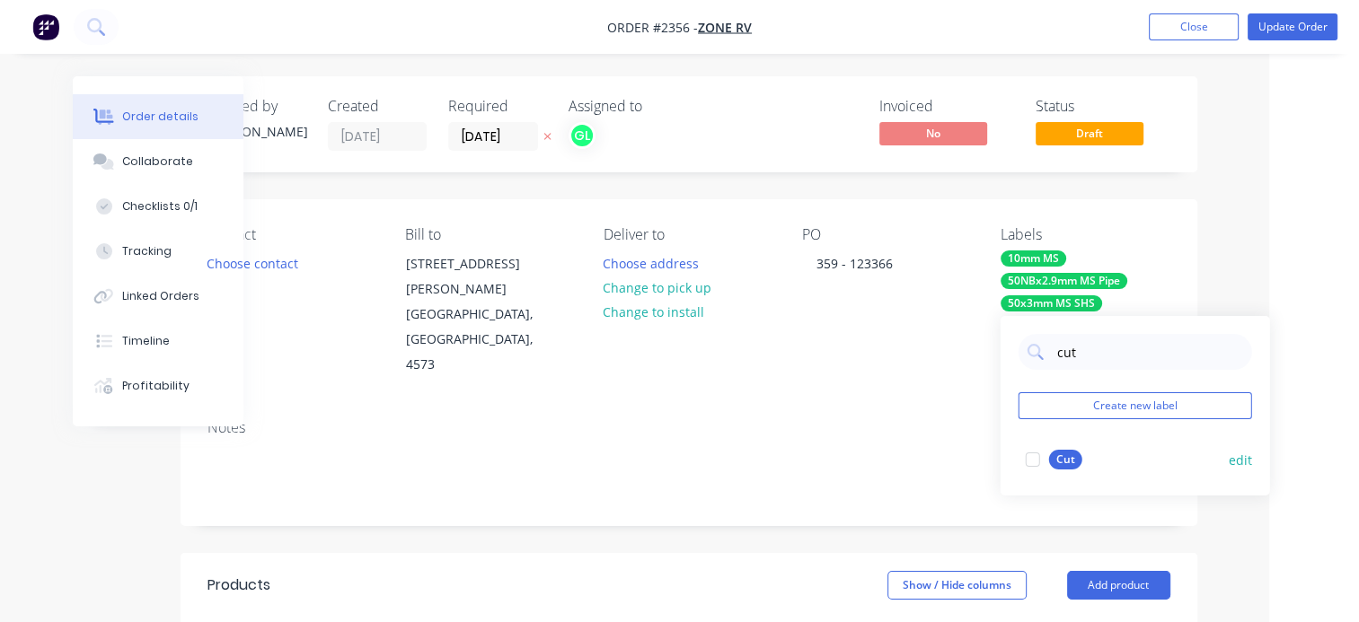
click at [1032, 455] on div at bounding box center [1033, 460] width 36 height 36
click at [1062, 350] on input "cut" at bounding box center [1149, 352] width 188 height 36
type input "fold"
click at [1035, 460] on div at bounding box center [1033, 460] width 36 height 36
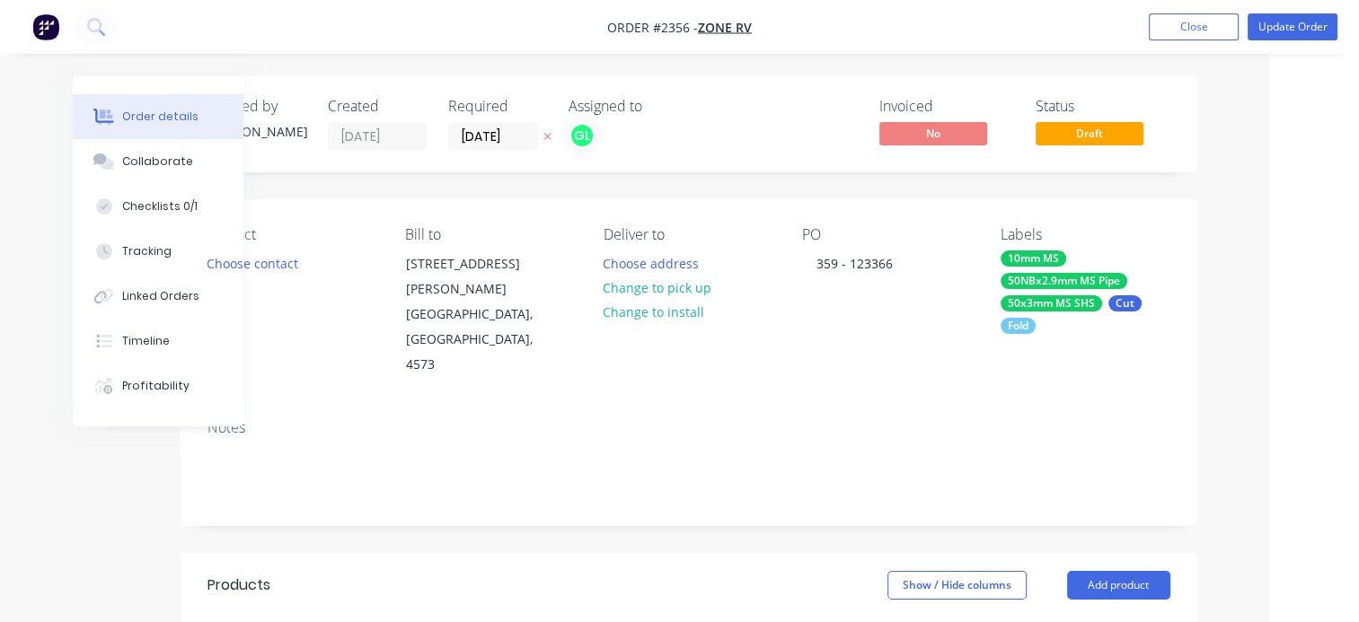
click at [879, 419] on div "Notes" at bounding box center [688, 427] width 963 height 17
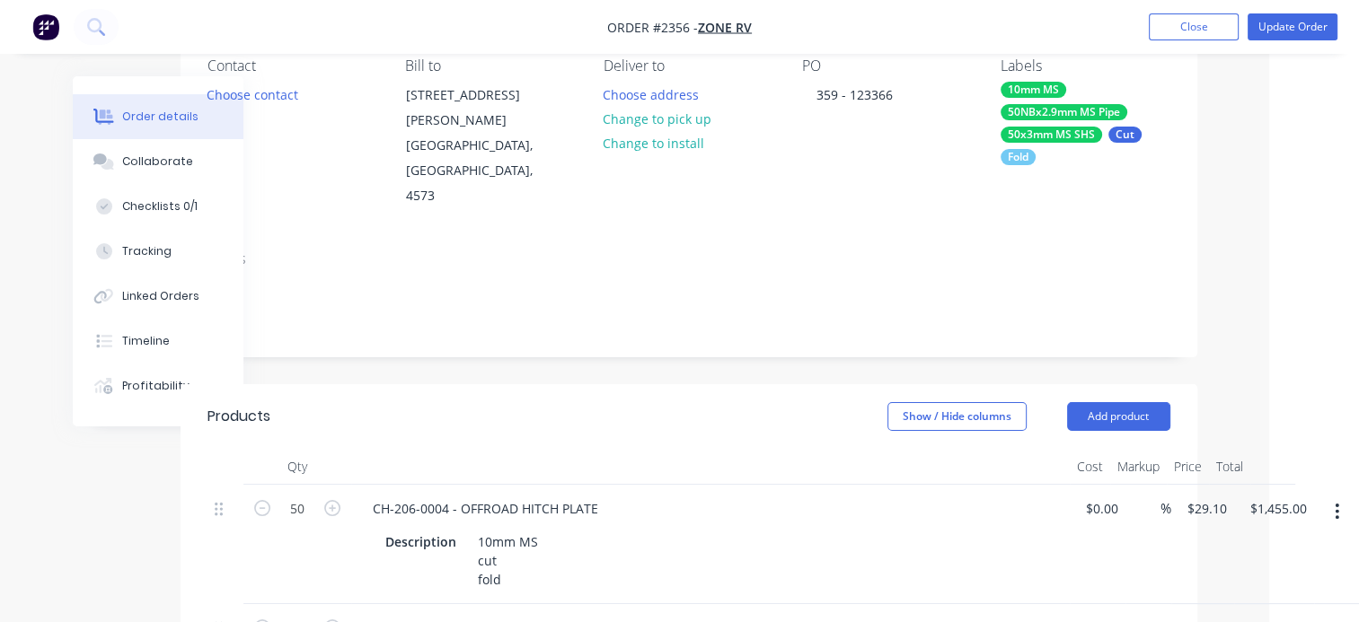
scroll to position [359, 90]
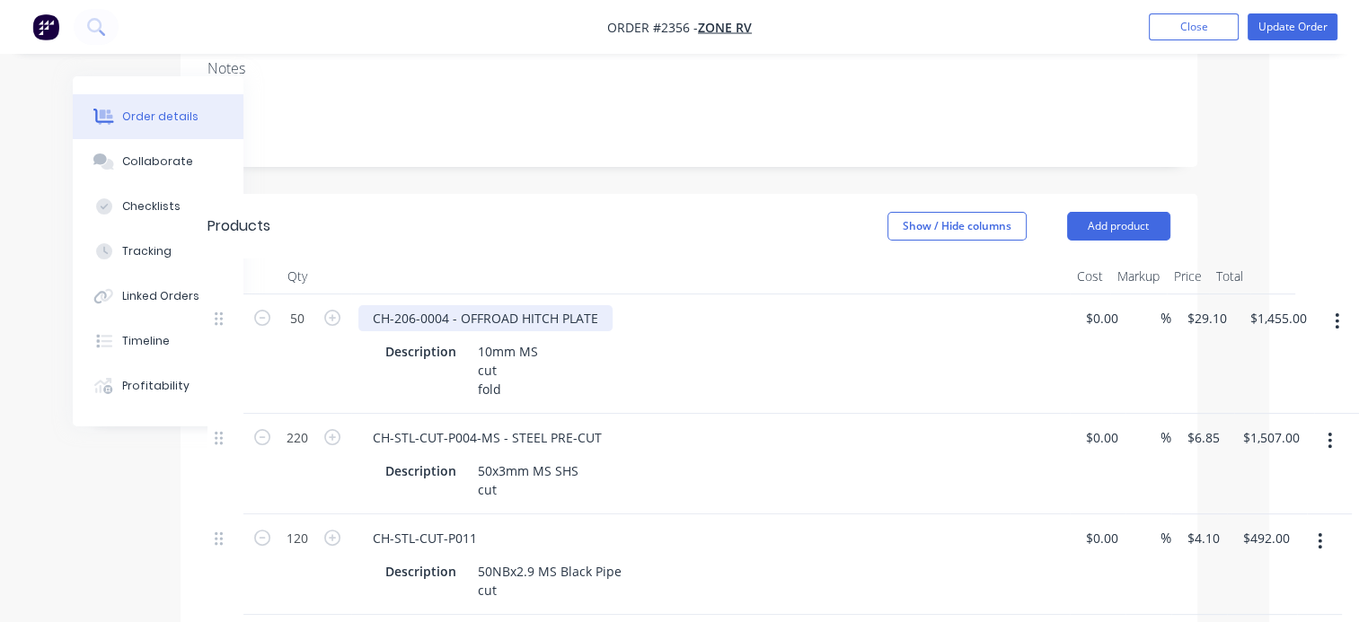
click at [606, 305] on div "CH-206-0004 - OFFROAD HITCH PLATE" at bounding box center [485, 318] width 254 height 26
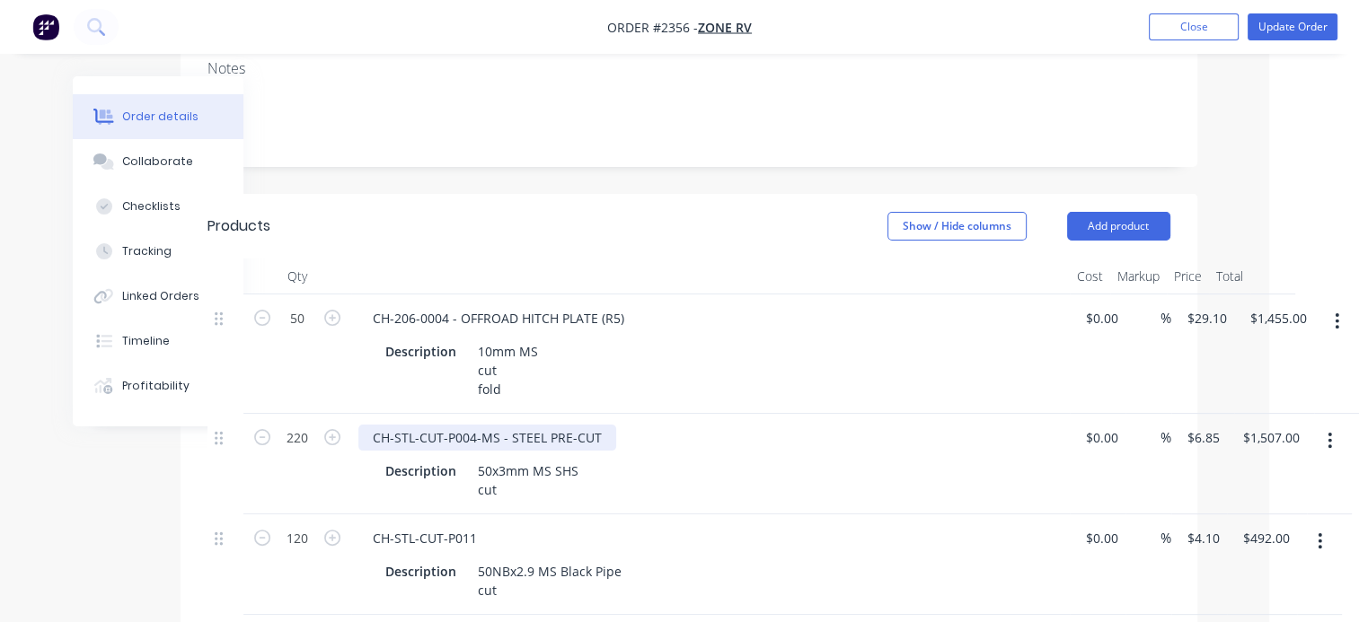
click at [598, 425] on div "CH-STL-CUT-P004-MS - STEEL PRE-CUT" at bounding box center [487, 438] width 258 height 26
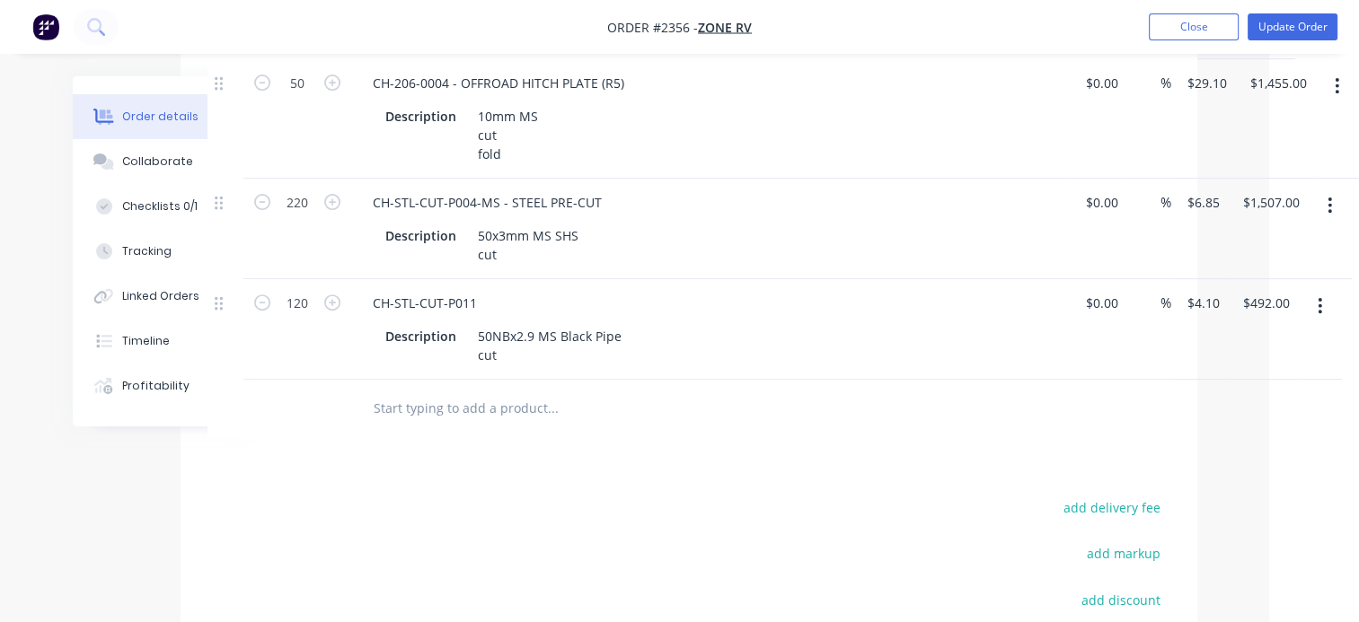
scroll to position [284, 90]
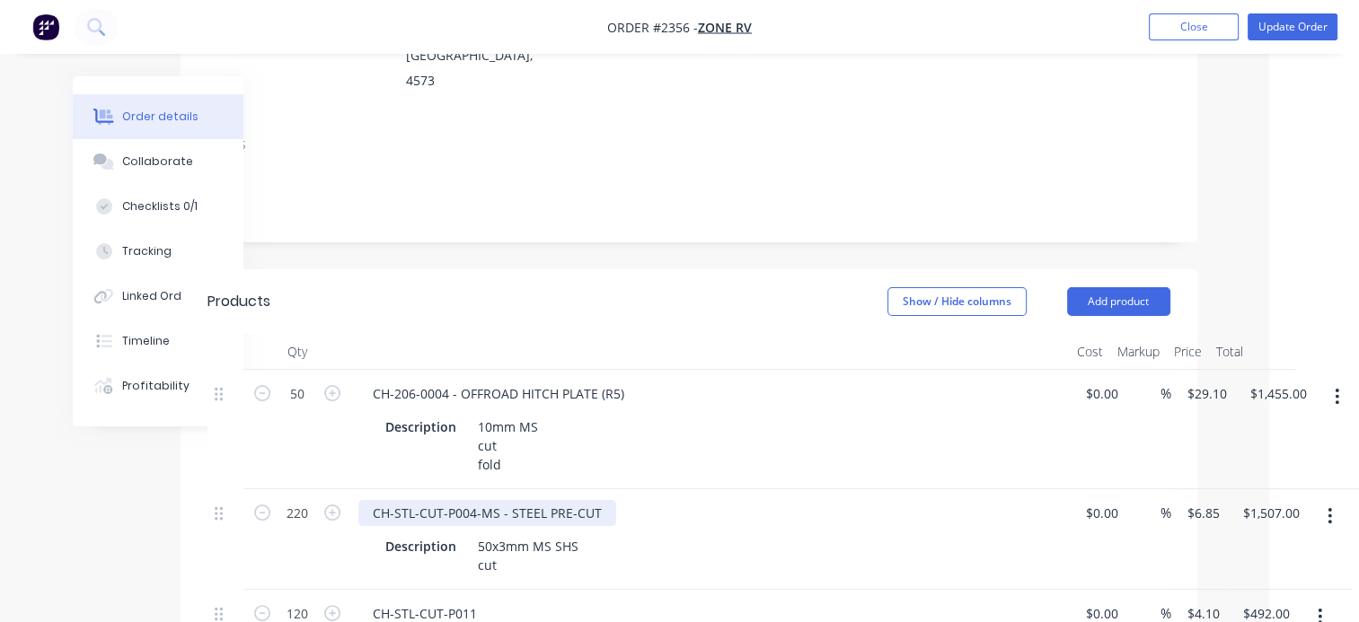
click at [601, 500] on div "CH-STL-CUT-P004-MS - STEEL PRE-CUT" at bounding box center [487, 513] width 258 height 26
click at [1333, 500] on button "button" at bounding box center [1330, 516] width 42 height 32
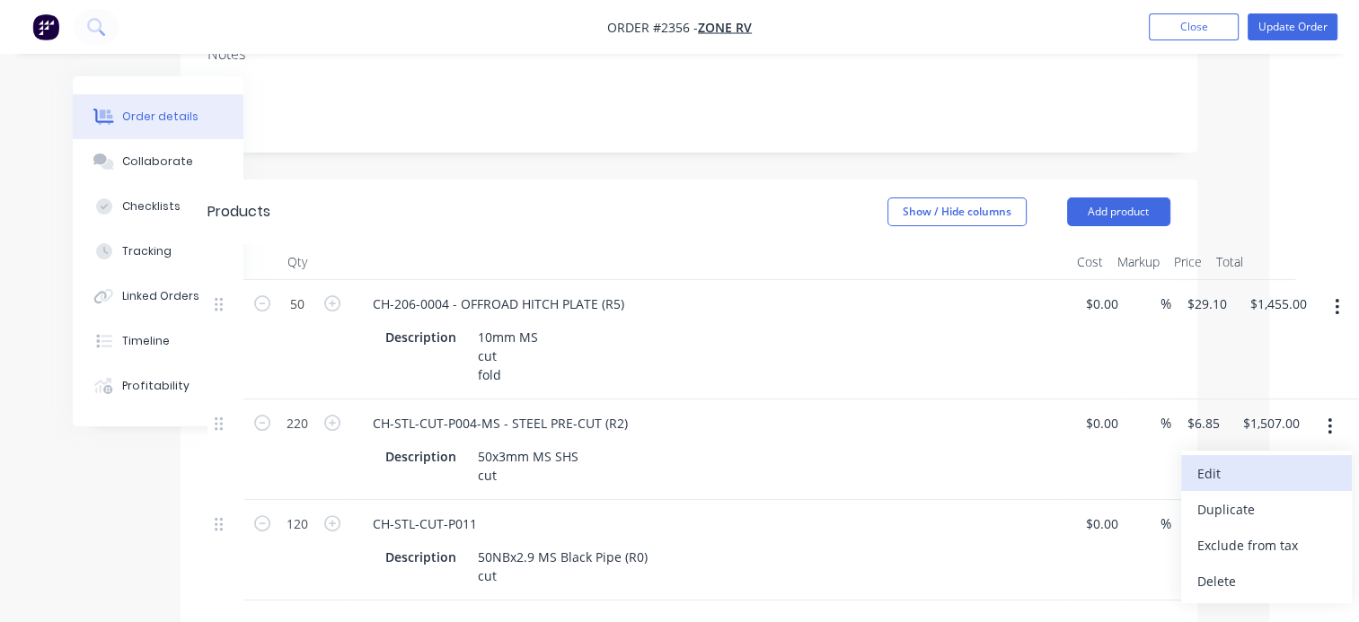
scroll to position [374, 90]
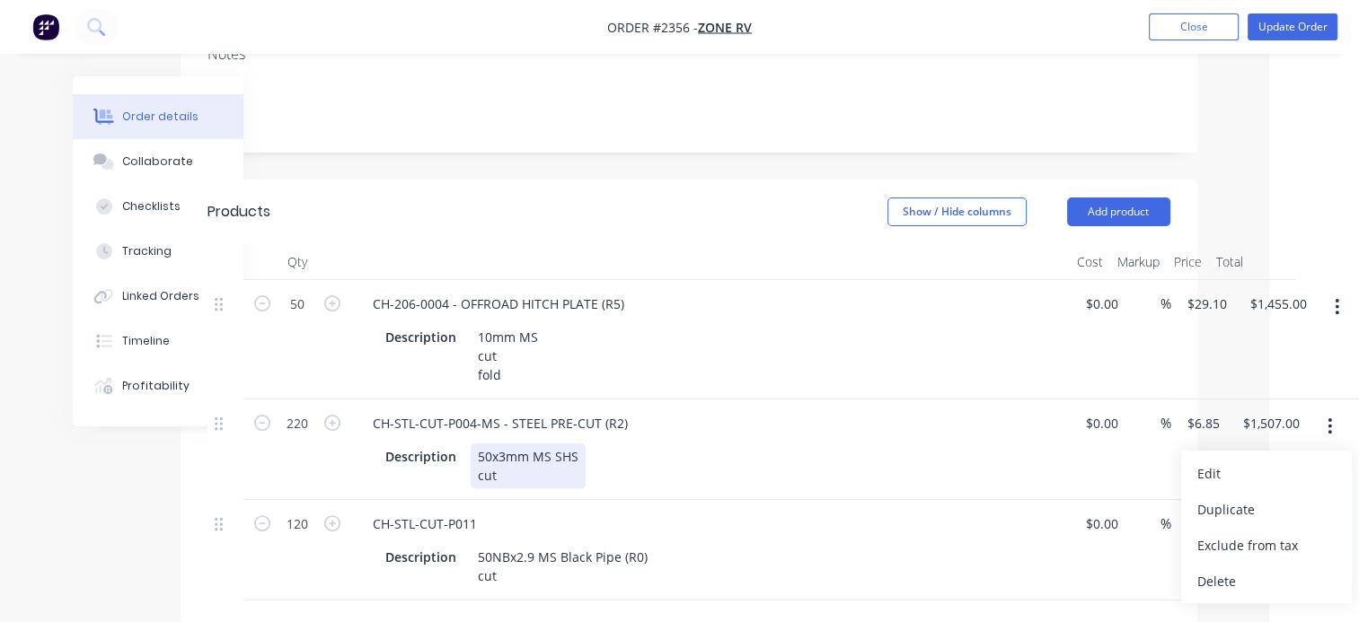
click at [730, 444] on div "Description 50x3mm MS SHS cut" at bounding box center [706, 466] width 657 height 45
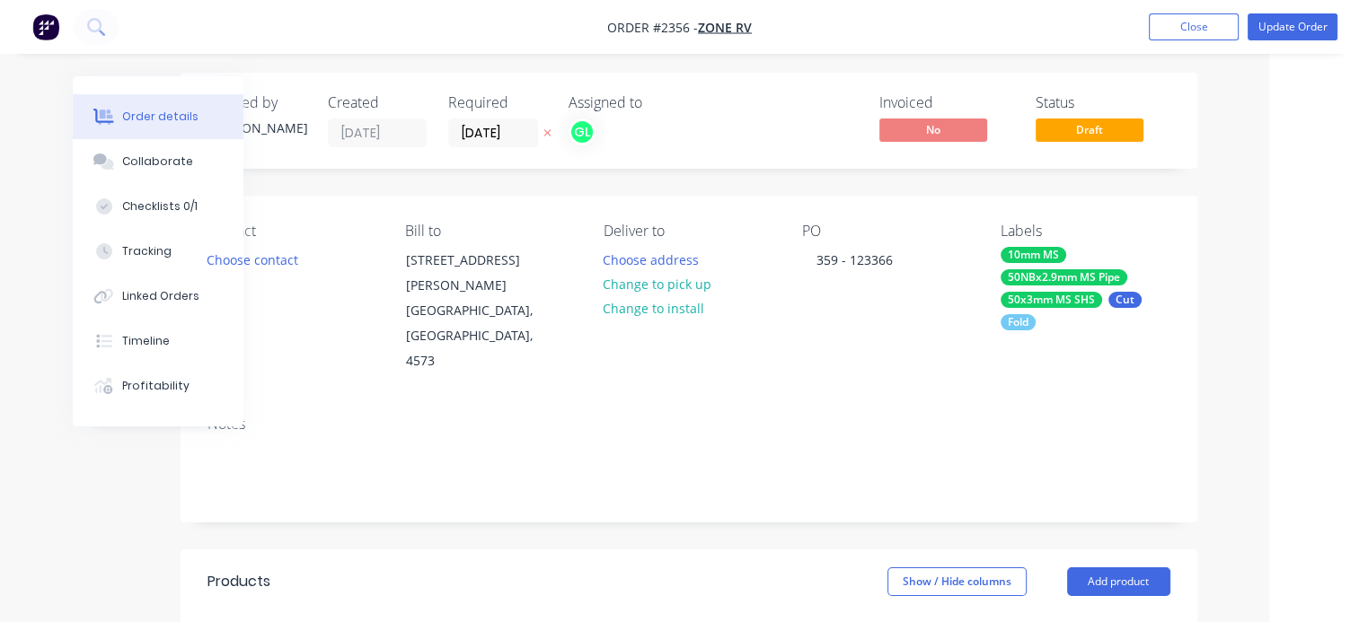
scroll to position [0, 90]
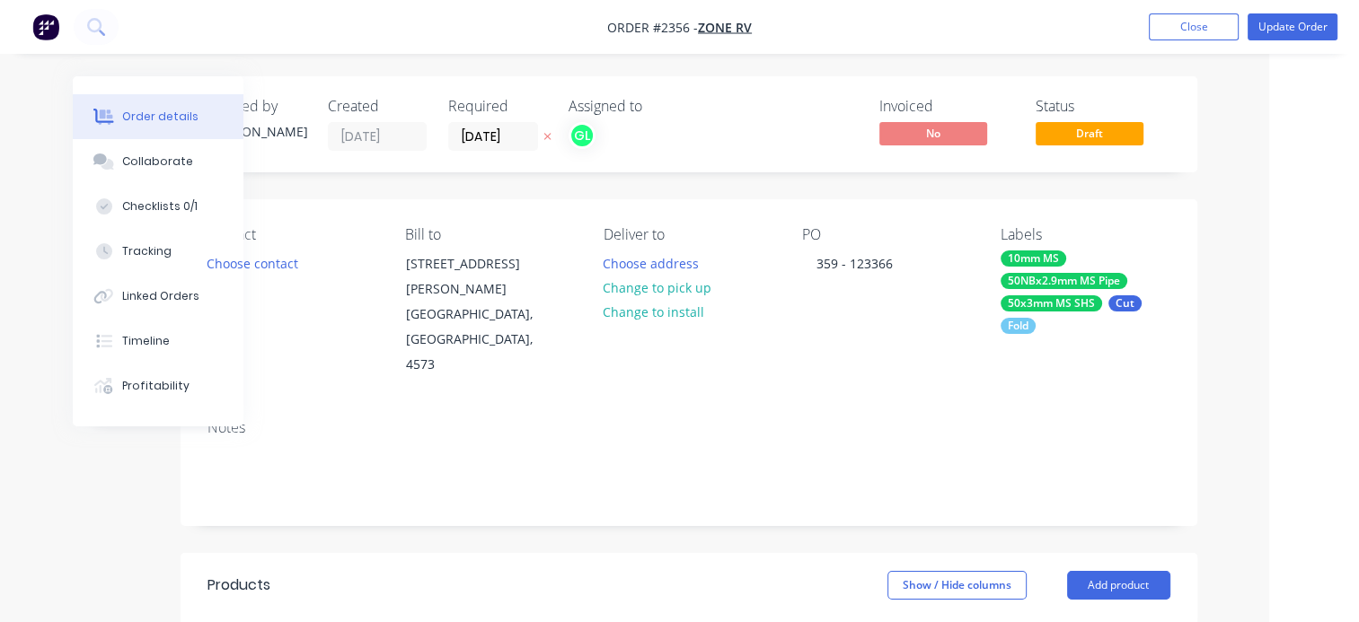
click at [1053, 281] on div "50NBx2.9mm MS Pipe" at bounding box center [1063, 281] width 127 height 16
type input "f"
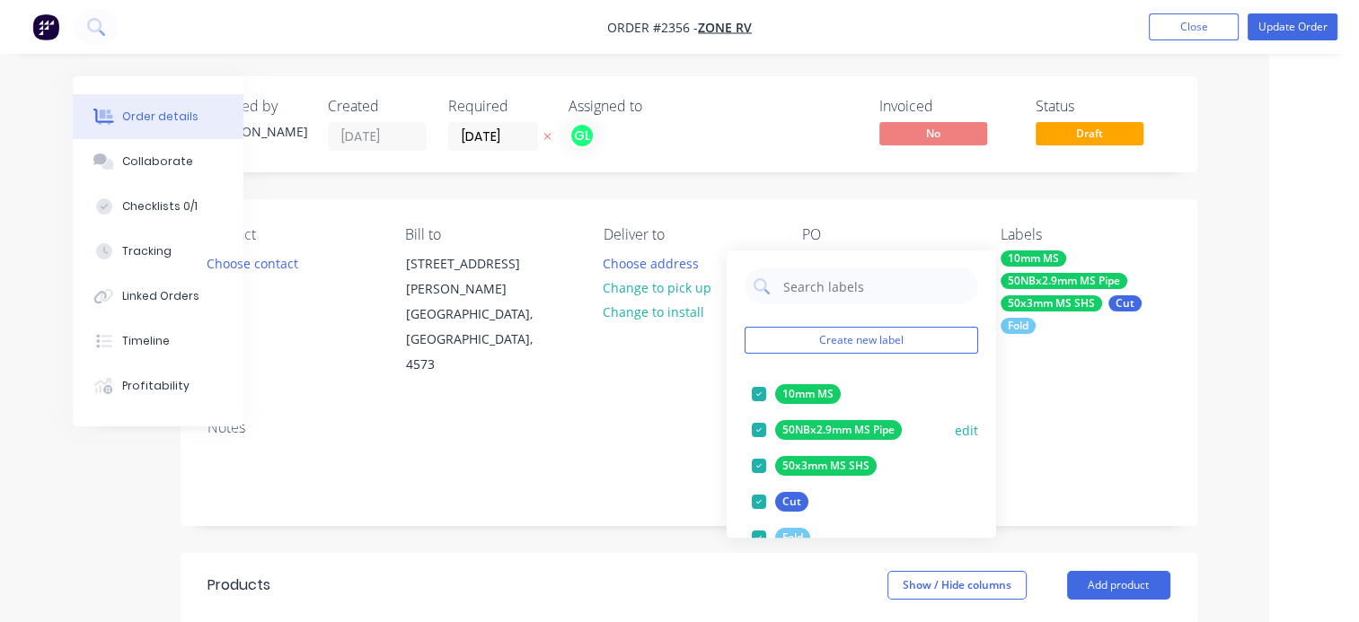
click at [955, 430] on button "edit" at bounding box center [966, 430] width 23 height 19
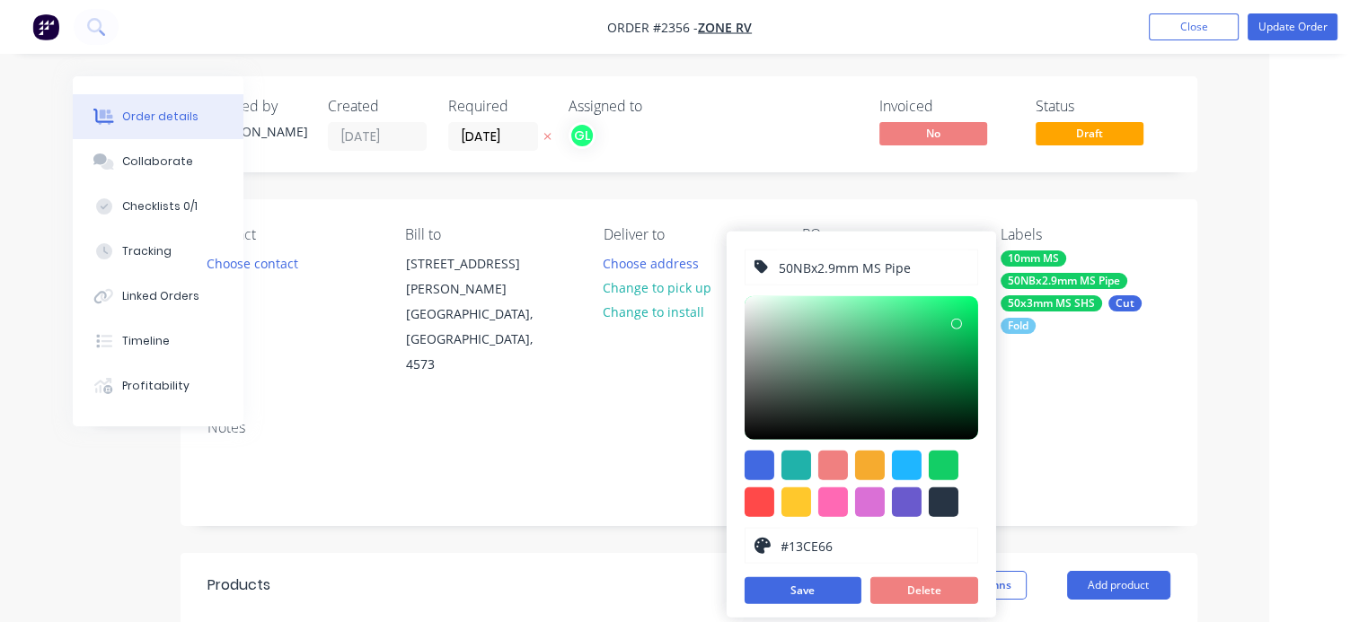
click at [918, 265] on input "50NBx2.9mm MS Pipe" at bounding box center [872, 268] width 191 height 34
type input "50NBx2.9mm MS Pipe (60.3mm OD)"
click at [772, 582] on button "Save" at bounding box center [803, 590] width 117 height 27
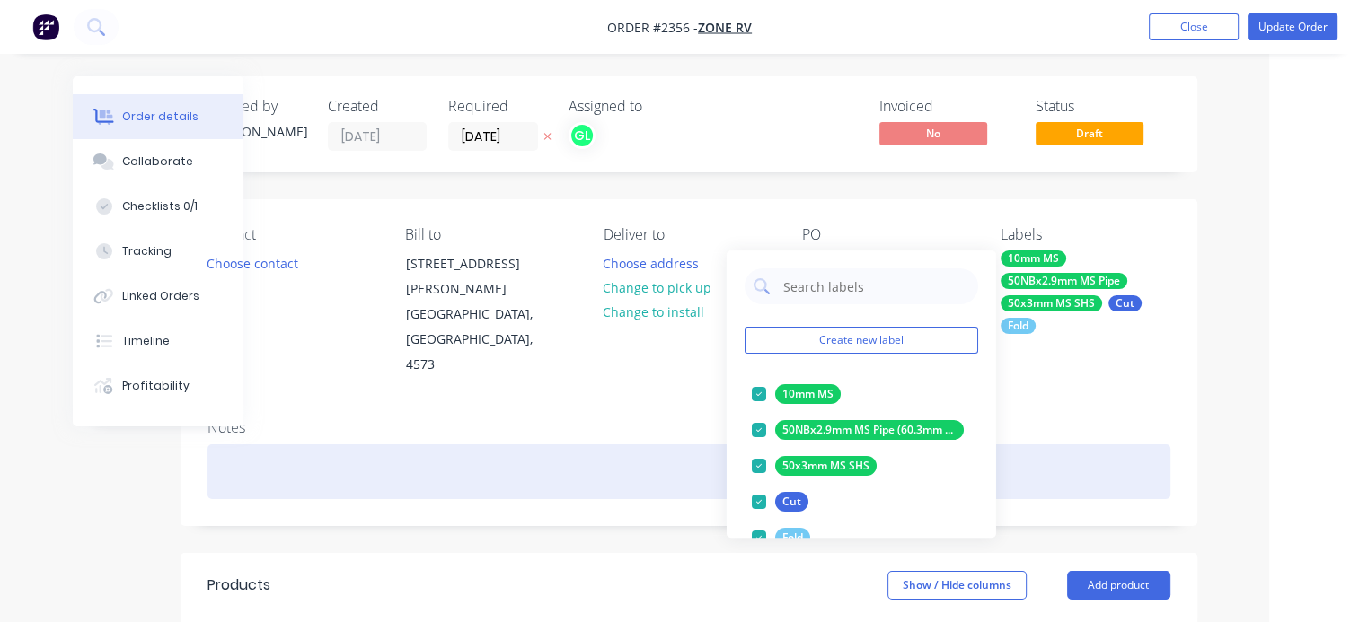
click at [611, 411] on div "Notes" at bounding box center [689, 465] width 1017 height 120
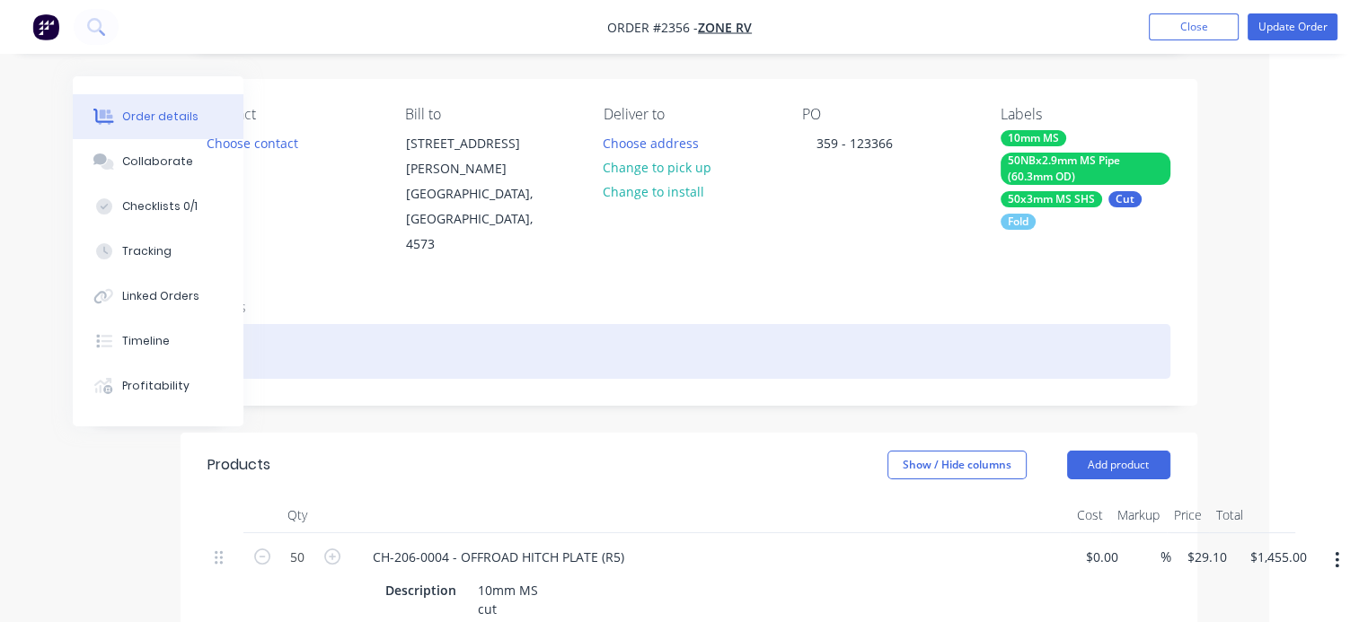
scroll to position [359, 90]
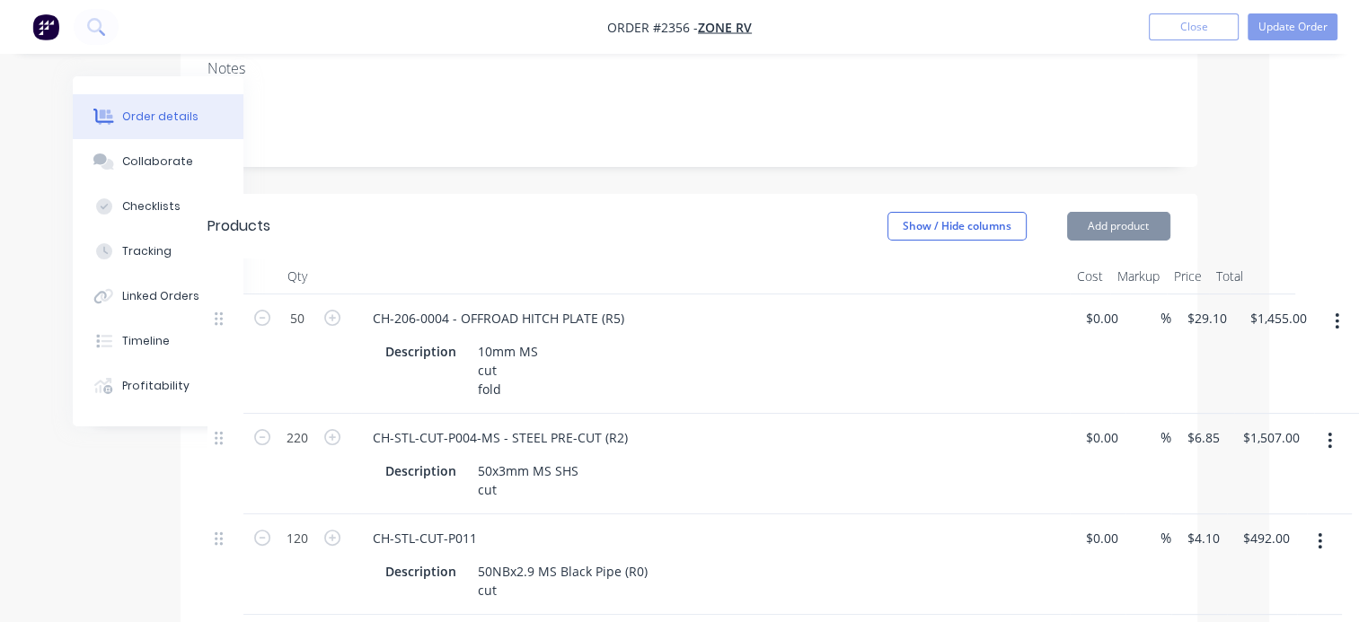
click at [478, 560] on div "50NBx2.9 MS Black Pipe (R0) cut" at bounding box center [563, 581] width 184 height 45
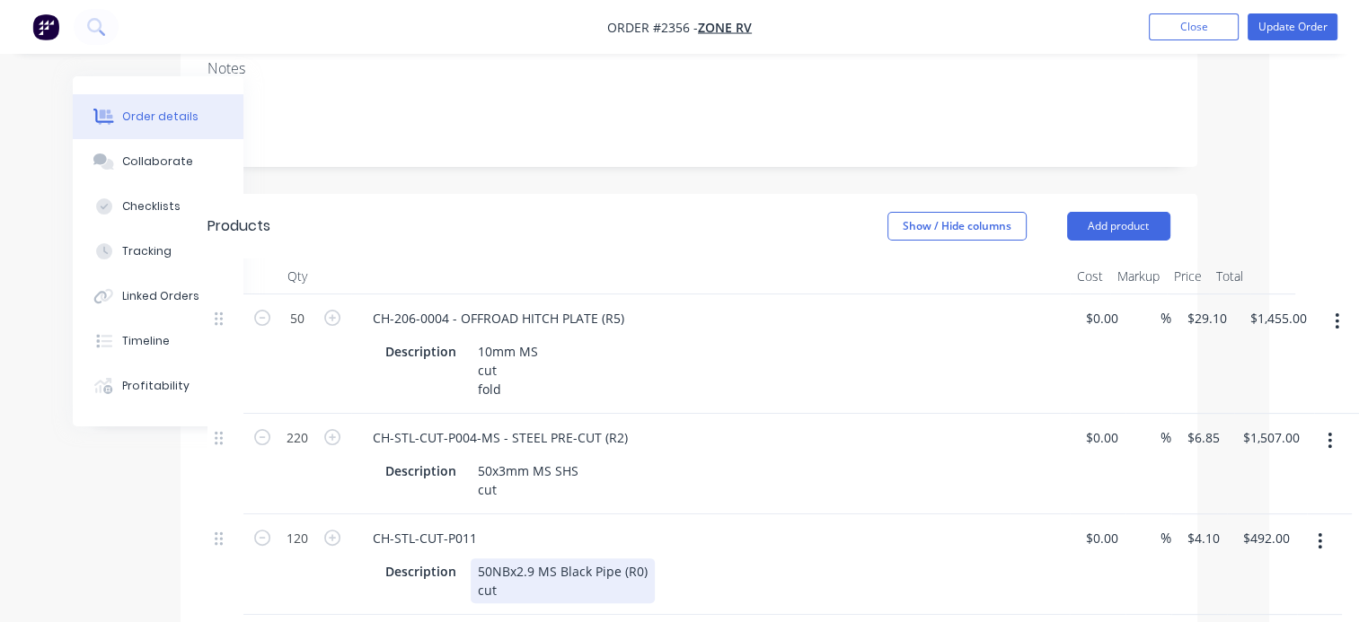
click at [479, 568] on div "50NBx2.9 MS Black Pipe (R0) cut" at bounding box center [563, 581] width 184 height 45
click at [489, 569] on div "50NBx2.9 MS Black Pipe (R0) cut" at bounding box center [563, 581] width 184 height 45
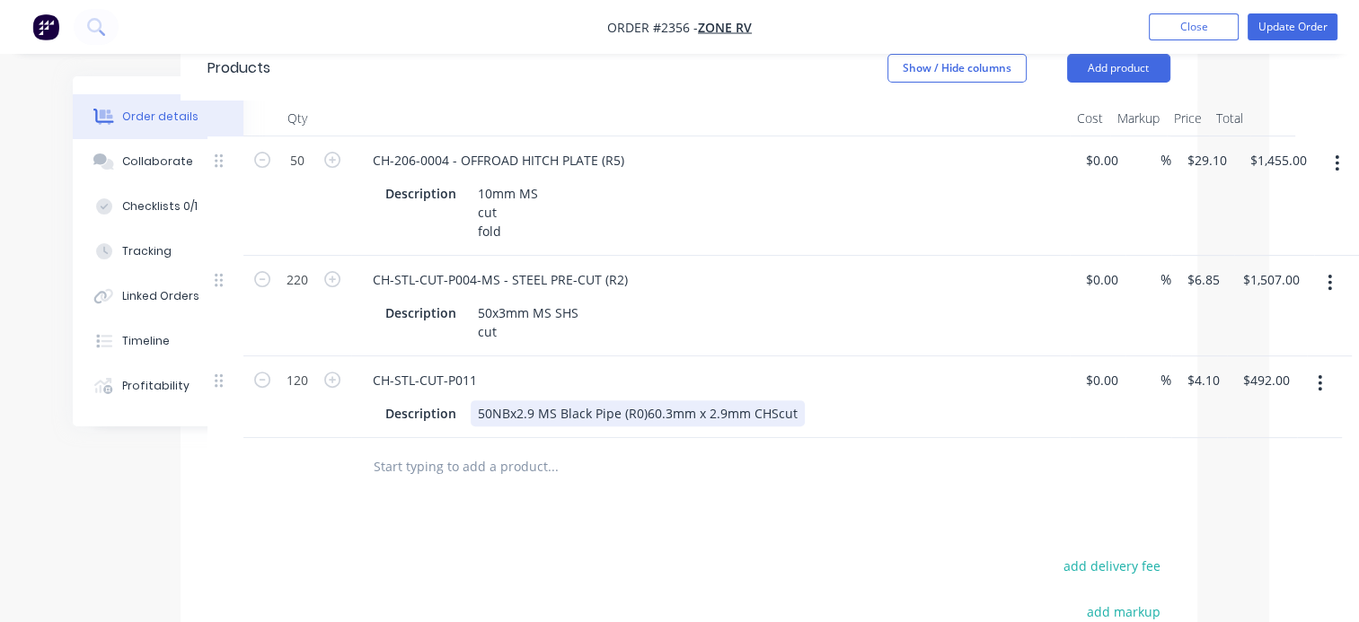
scroll to position [629, 90]
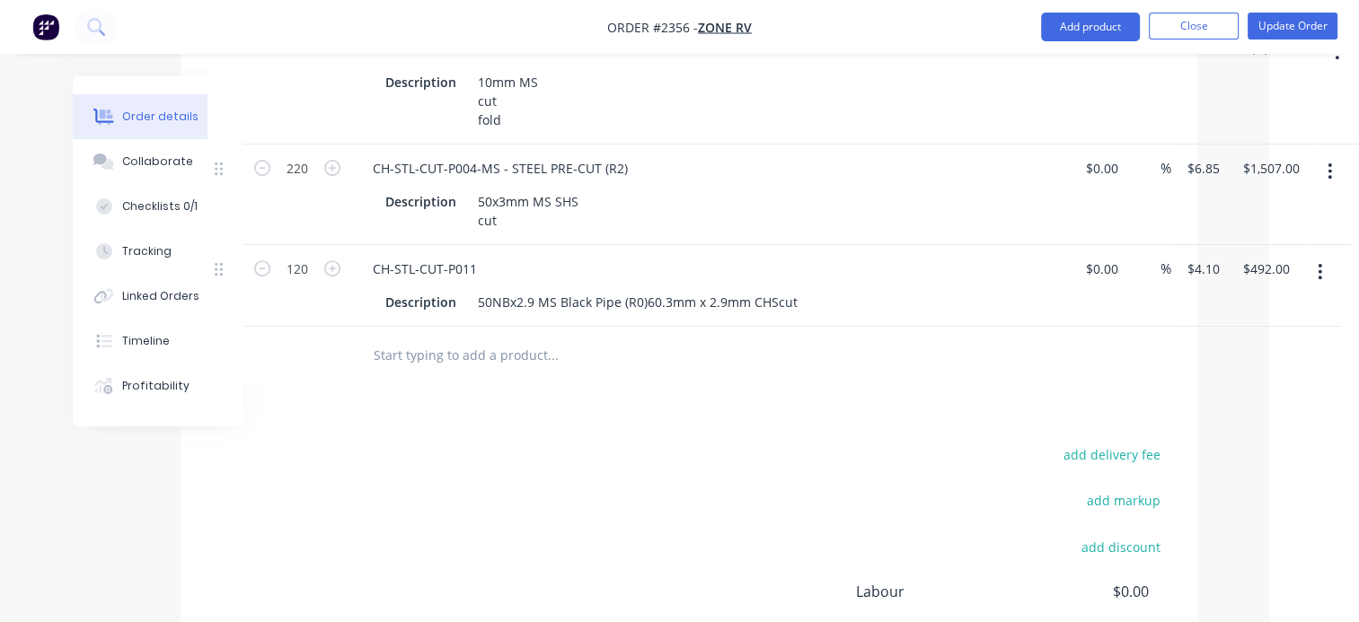
click at [584, 528] on div "add delivery fee add markup add discount Labour $0.00 Sub total $3,454.00 Margi…" at bounding box center [688, 616] width 963 height 347
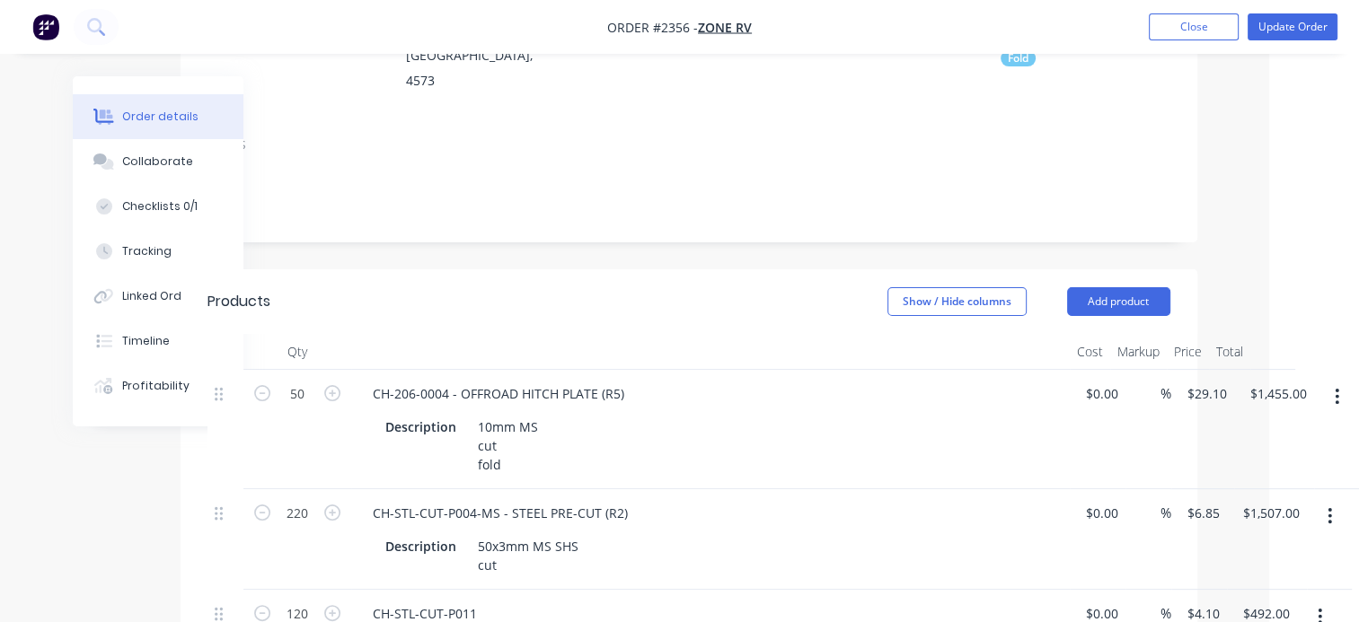
scroll to position [90, 90]
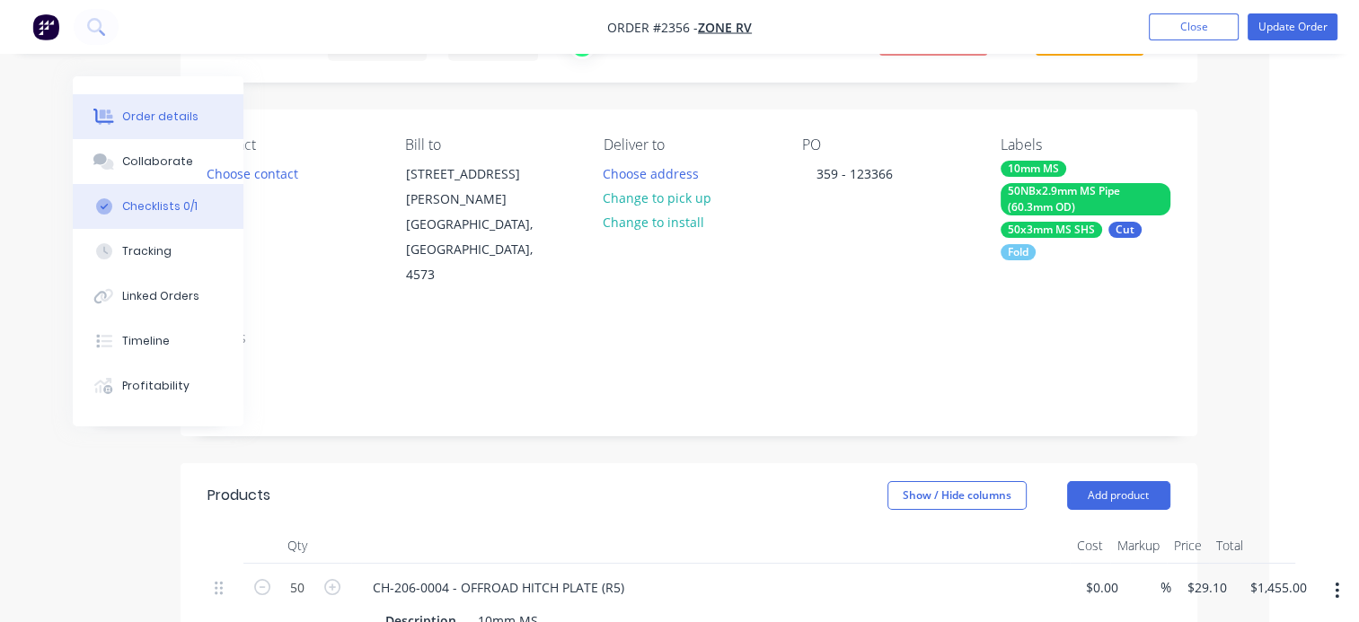
click at [162, 199] on div "Checklists 0/1" at bounding box center [159, 206] width 75 height 16
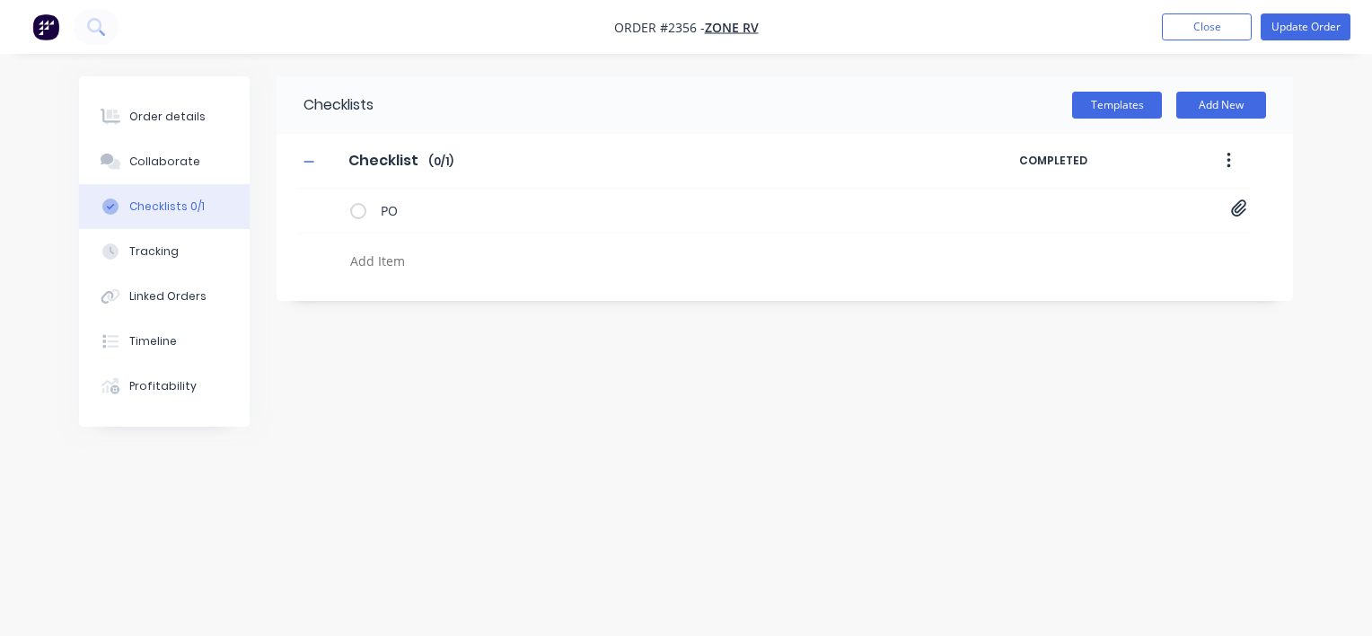
click at [406, 266] on textarea at bounding box center [640, 261] width 595 height 26
type textarea "cut"
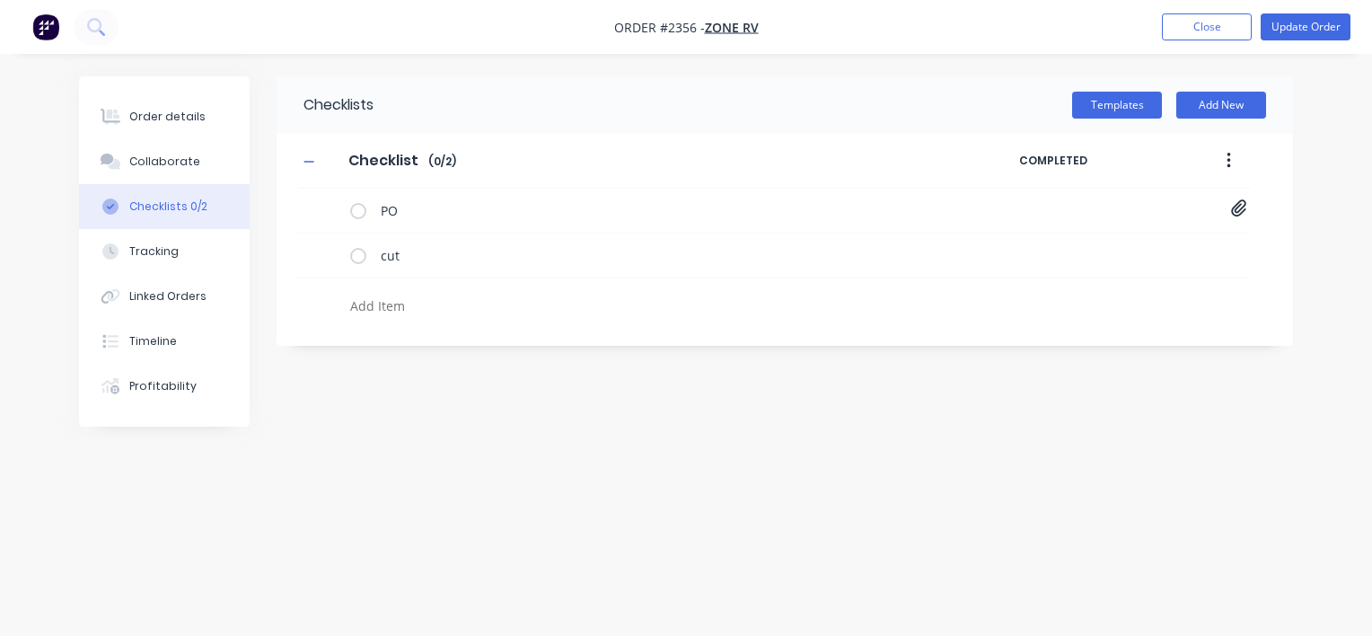
click at [363, 307] on textarea at bounding box center [640, 306] width 595 height 26
type textarea "fold"
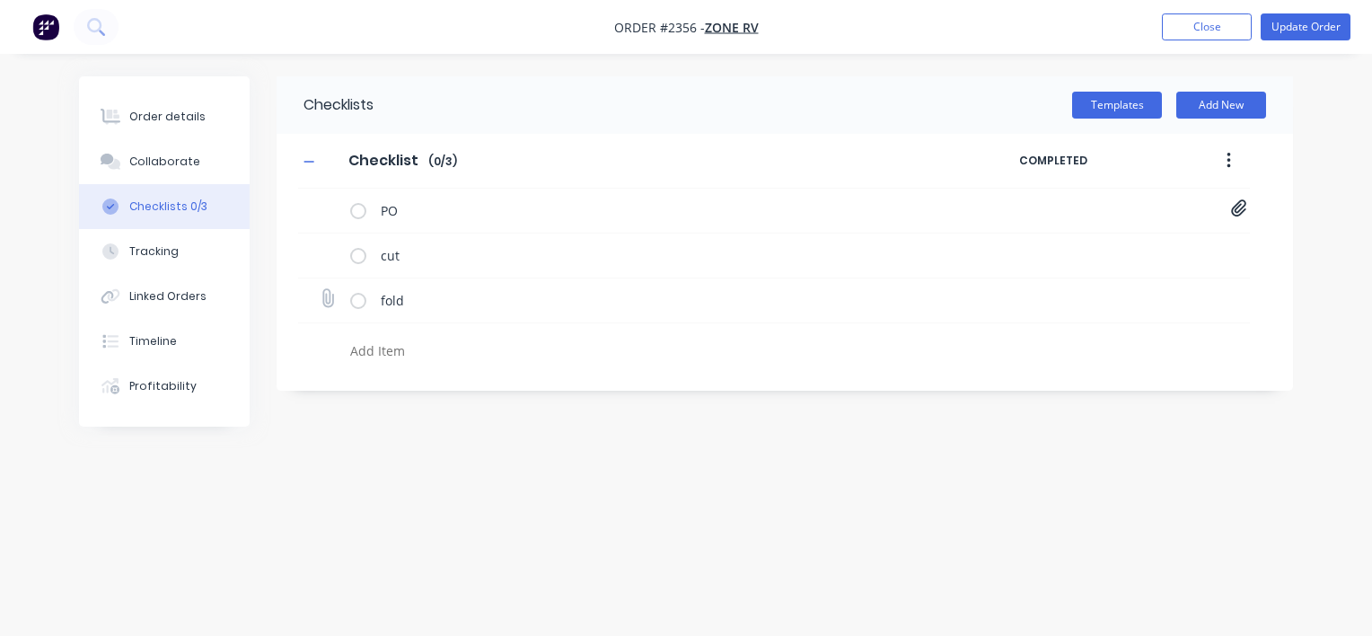
click at [326, 302] on icon at bounding box center [327, 298] width 24 height 24
click at [320, 289] on input "file" at bounding box center [320, 289] width 0 height 0
type input "C:\fakepath\CH-206-0004-R5.PDF"
click at [170, 119] on div "Order details" at bounding box center [167, 117] width 76 height 16
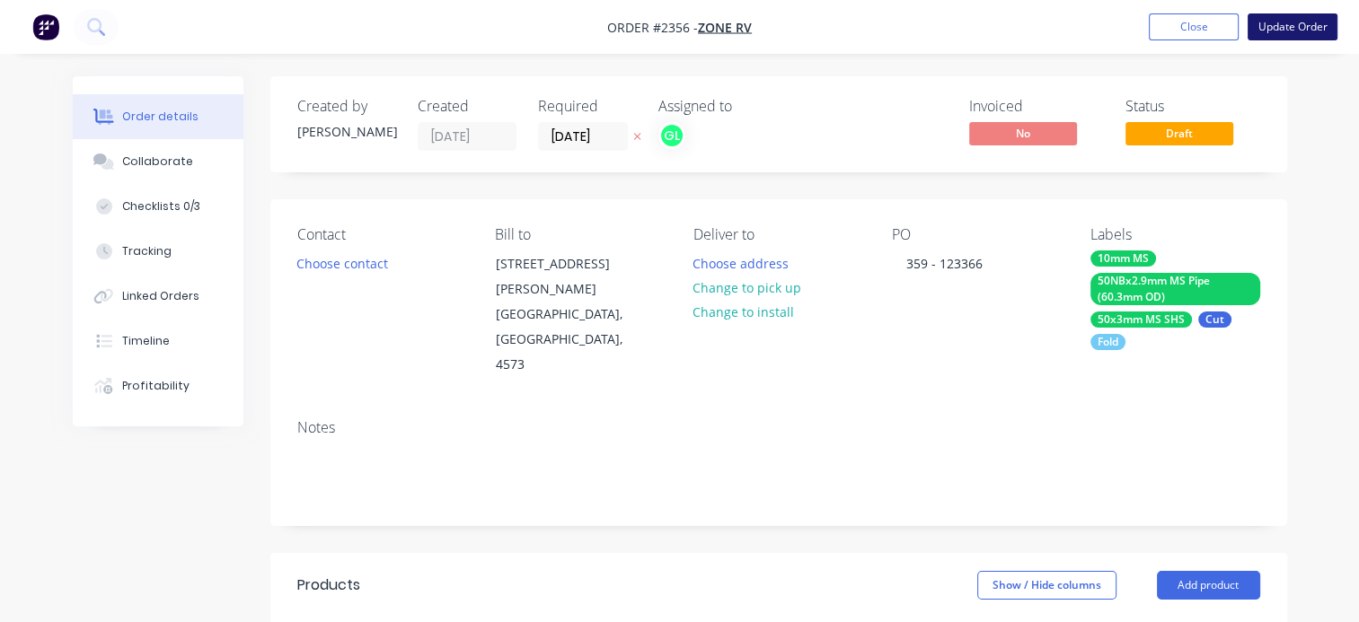
click at [1287, 26] on button "Update Order" at bounding box center [1292, 26] width 90 height 27
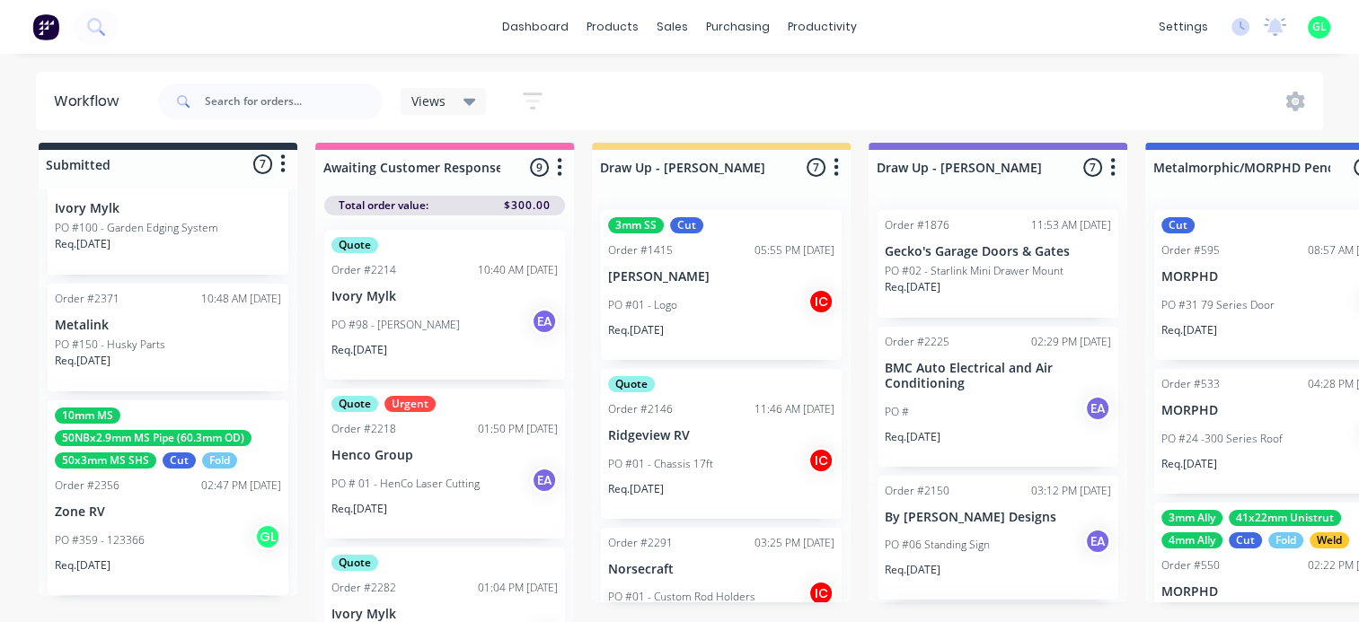
scroll to position [22, 0]
click at [181, 524] on div "PO #359 - 123366 GL" at bounding box center [168, 541] width 226 height 34
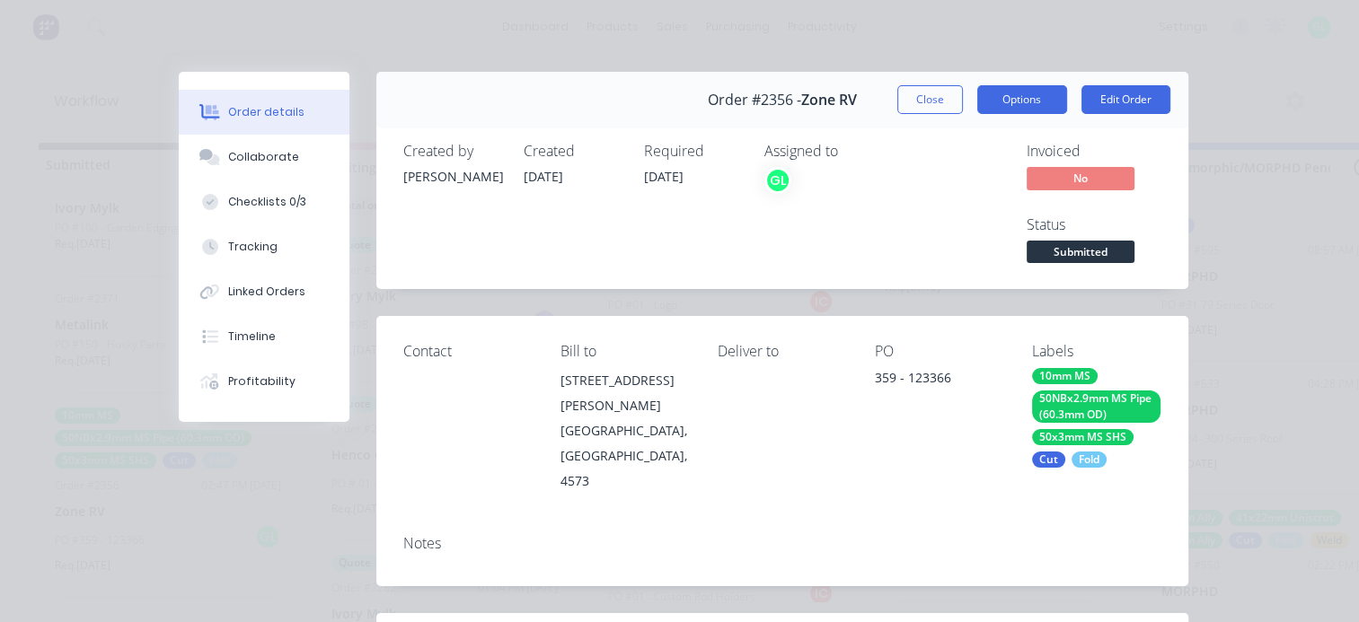
click at [1022, 102] on button "Options" at bounding box center [1022, 99] width 90 height 29
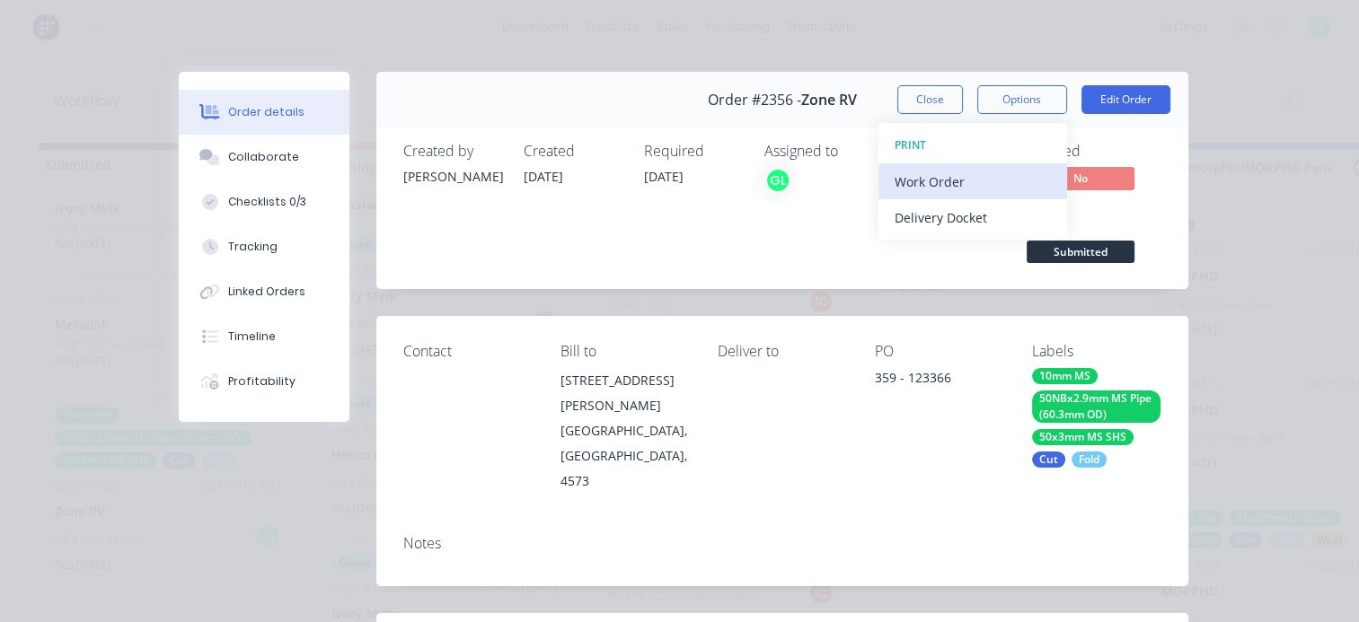
click at [970, 172] on div "Work Order" at bounding box center [973, 182] width 156 height 26
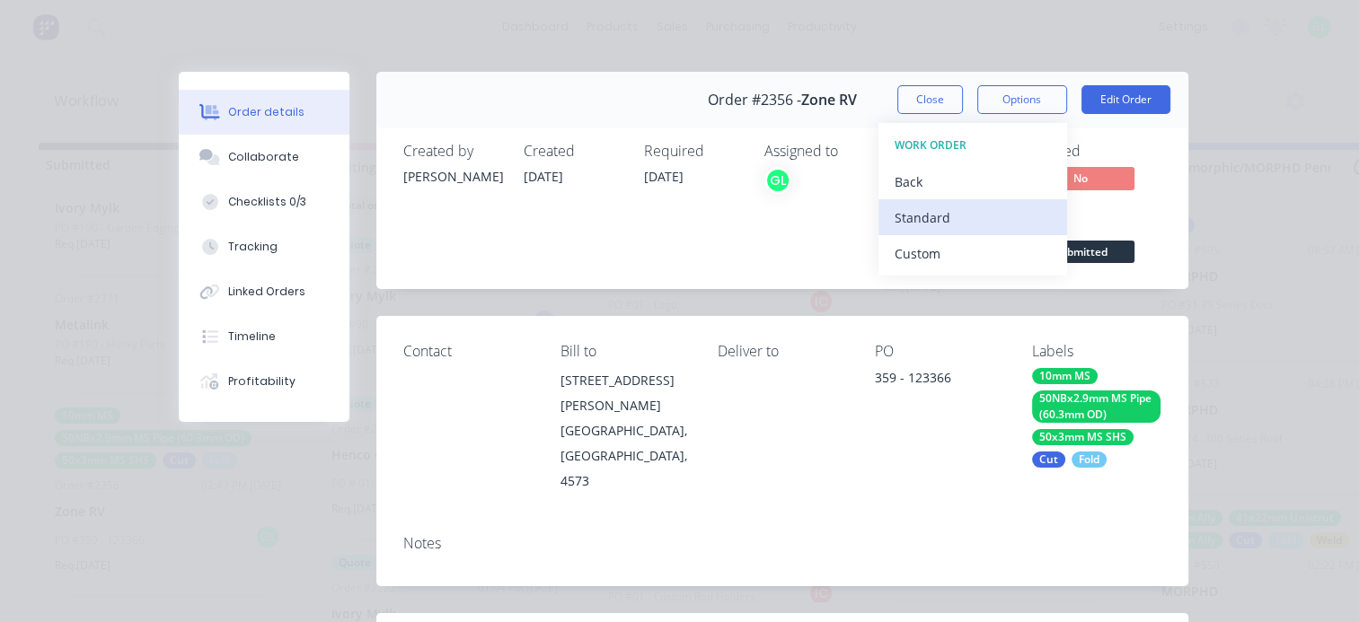
click at [952, 216] on div "Standard" at bounding box center [973, 218] width 156 height 26
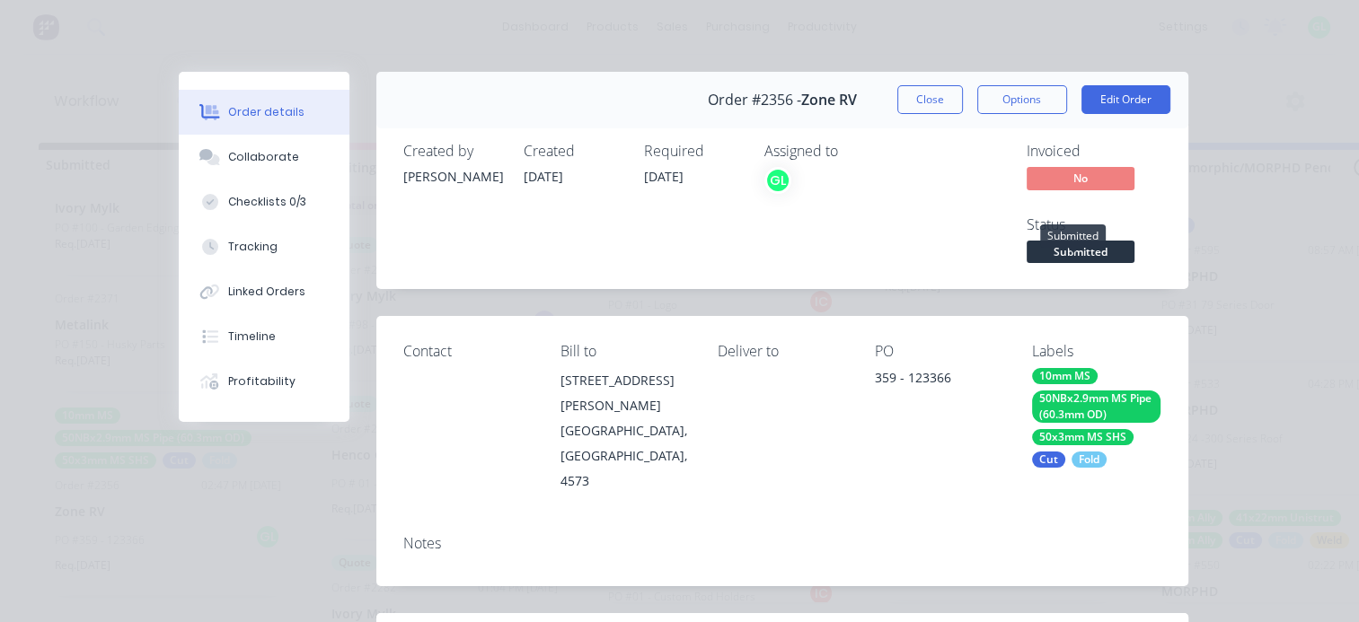
click at [1066, 251] on span "Submitted" at bounding box center [1081, 252] width 108 height 22
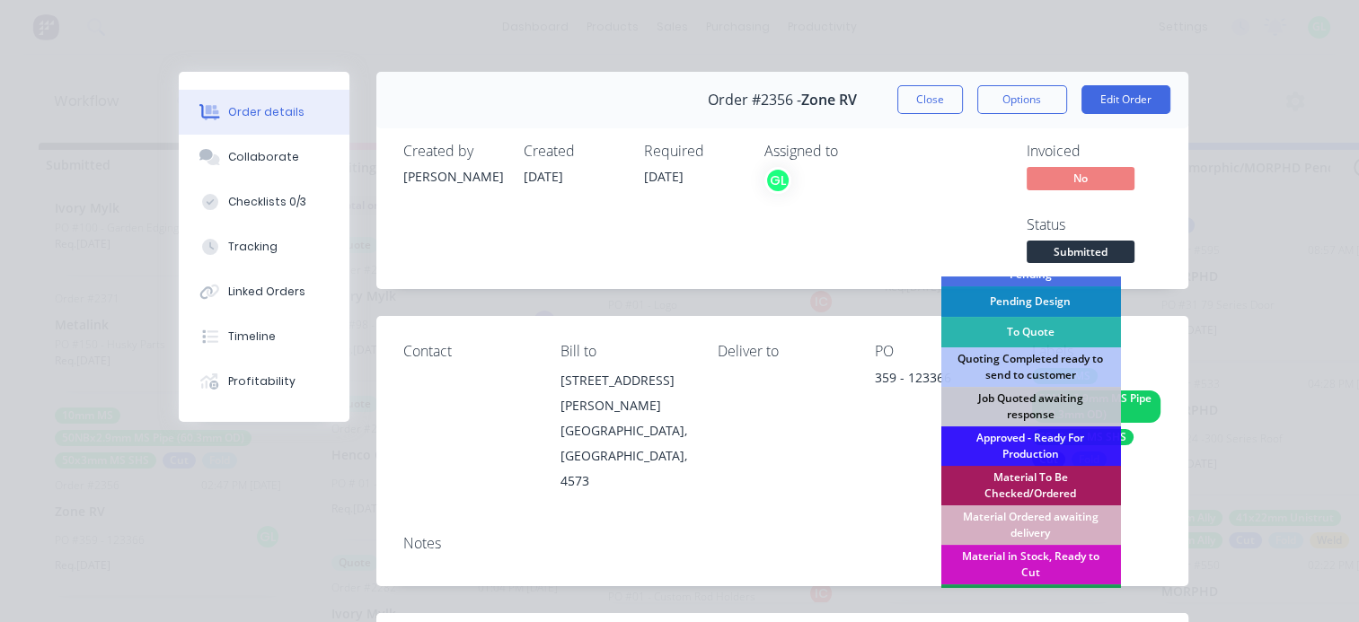
scroll to position [180, 0]
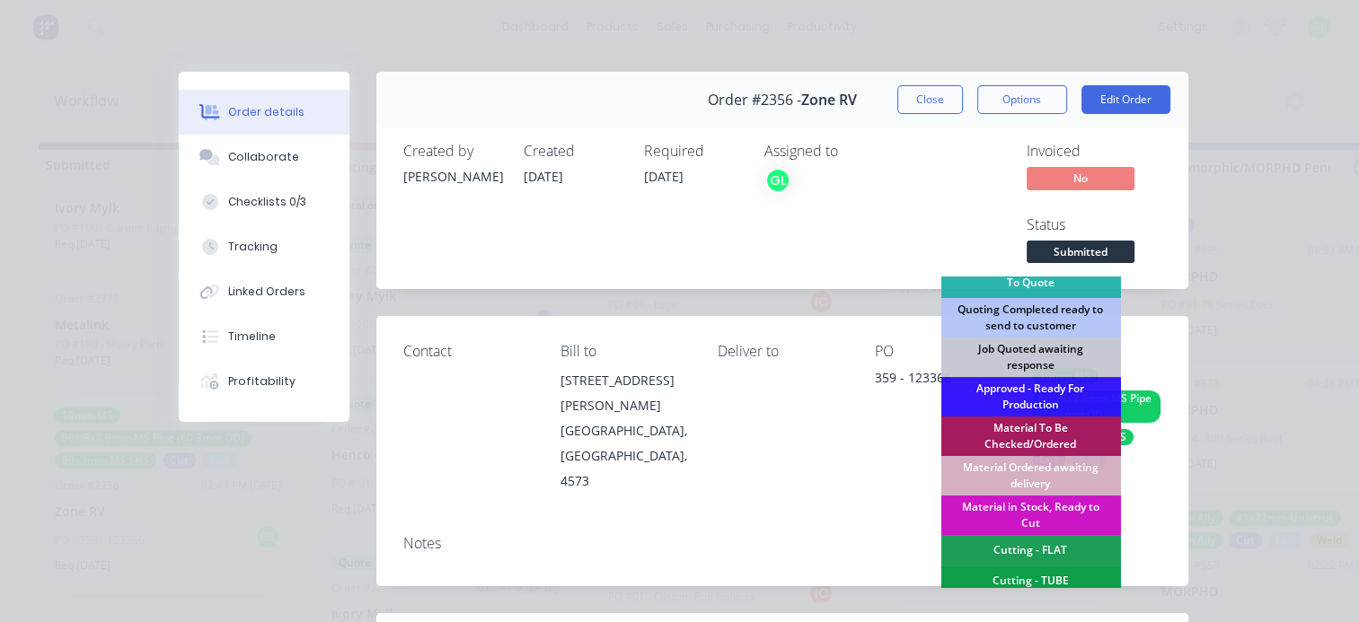
click at [1037, 432] on div "Material To Be Checked/Ordered" at bounding box center [1030, 437] width 180 height 40
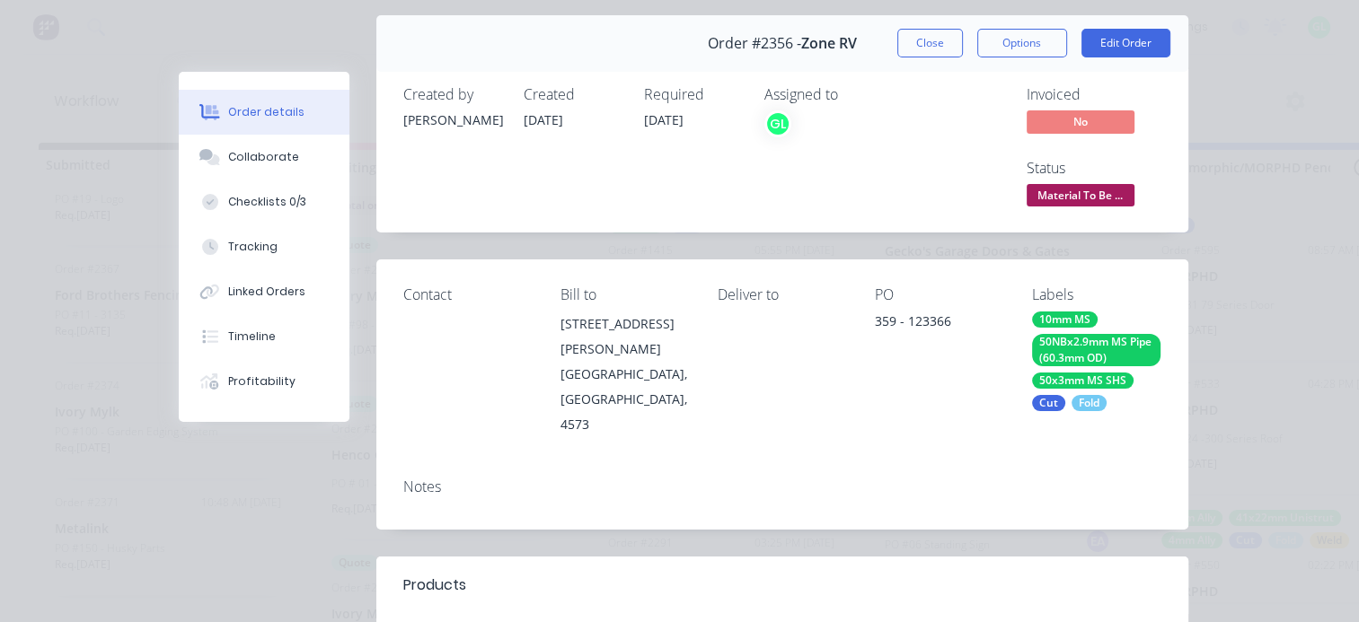
scroll to position [0, 0]
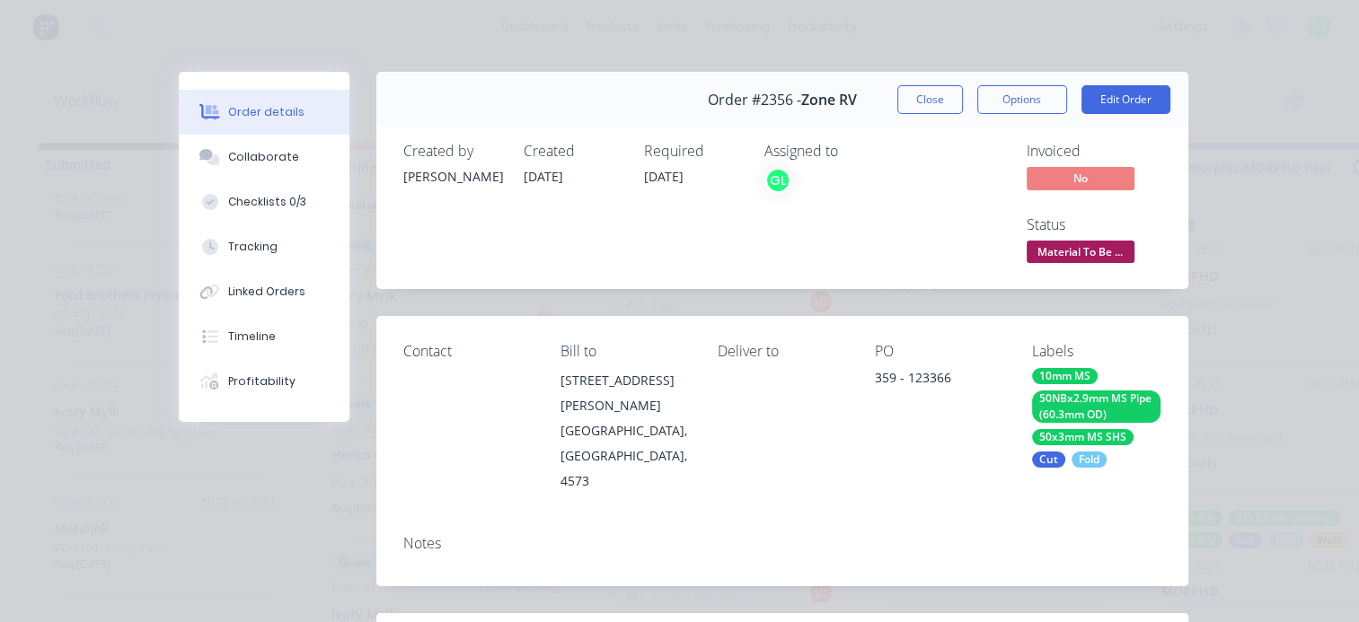
click at [1050, 251] on span "Material To Be ..." at bounding box center [1081, 252] width 108 height 22
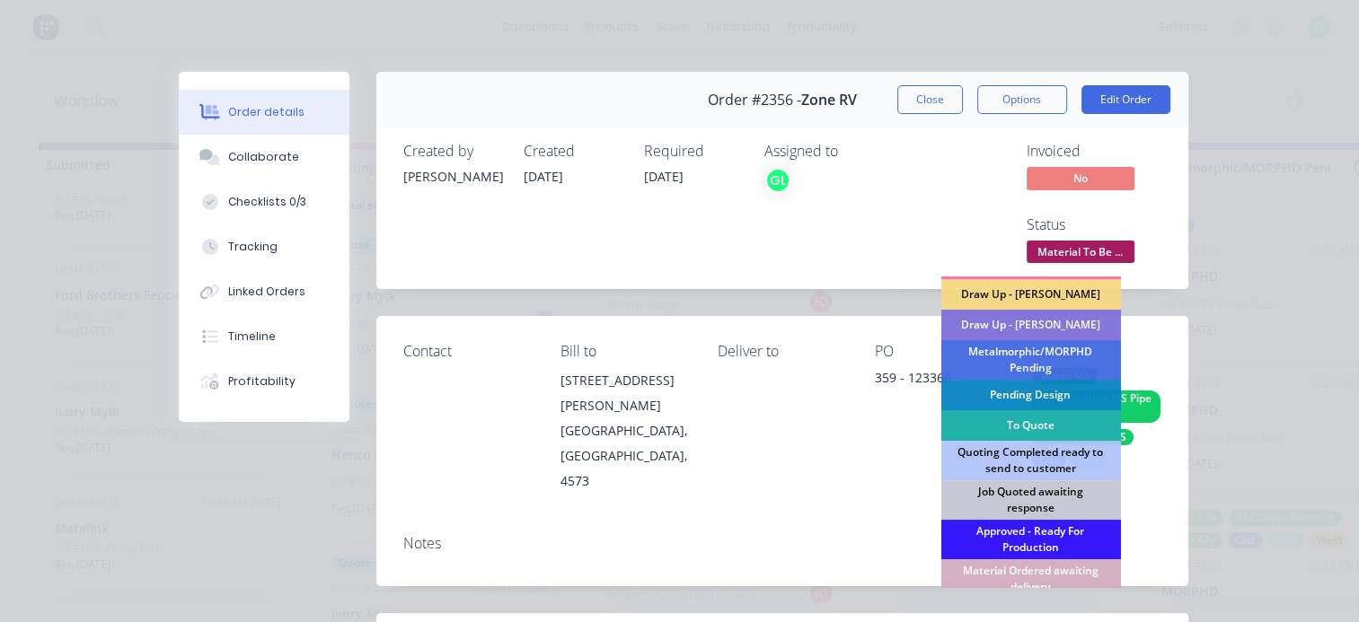
scroll to position [269, 0]
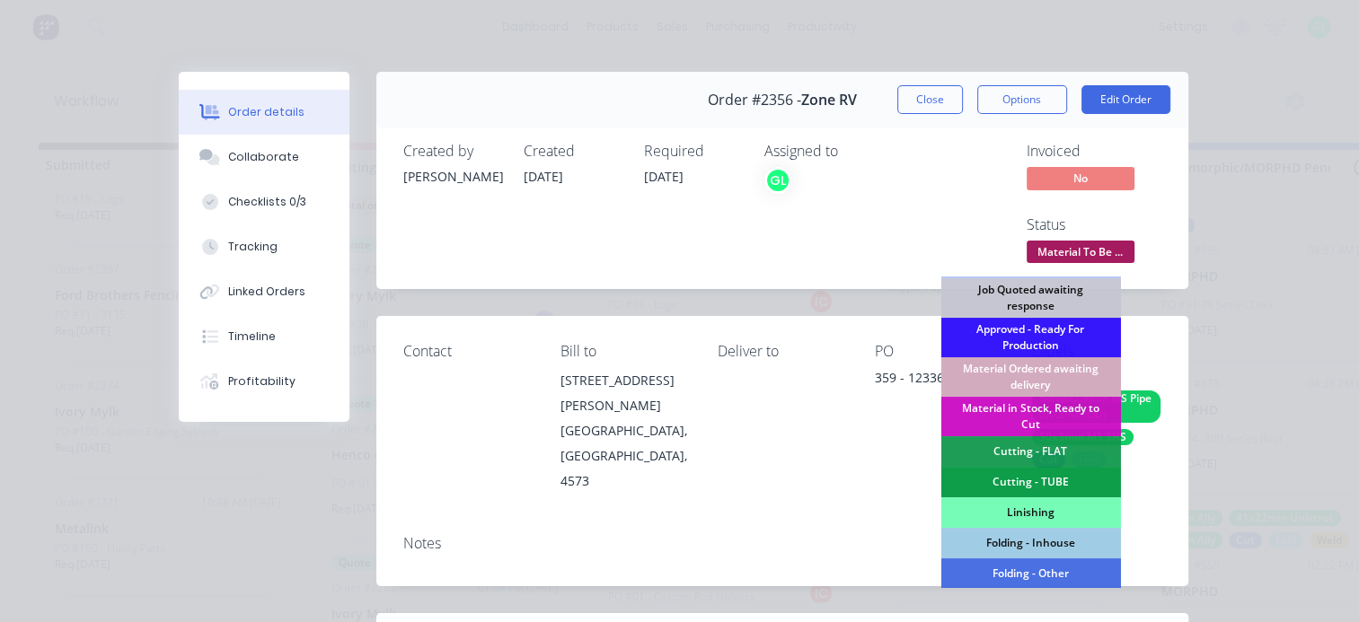
click at [1018, 374] on div "Material Ordered awaiting delivery" at bounding box center [1030, 377] width 180 height 40
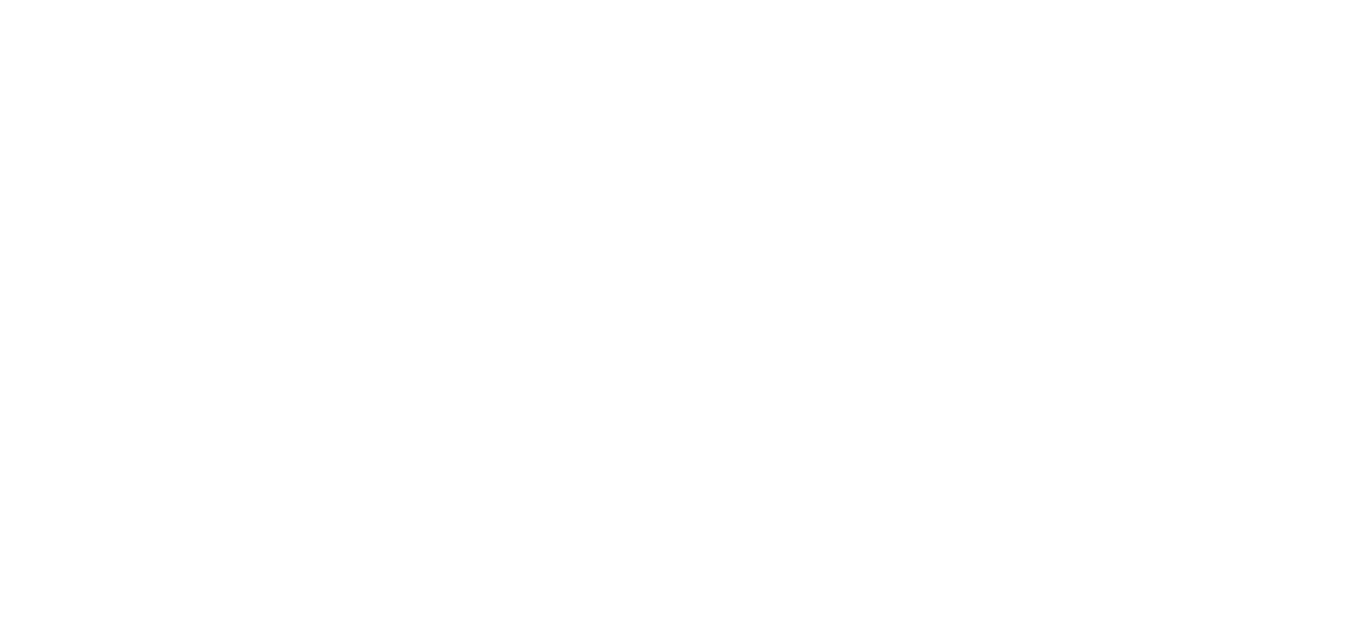
scroll to position [0, 0]
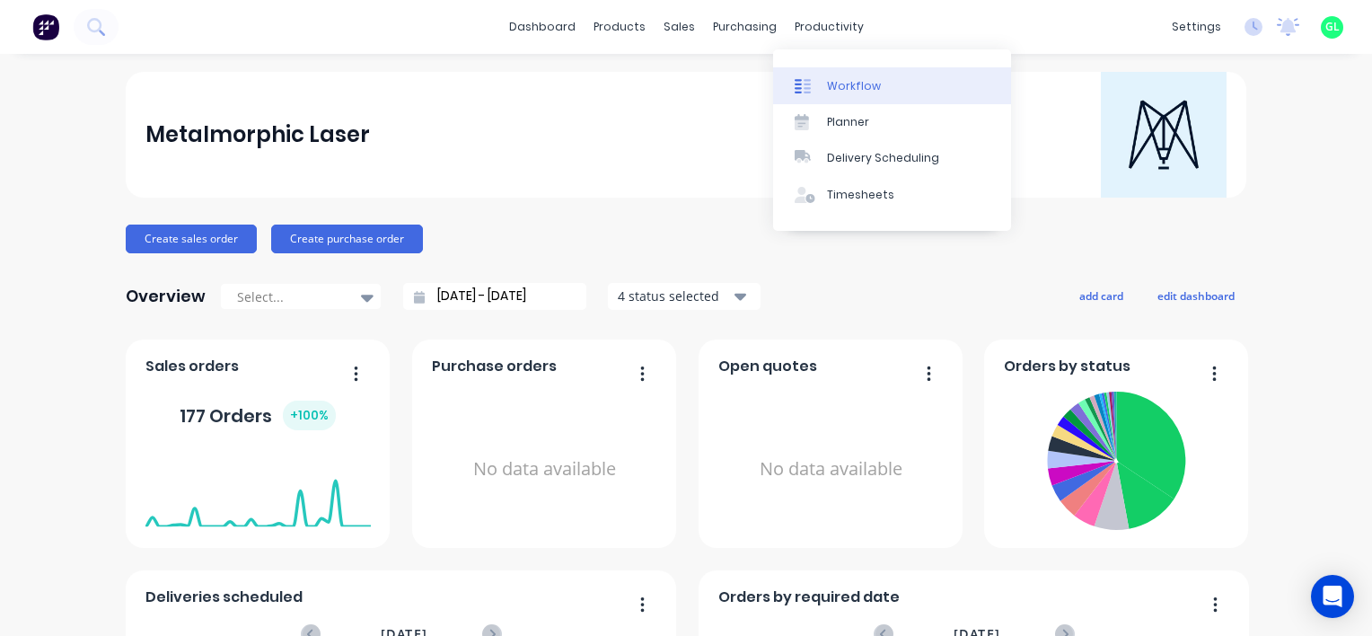
click at [840, 80] on div "Workflow" at bounding box center [854, 86] width 54 height 16
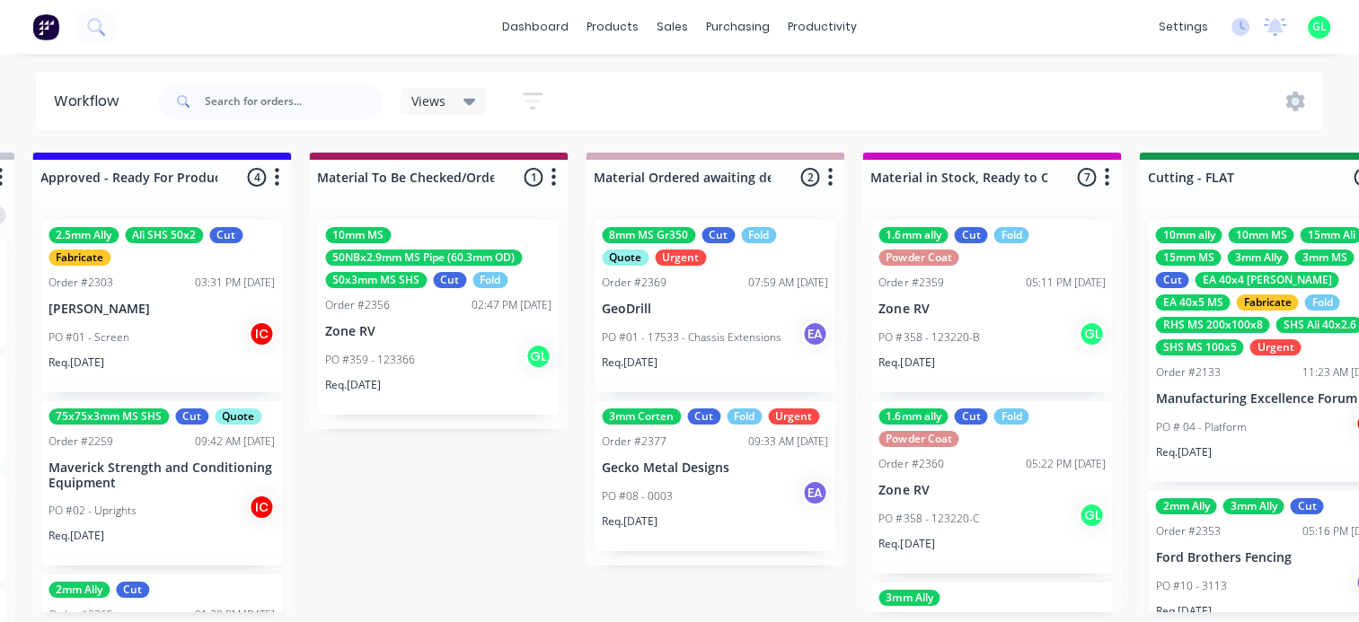
scroll to position [0, 2515]
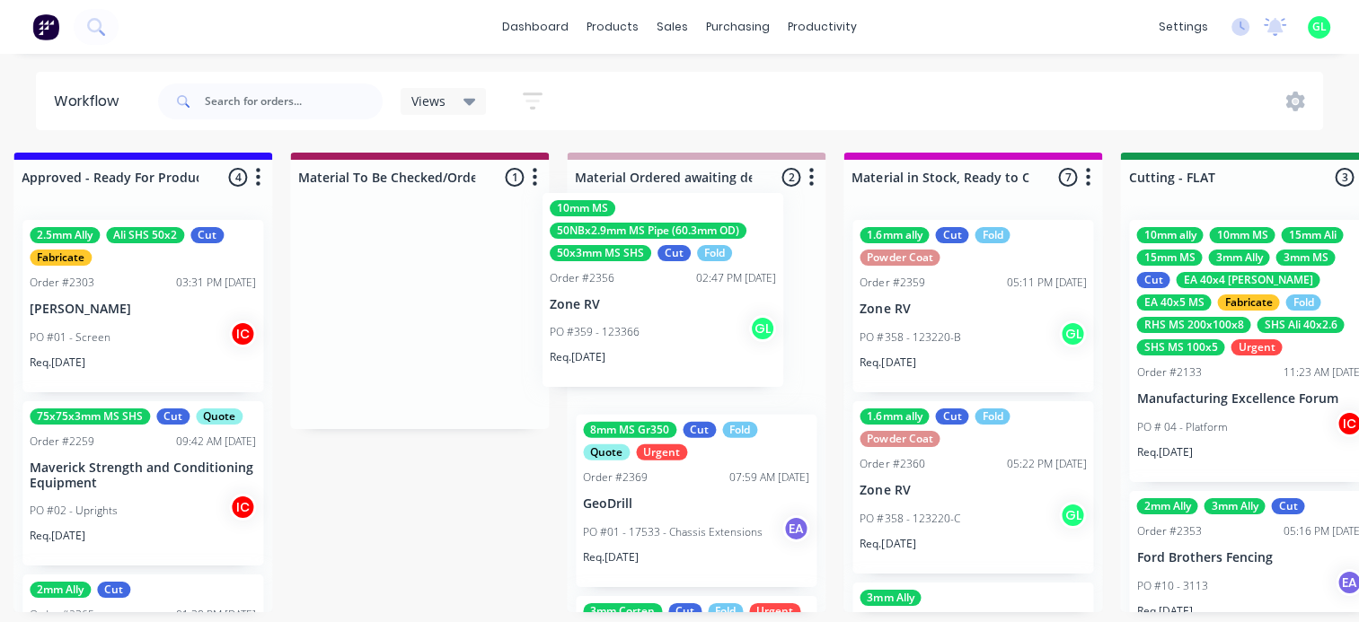
drag, startPoint x: 537, startPoint y: 369, endPoint x: 701, endPoint y: 344, distance: 165.4
click at [701, 344] on div "Submitted 7 Status colour #273444 hex #273444 Save Cancel Summaries Total order…" at bounding box center [1183, 393] width 7423 height 480
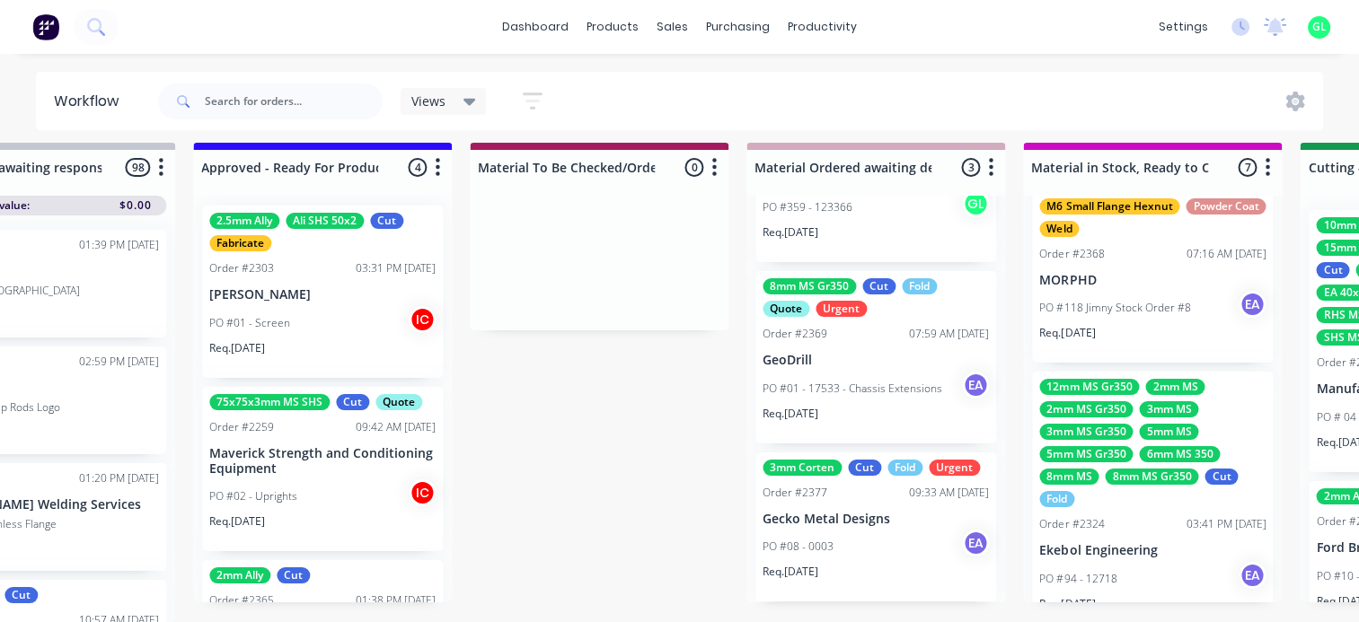
scroll to position [0, 0]
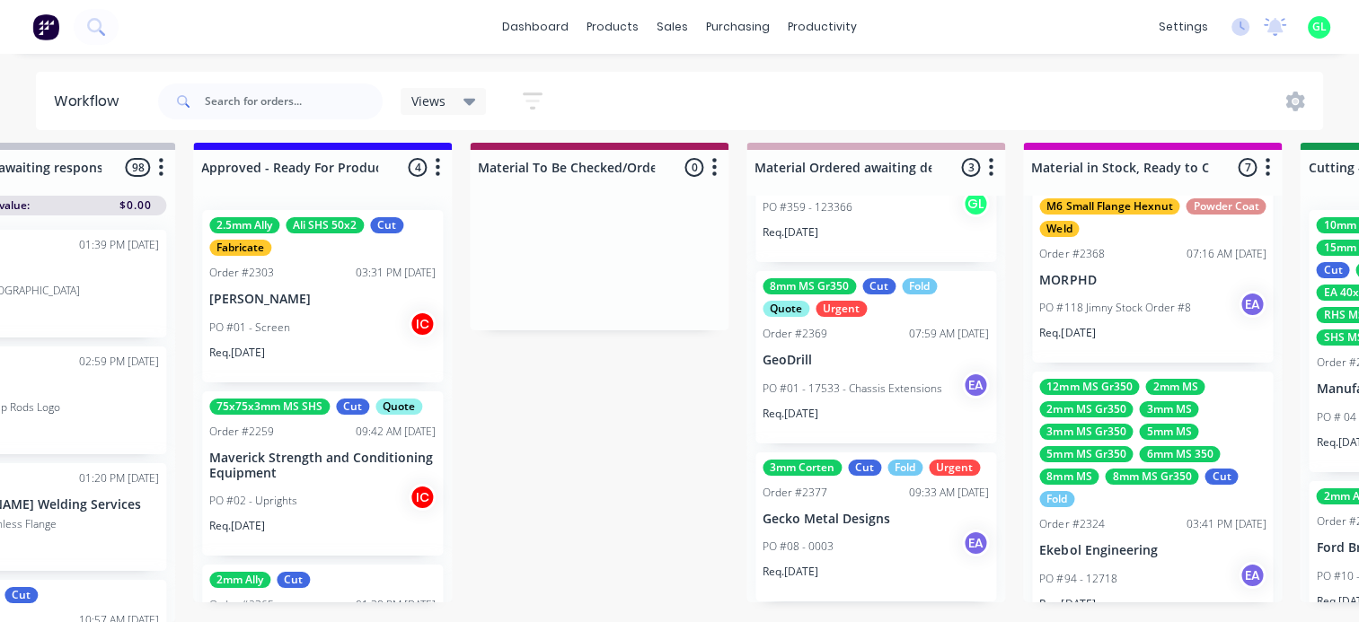
click at [299, 467] on p "Maverick Strength and Conditioning Equipment" at bounding box center [322, 466] width 226 height 31
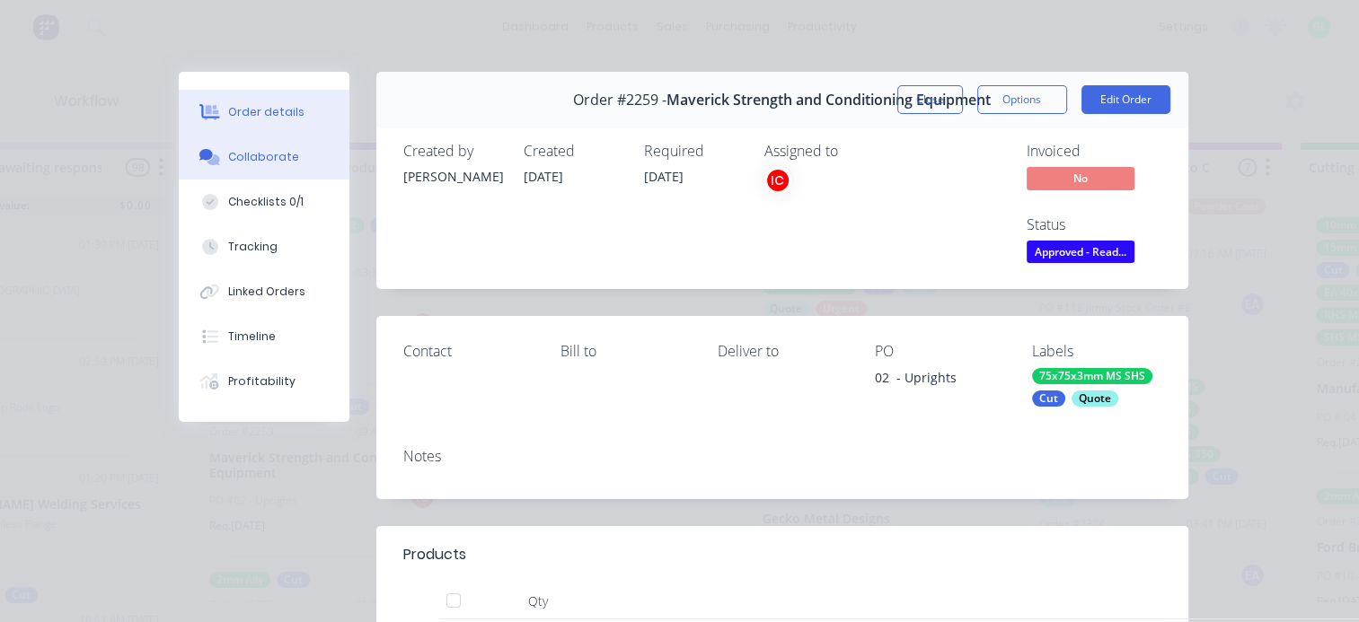
click at [270, 157] on div "Collaborate" at bounding box center [263, 157] width 71 height 16
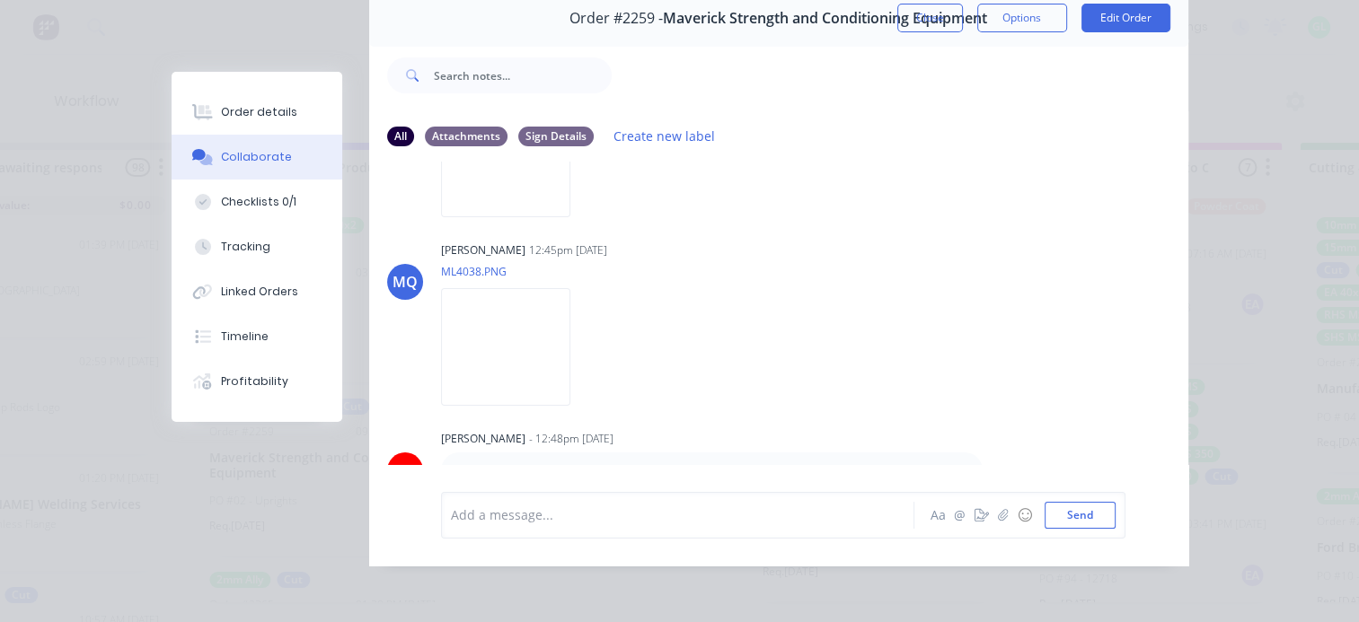
scroll to position [187, 0]
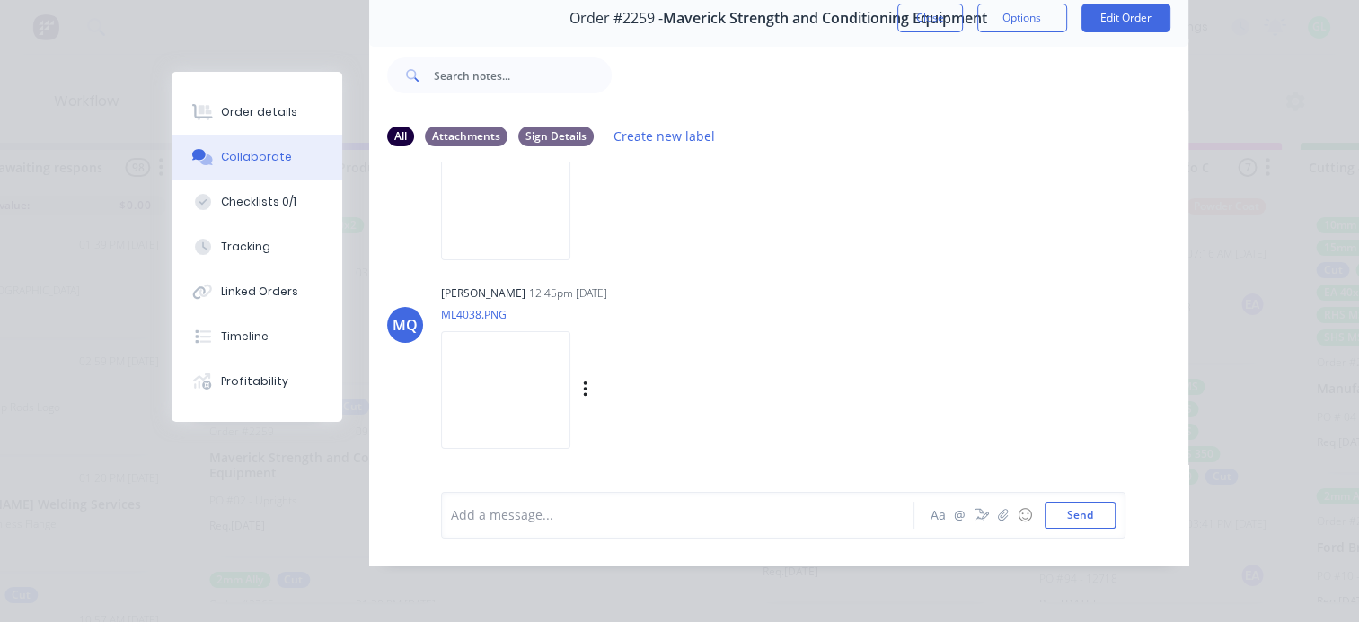
click at [523, 381] on img at bounding box center [505, 390] width 129 height 118
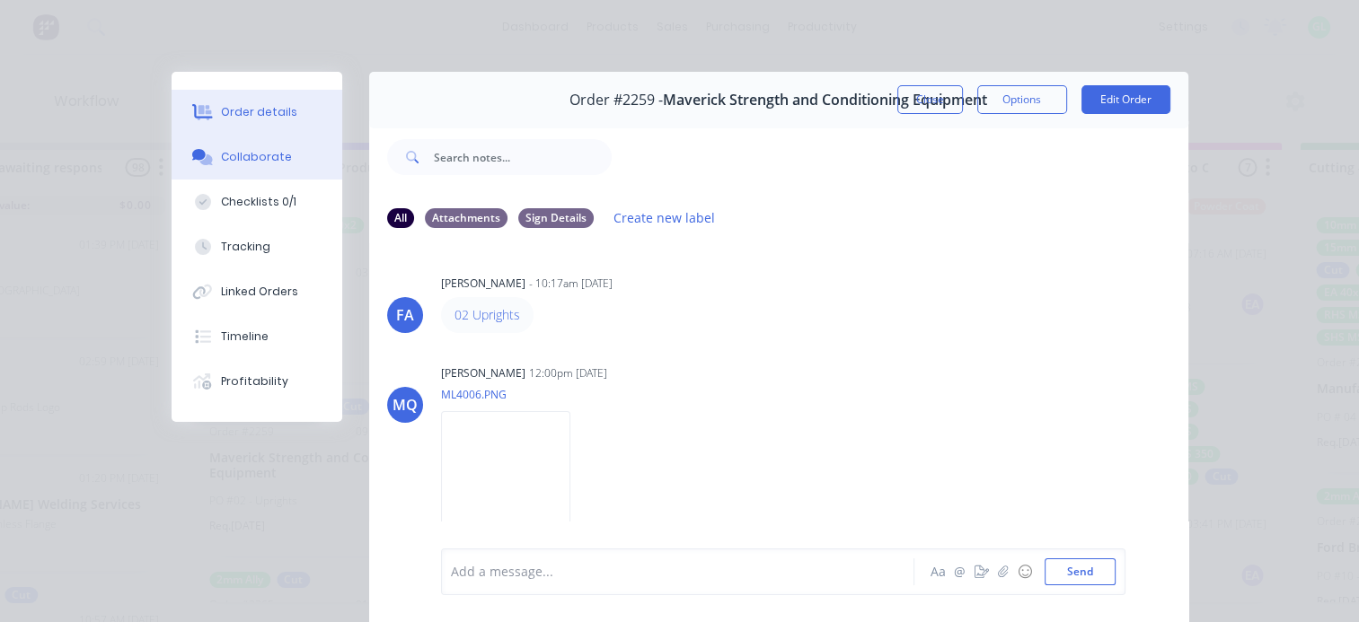
click at [277, 101] on button "Order details" at bounding box center [257, 112] width 171 height 45
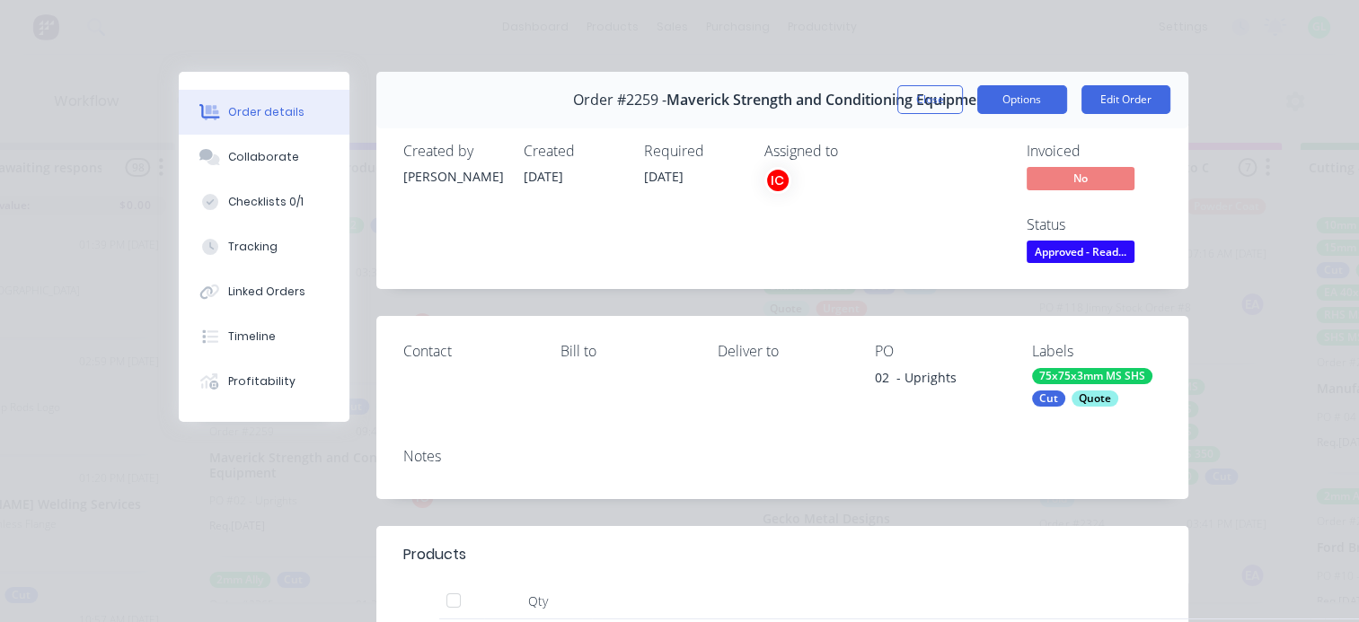
click at [1033, 103] on button "Options" at bounding box center [1022, 99] width 90 height 29
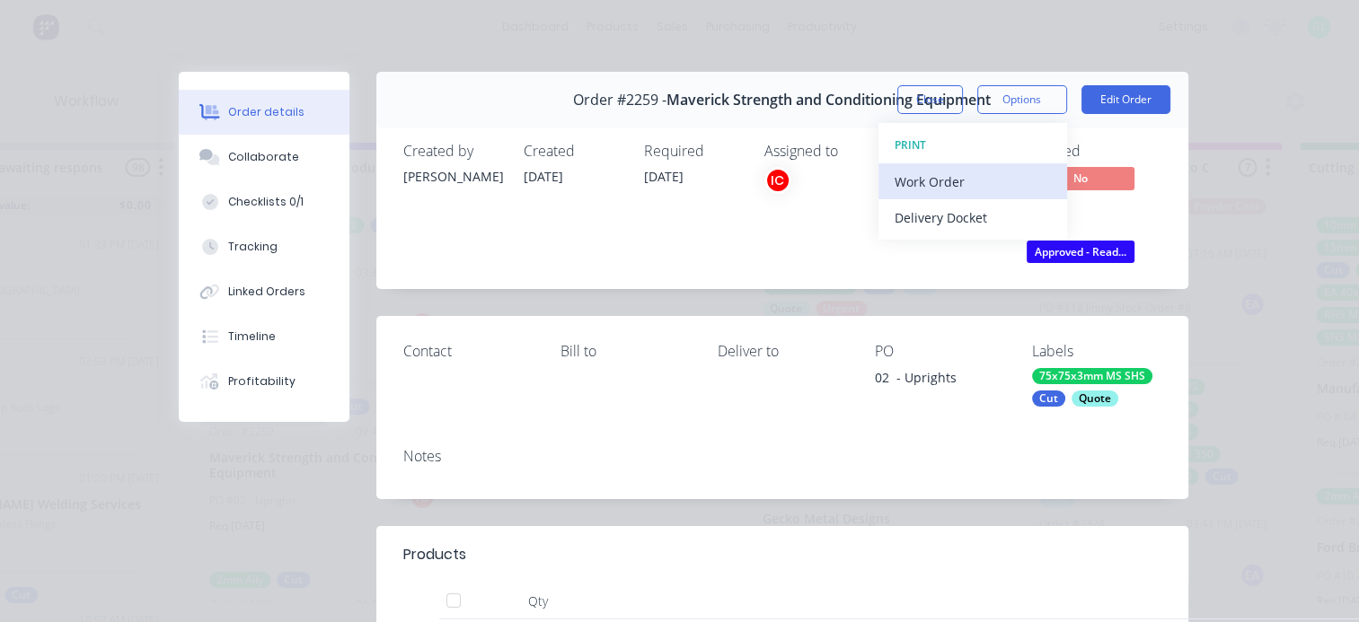
click at [950, 181] on div "Work Order" at bounding box center [973, 182] width 156 height 26
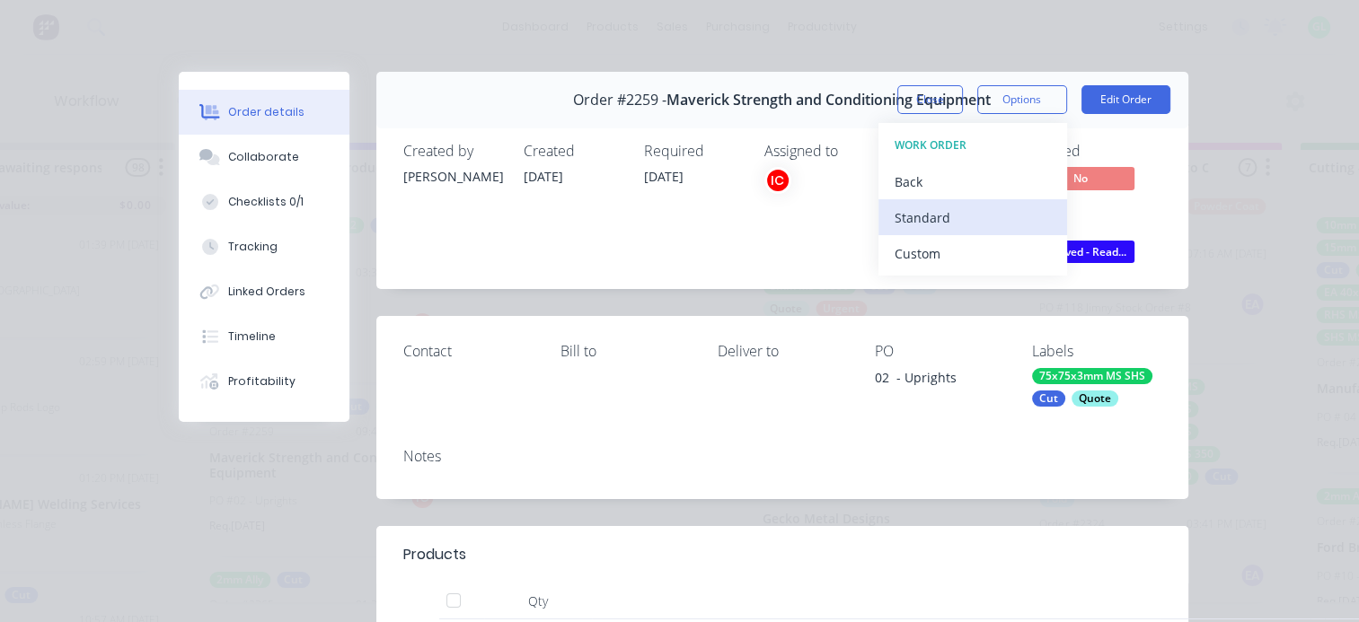
click at [924, 216] on div "Standard" at bounding box center [973, 218] width 156 height 26
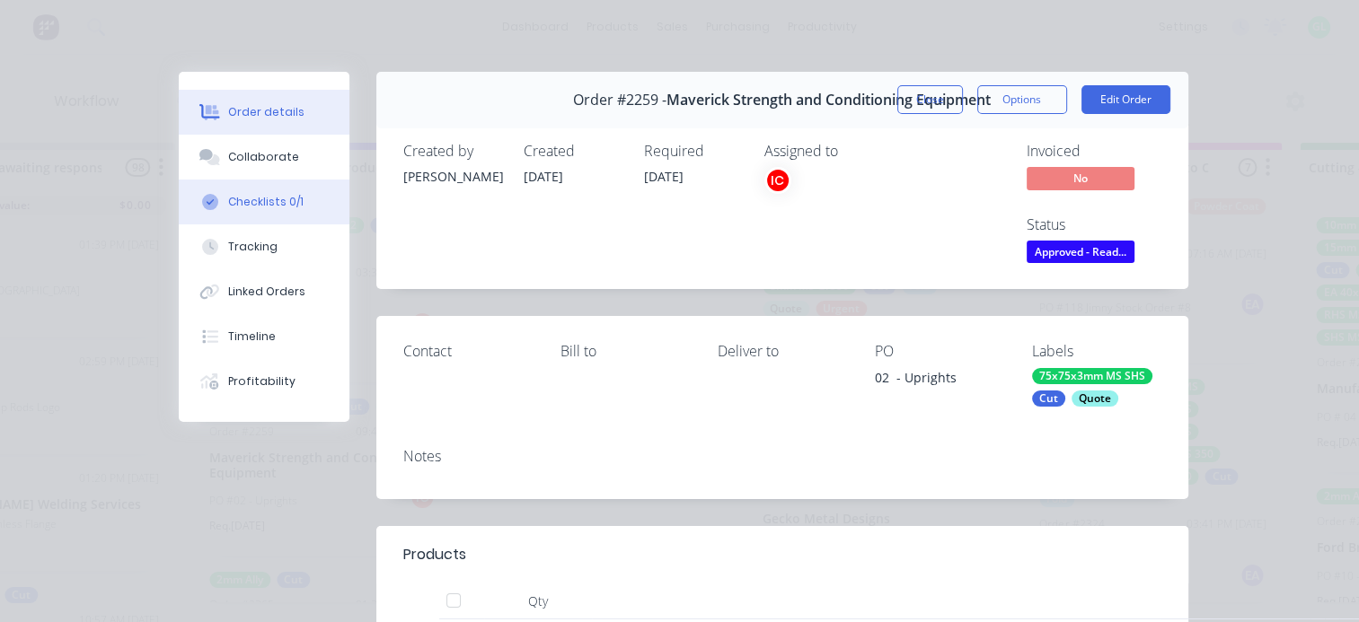
click at [272, 198] on div "Checklists 0/1" at bounding box center [265, 202] width 75 height 16
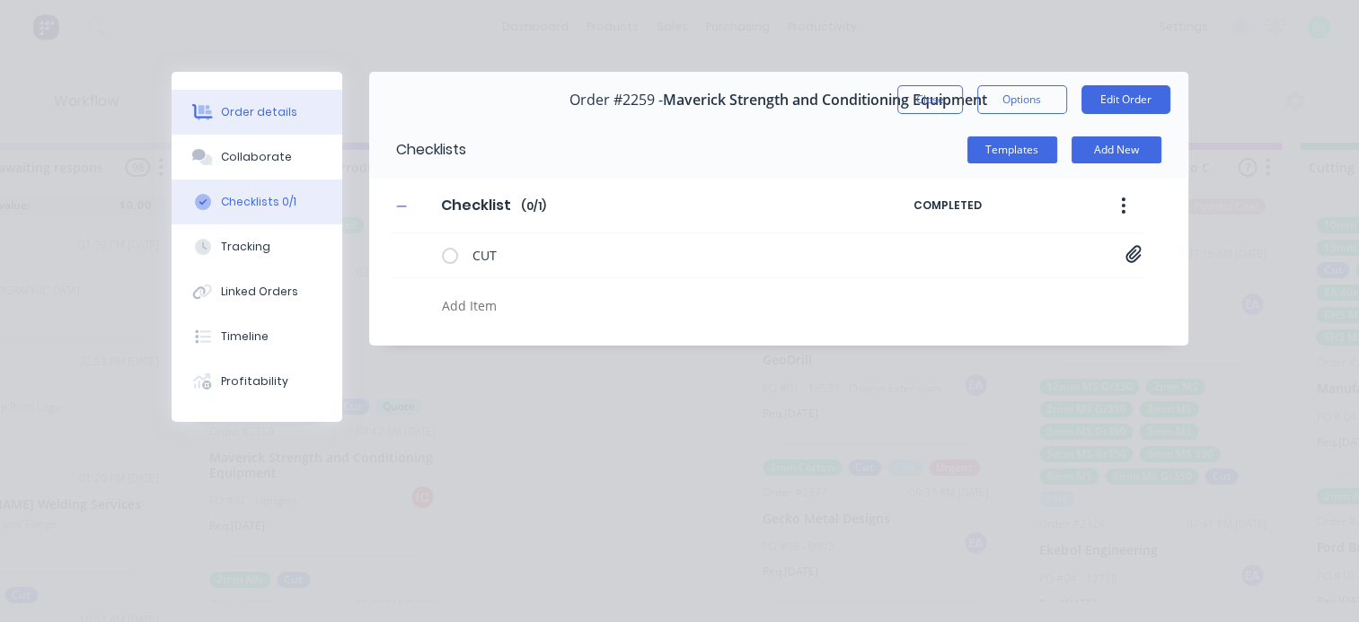
click at [267, 116] on div "Order details" at bounding box center [259, 112] width 76 height 16
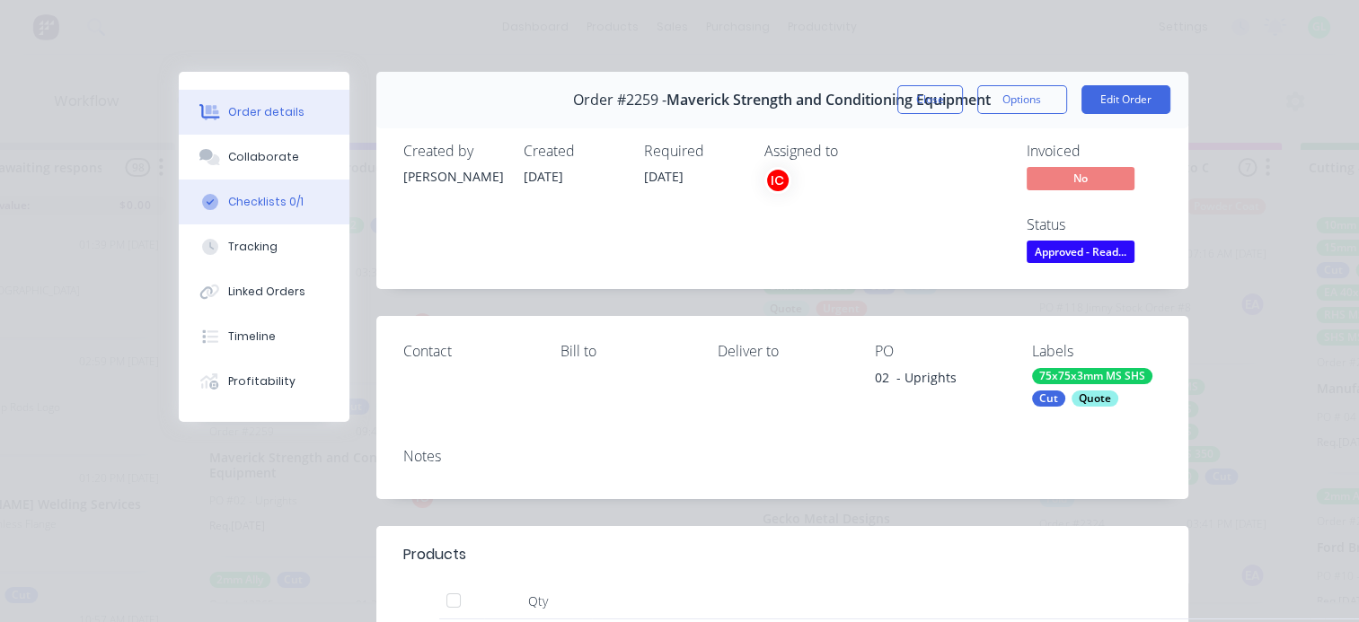
click at [253, 206] on div "Checklists 0/1" at bounding box center [265, 202] width 75 height 16
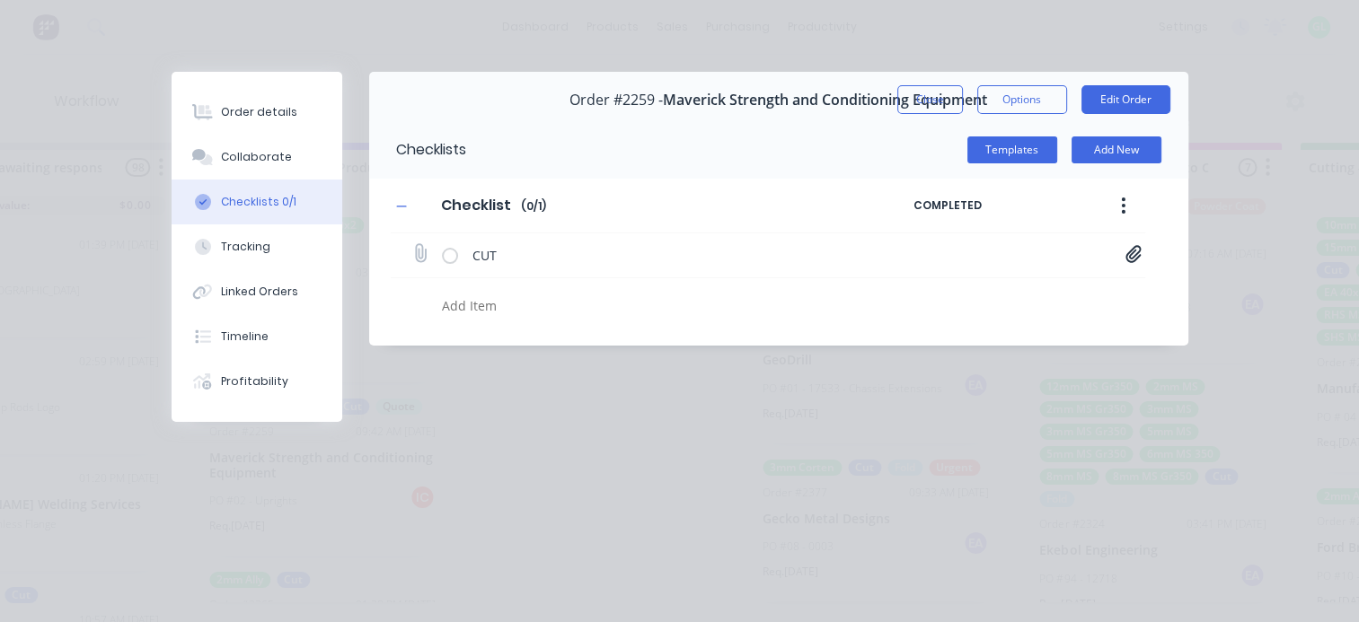
click at [1138, 259] on icon at bounding box center [1133, 254] width 16 height 18
click at [1006, 295] on link "MS&C_02_Master_V3.PDF" at bounding box center [989, 293] width 209 height 19
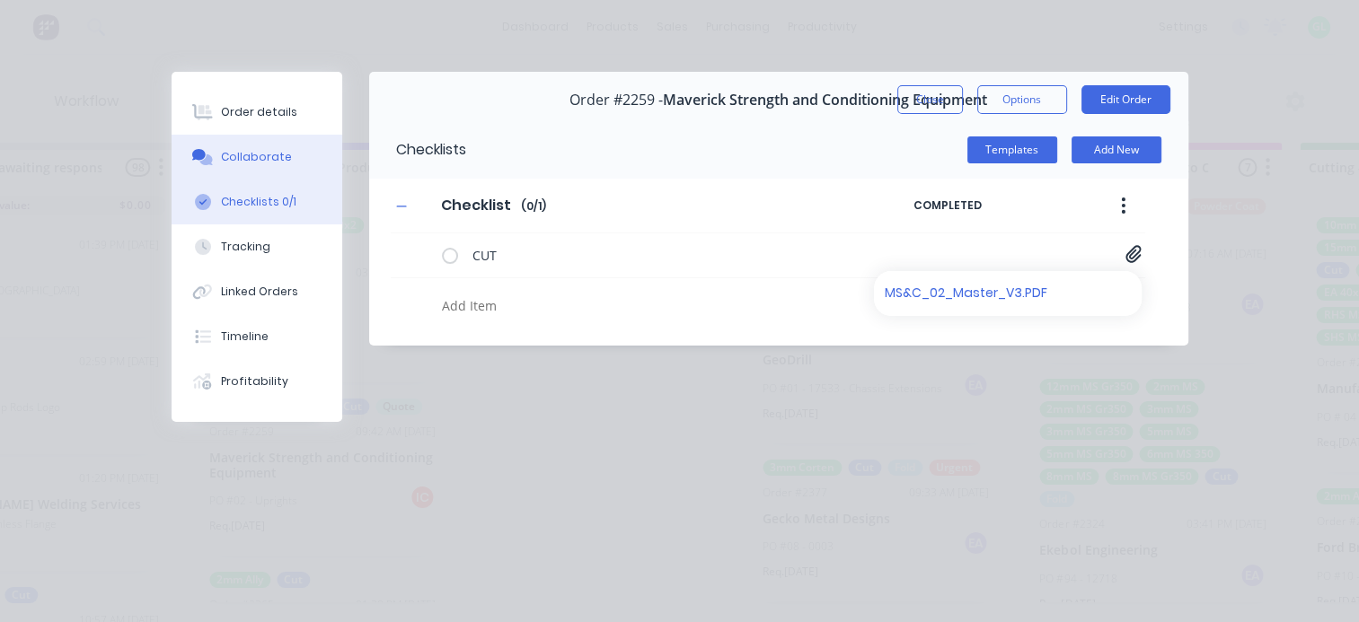
click at [277, 147] on button "Collaborate" at bounding box center [257, 157] width 171 height 45
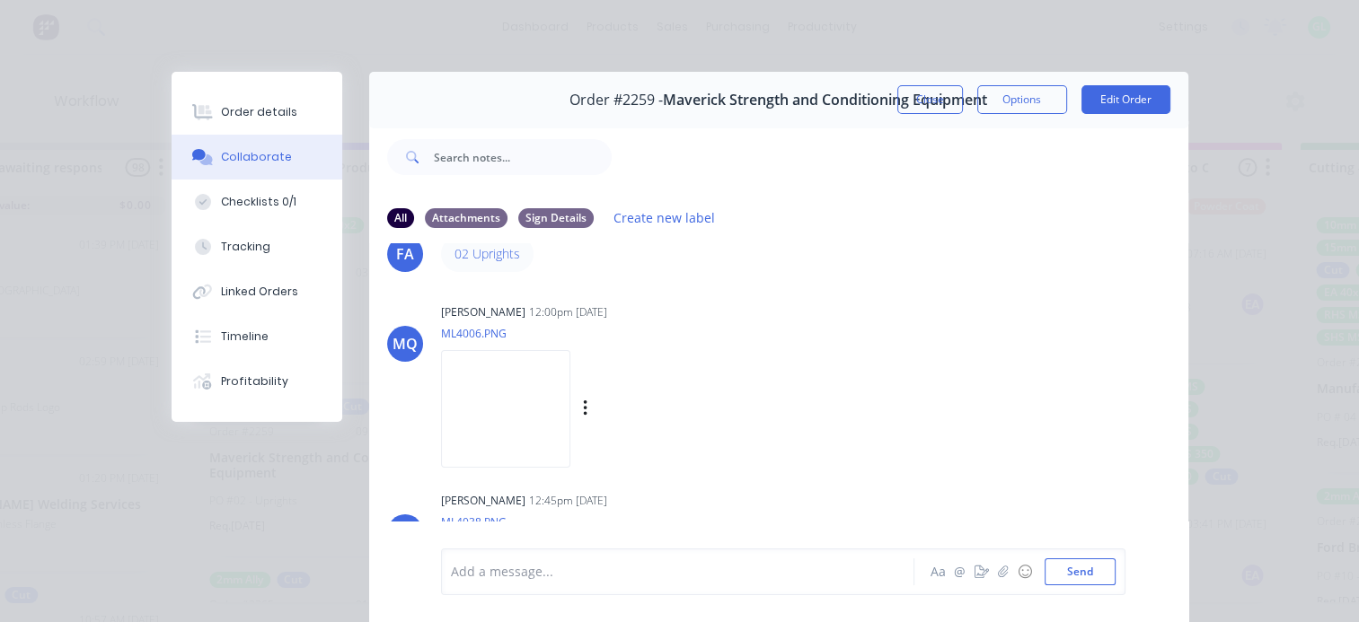
scroll to position [90, 0]
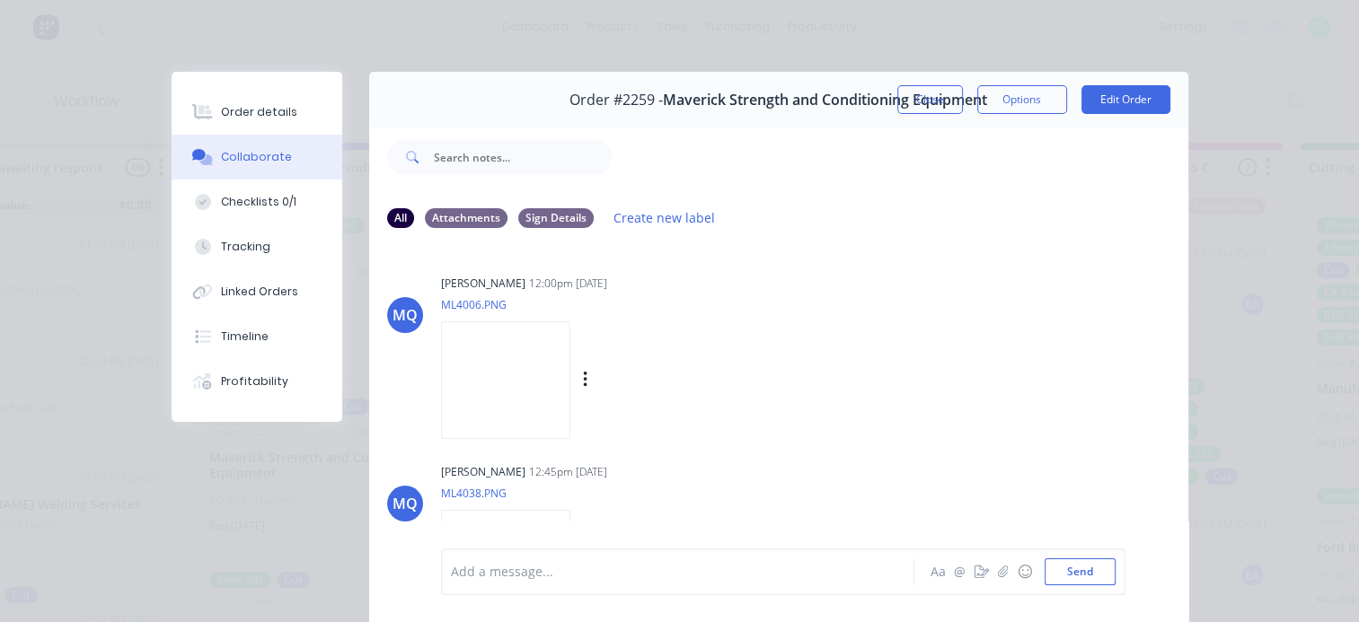
click at [529, 394] on img at bounding box center [505, 381] width 129 height 118
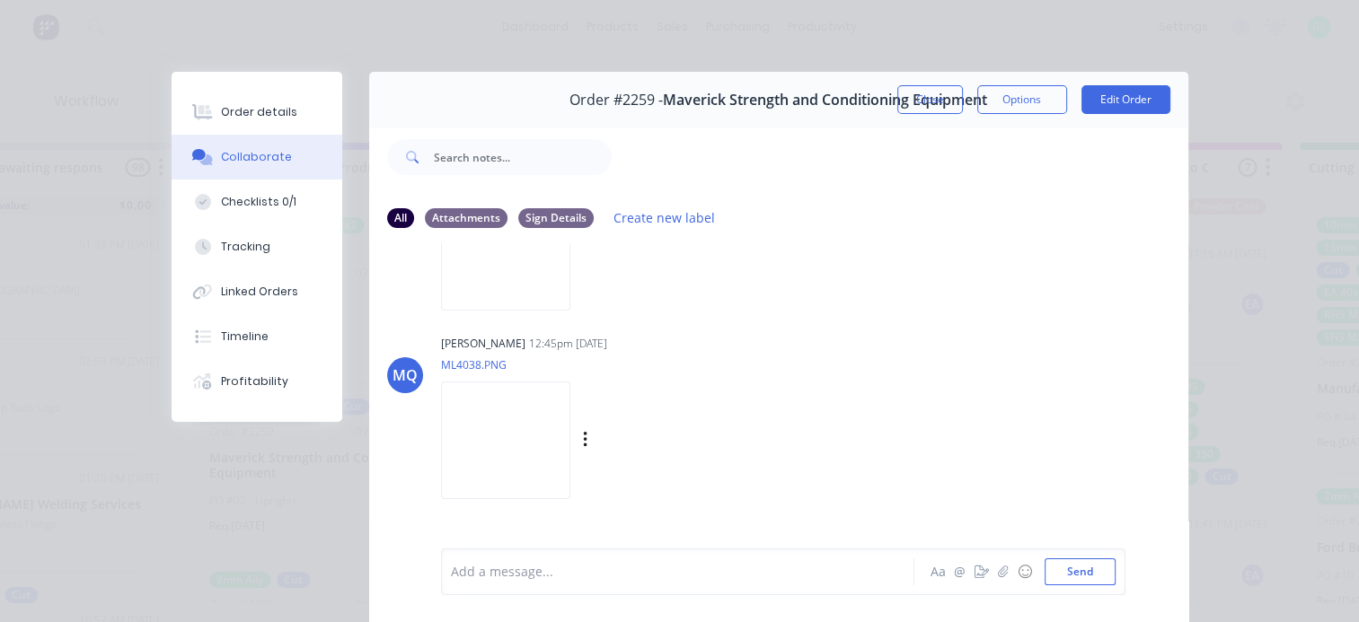
scroll to position [269, 0]
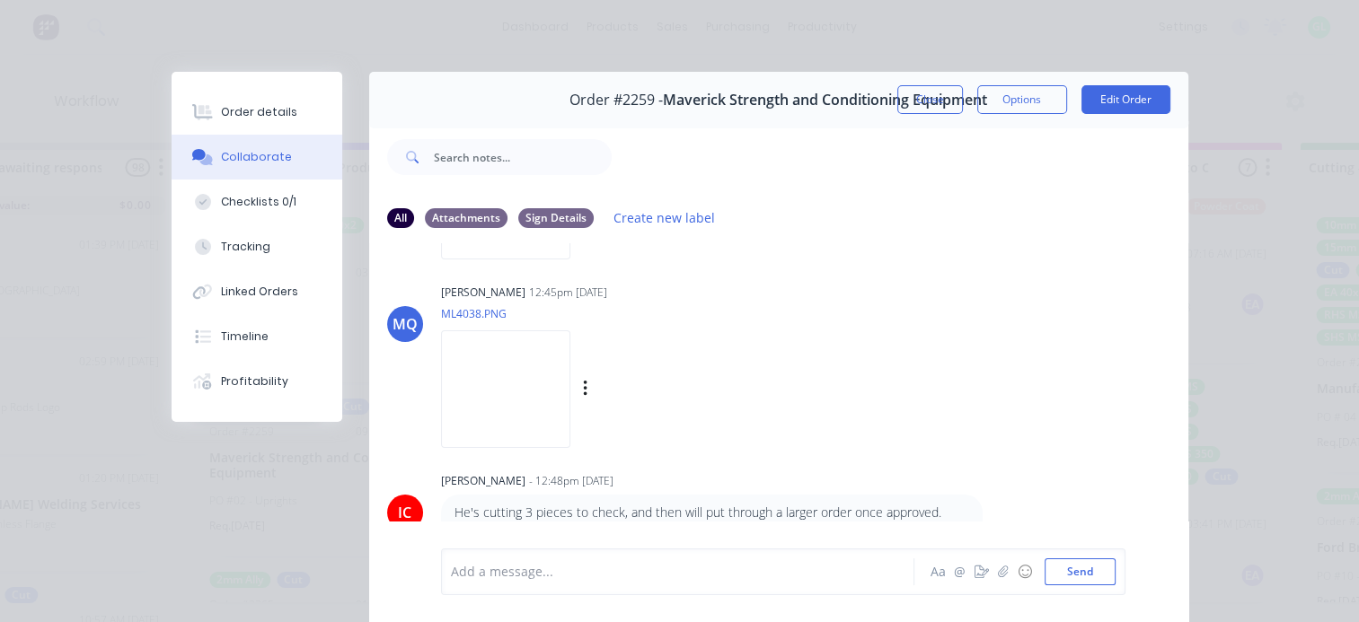
click at [533, 383] on img at bounding box center [505, 390] width 129 height 118
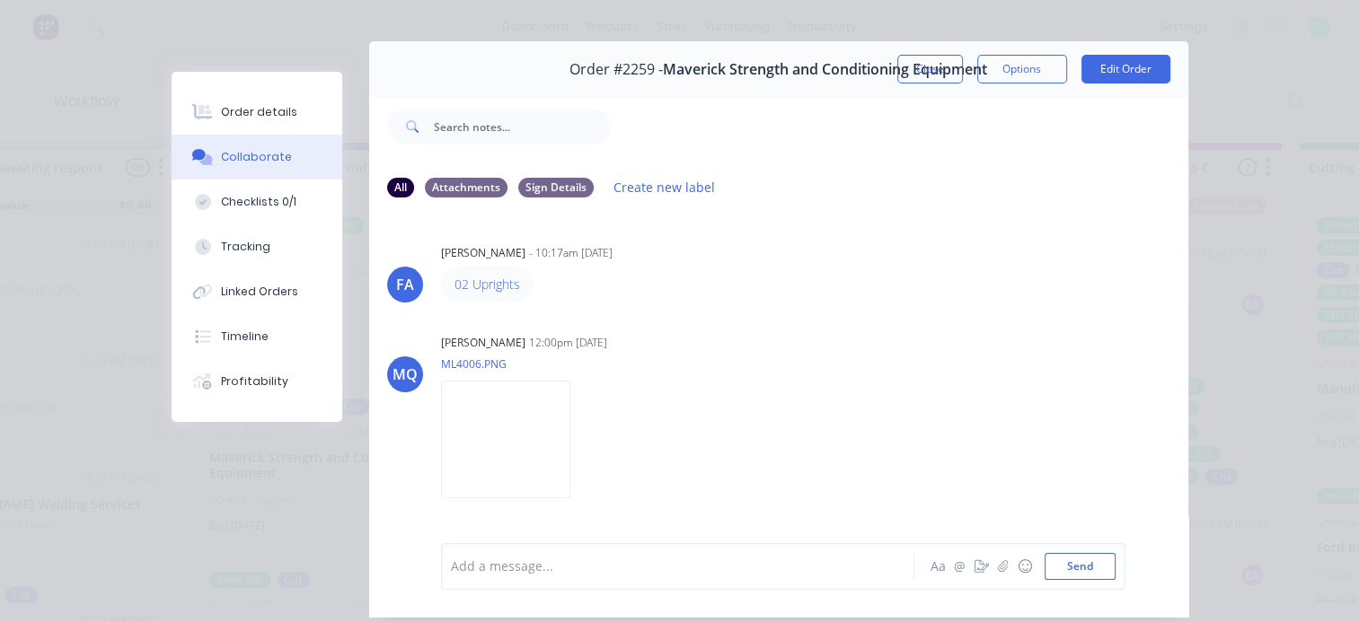
scroll to position [0, 0]
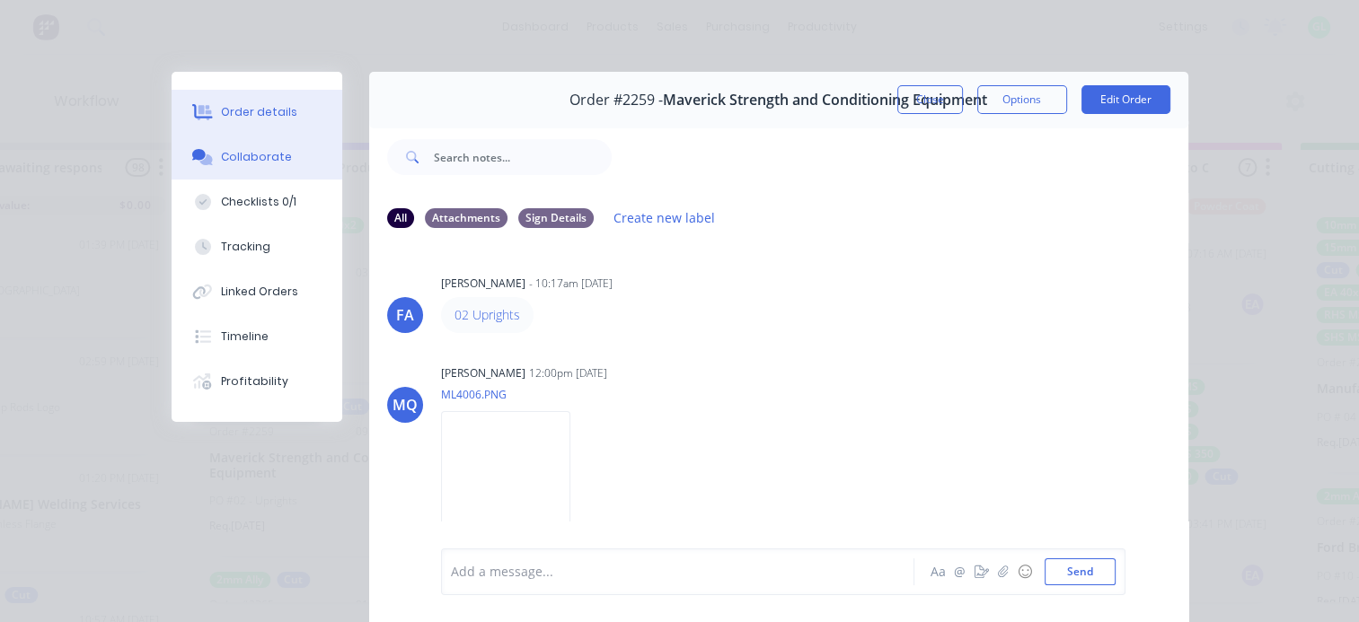
click at [251, 110] on div "Order details" at bounding box center [259, 112] width 76 height 16
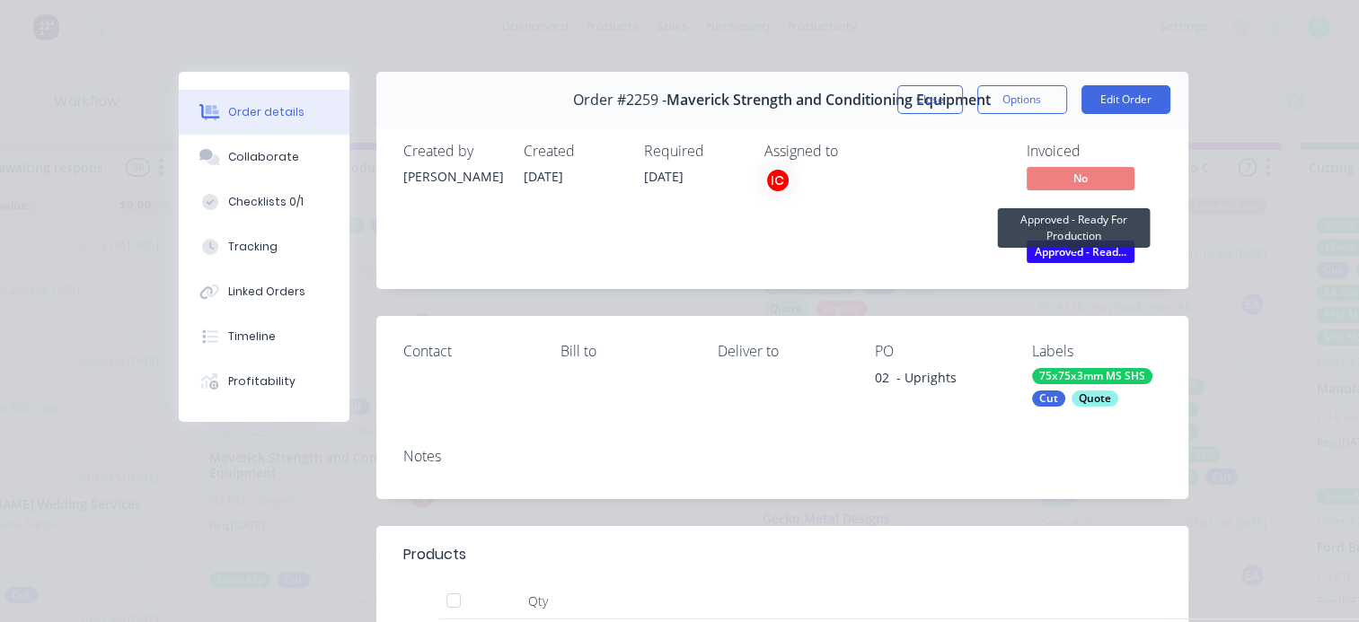
click at [1083, 250] on span "Approved - Read..." at bounding box center [1081, 252] width 108 height 22
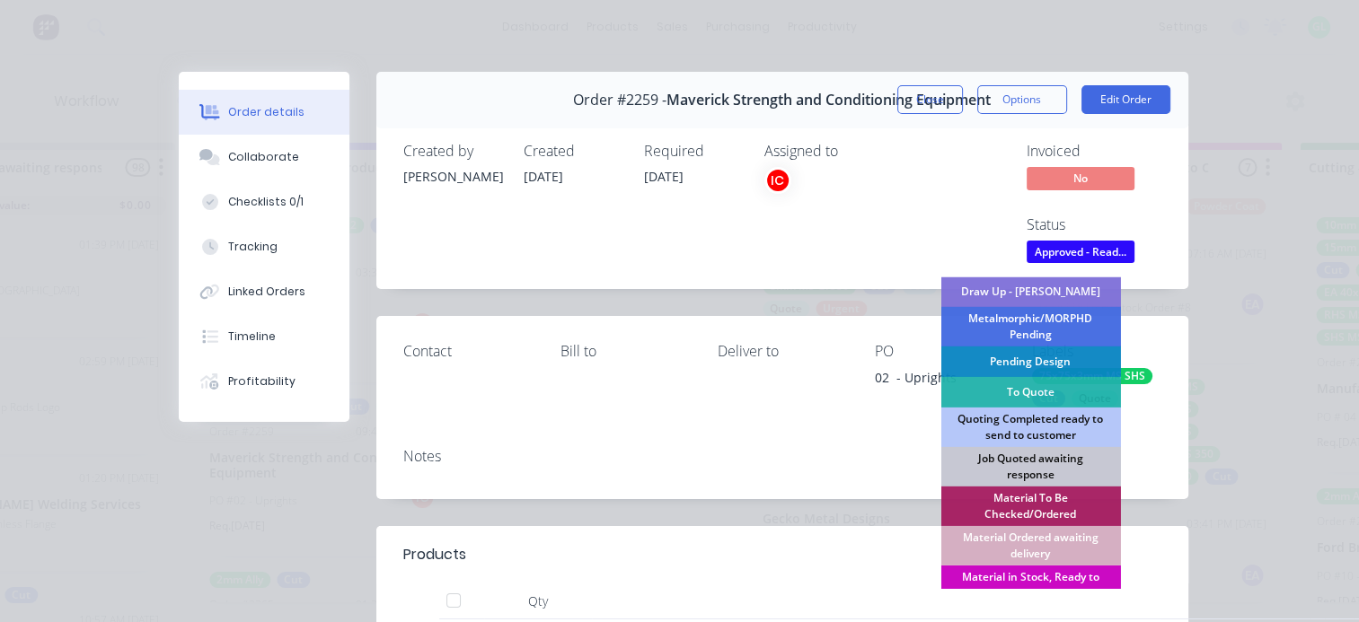
scroll to position [180, 0]
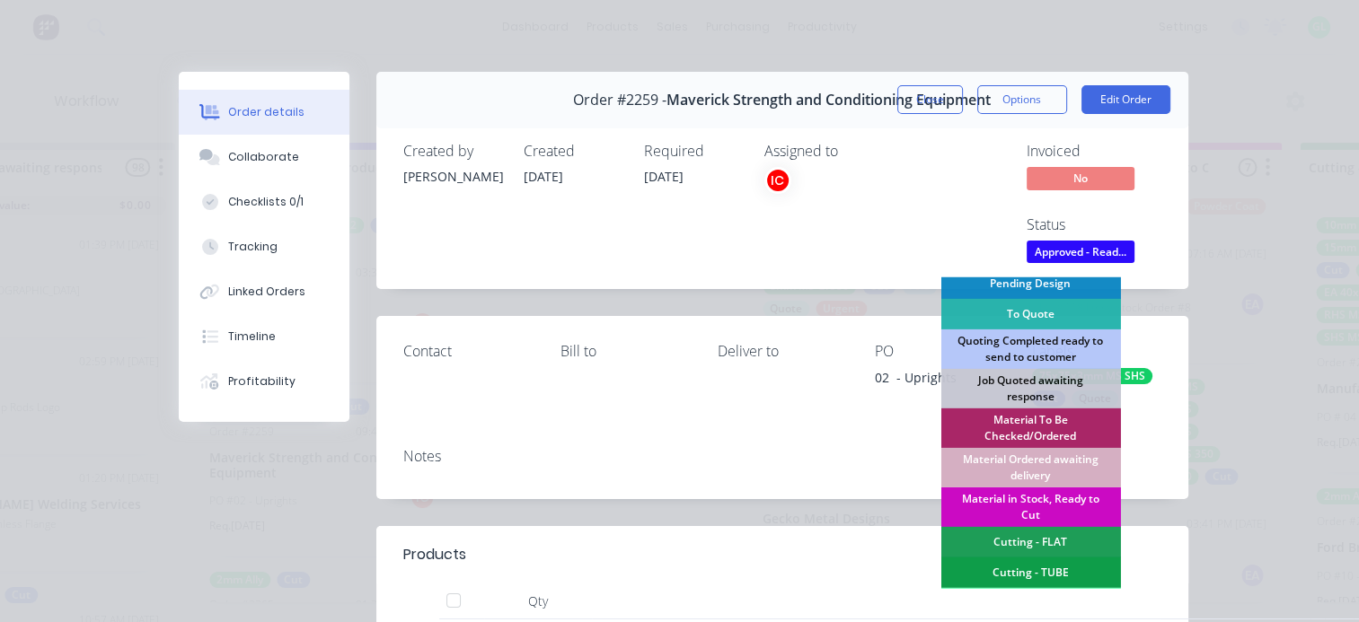
click at [1034, 502] on div "Material in Stock, Ready to Cut" at bounding box center [1030, 508] width 180 height 40
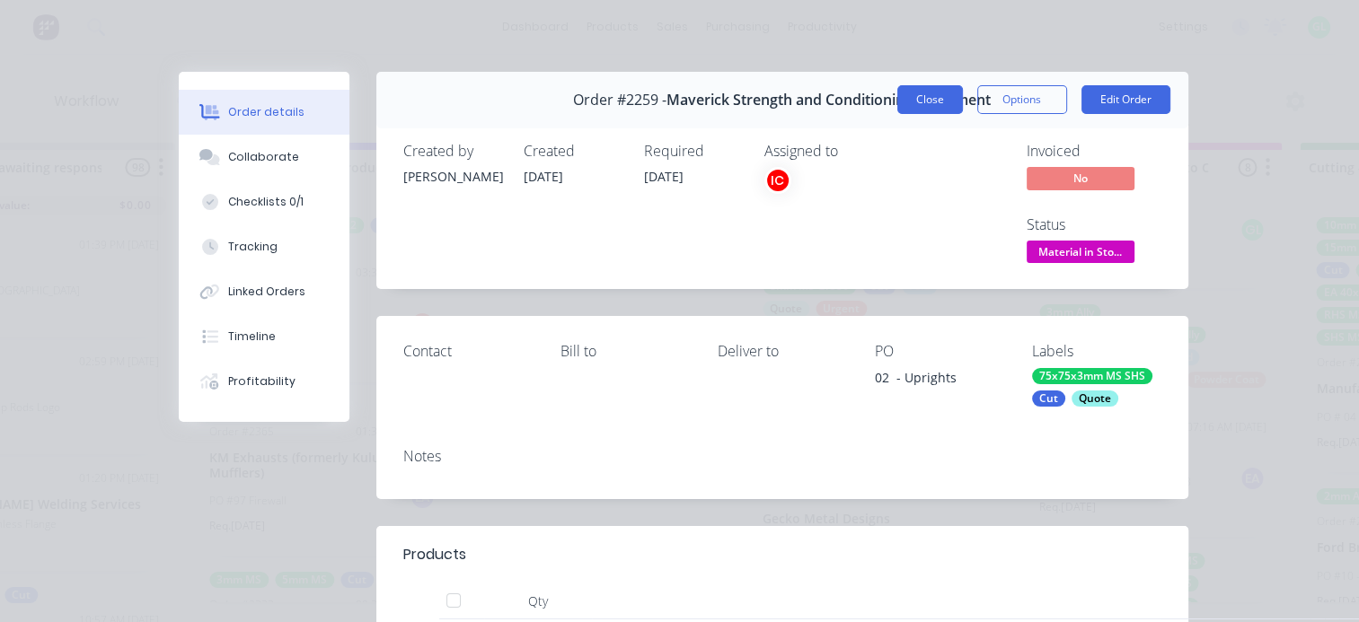
click at [918, 93] on button "Close" at bounding box center [930, 99] width 66 height 29
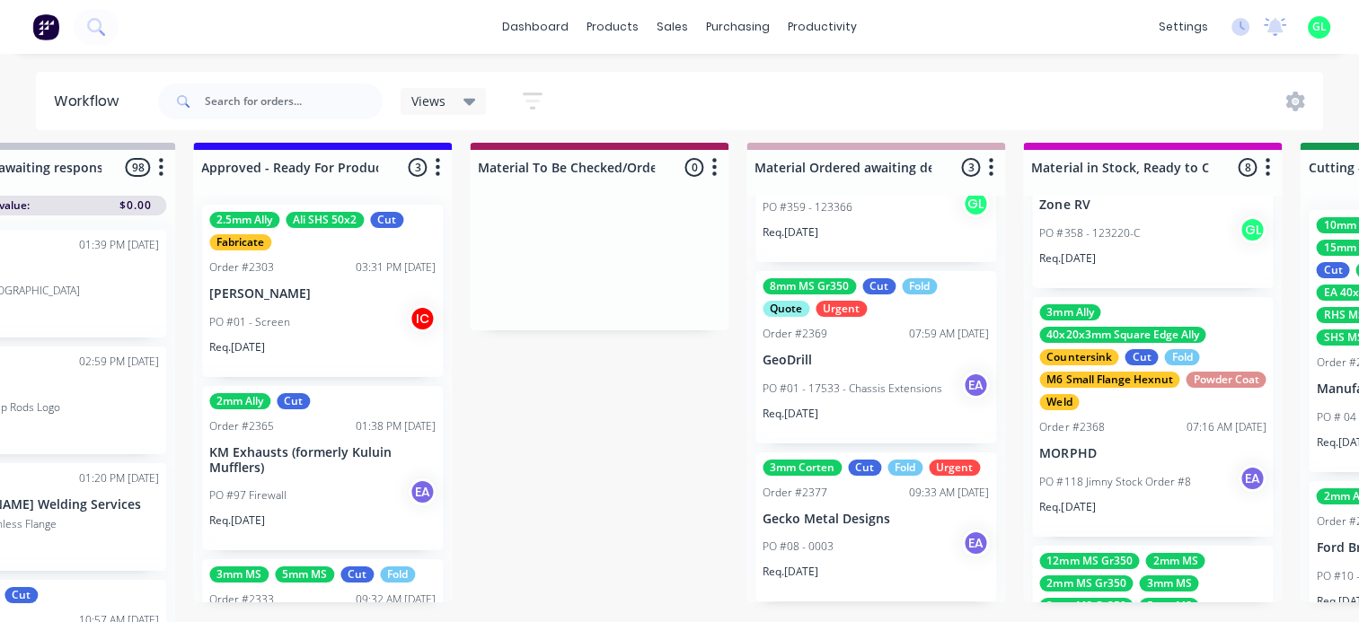
scroll to position [0, 0]
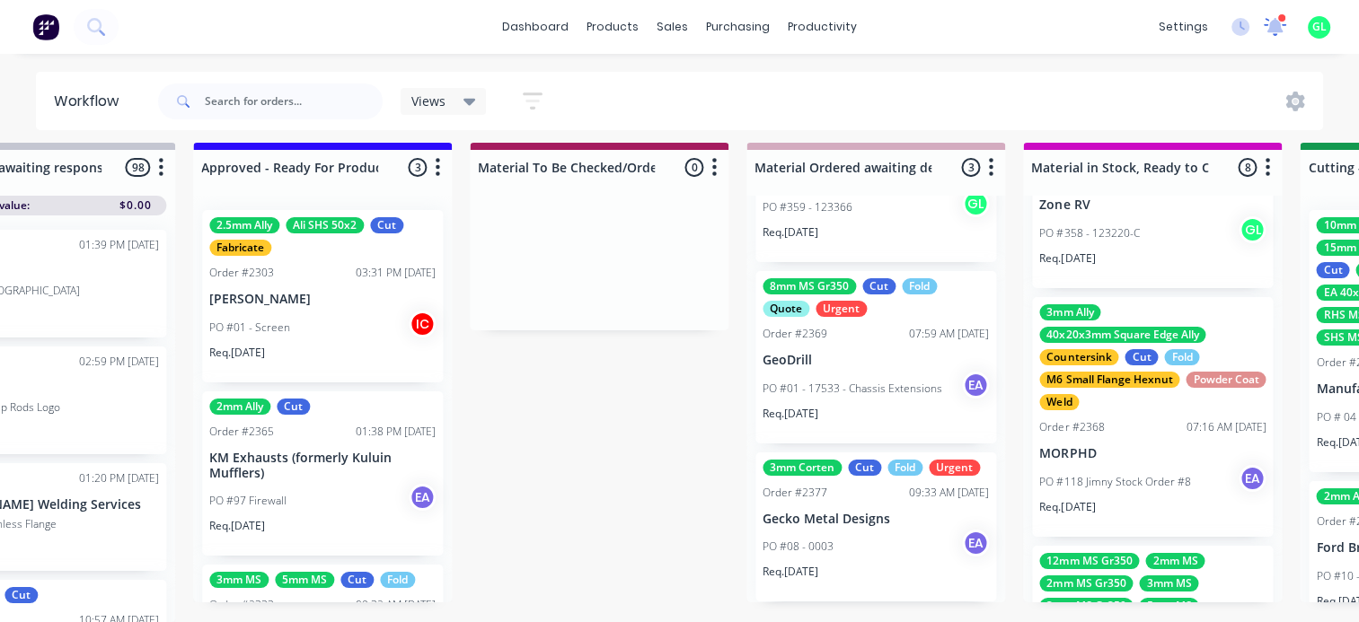
click at [1272, 26] on icon at bounding box center [1275, 24] width 16 height 15
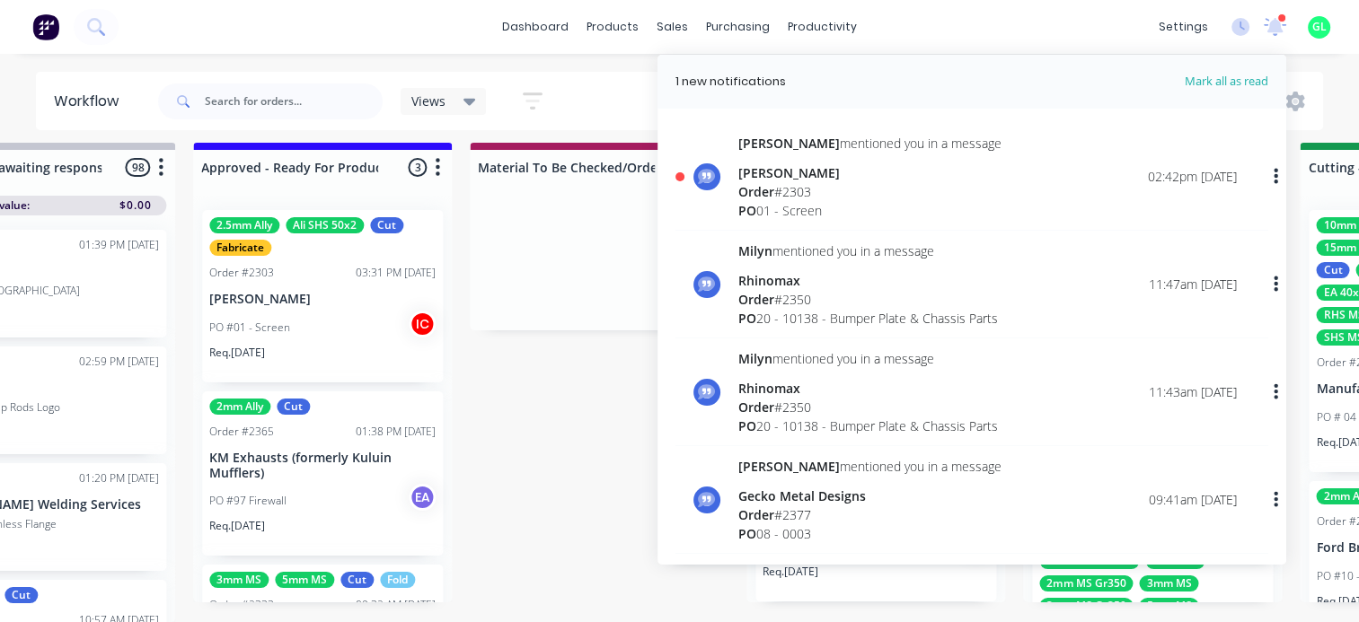
click at [835, 196] on div "Order # 2303" at bounding box center [869, 191] width 263 height 19
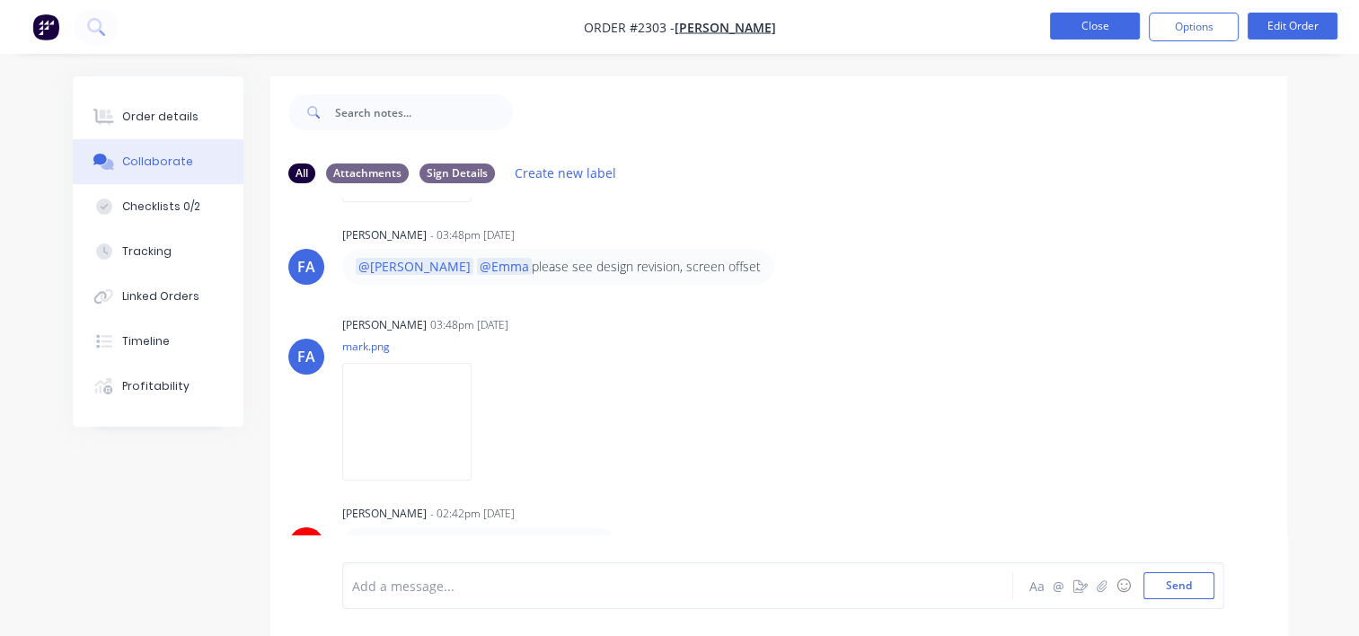
click at [1100, 31] on button "Close" at bounding box center [1095, 26] width 90 height 27
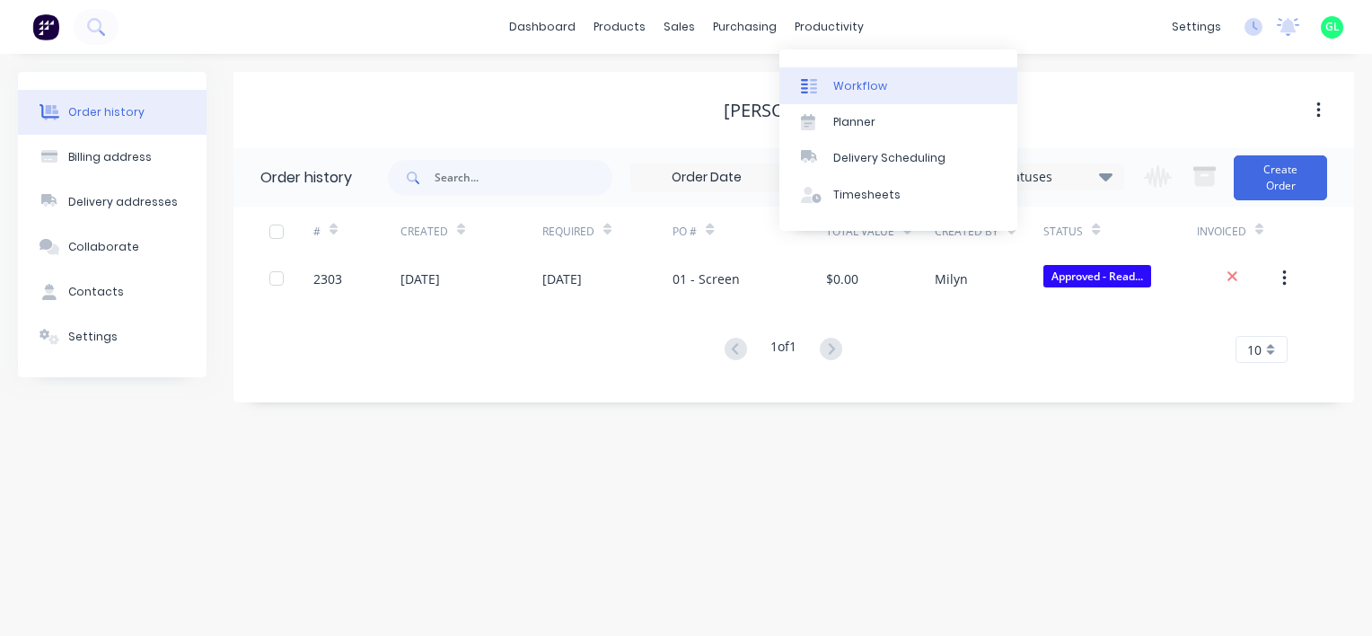
click at [872, 86] on div "Workflow" at bounding box center [860, 86] width 54 height 16
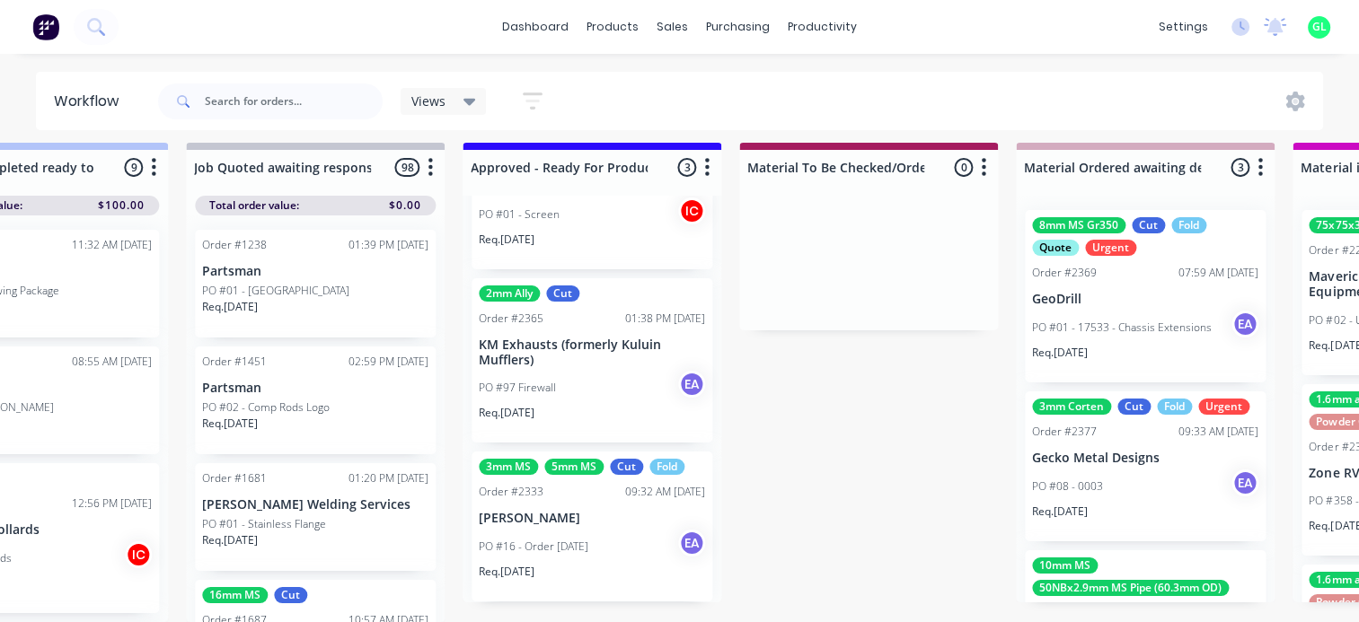
scroll to position [22, 2066]
click at [587, 539] on p "PO #16 - Order [DATE]" at bounding box center [534, 547] width 110 height 16
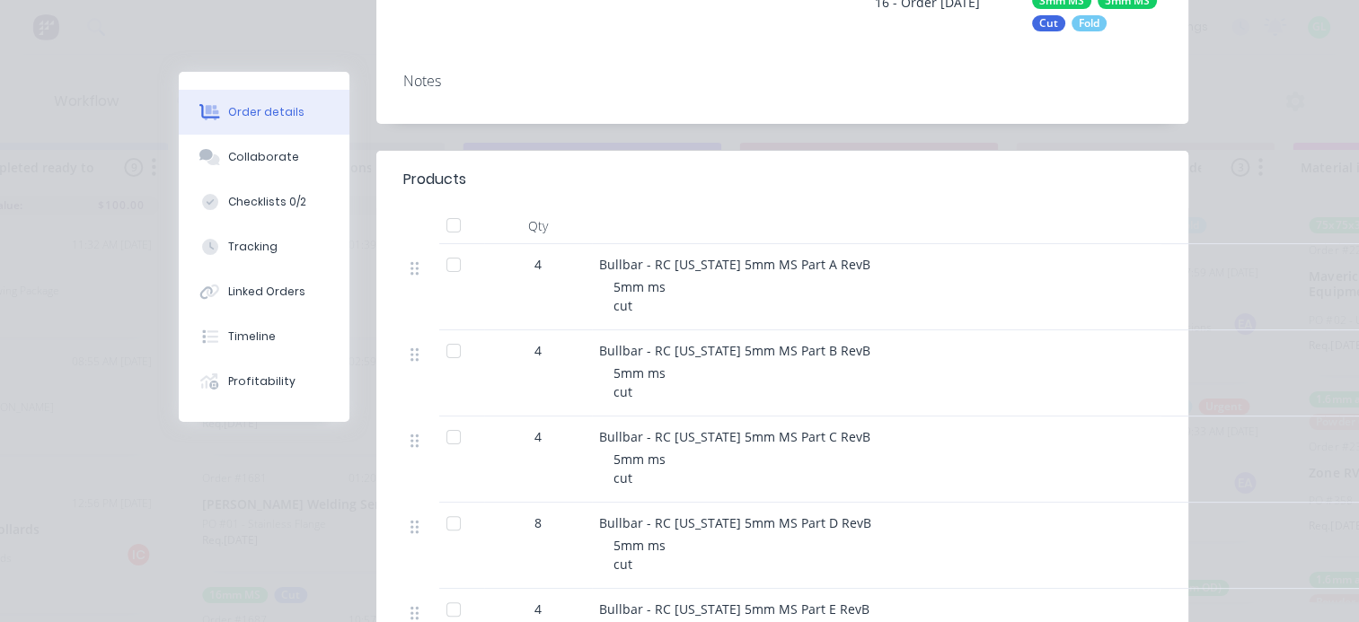
scroll to position [0, 0]
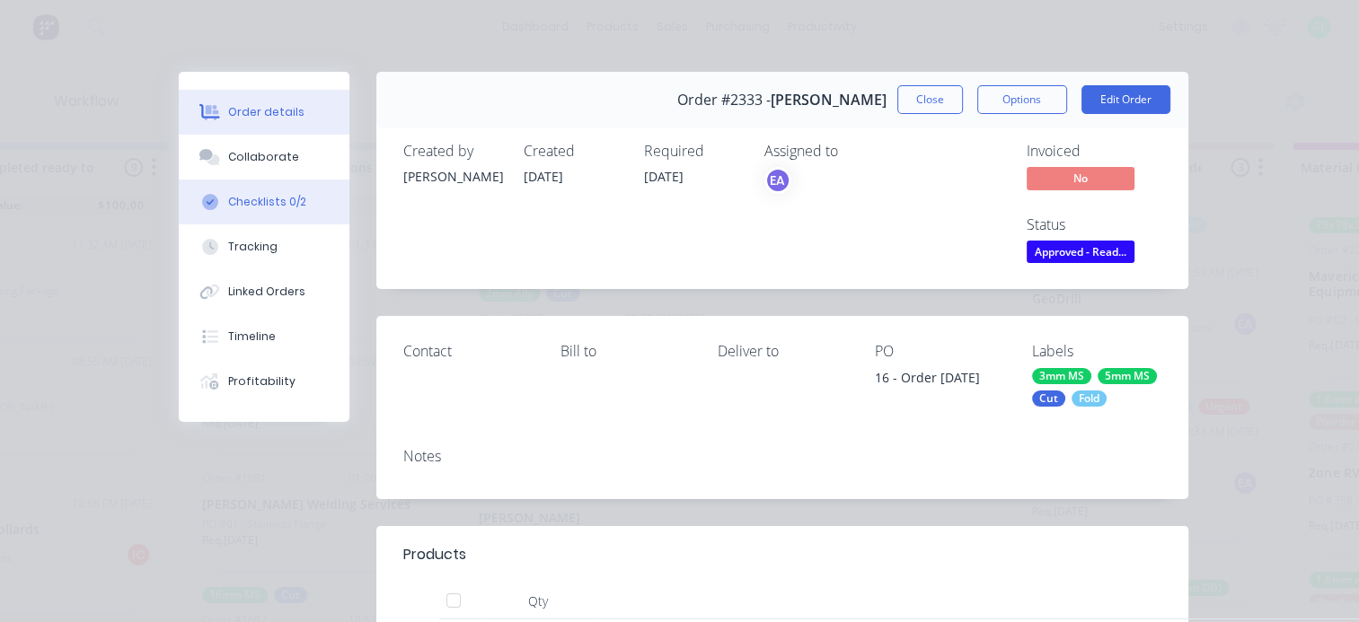
click at [256, 205] on div "Checklists 0/2" at bounding box center [267, 202] width 78 height 16
type textarea "x"
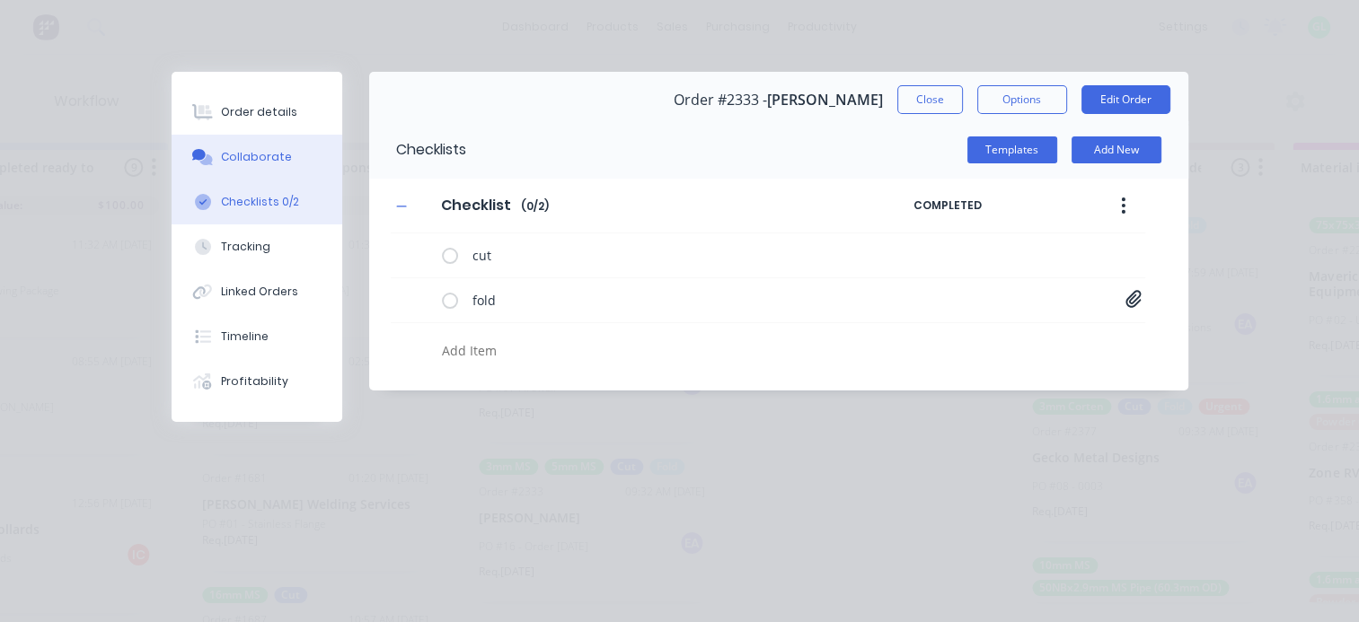
click at [267, 142] on button "Collaborate" at bounding box center [257, 157] width 171 height 45
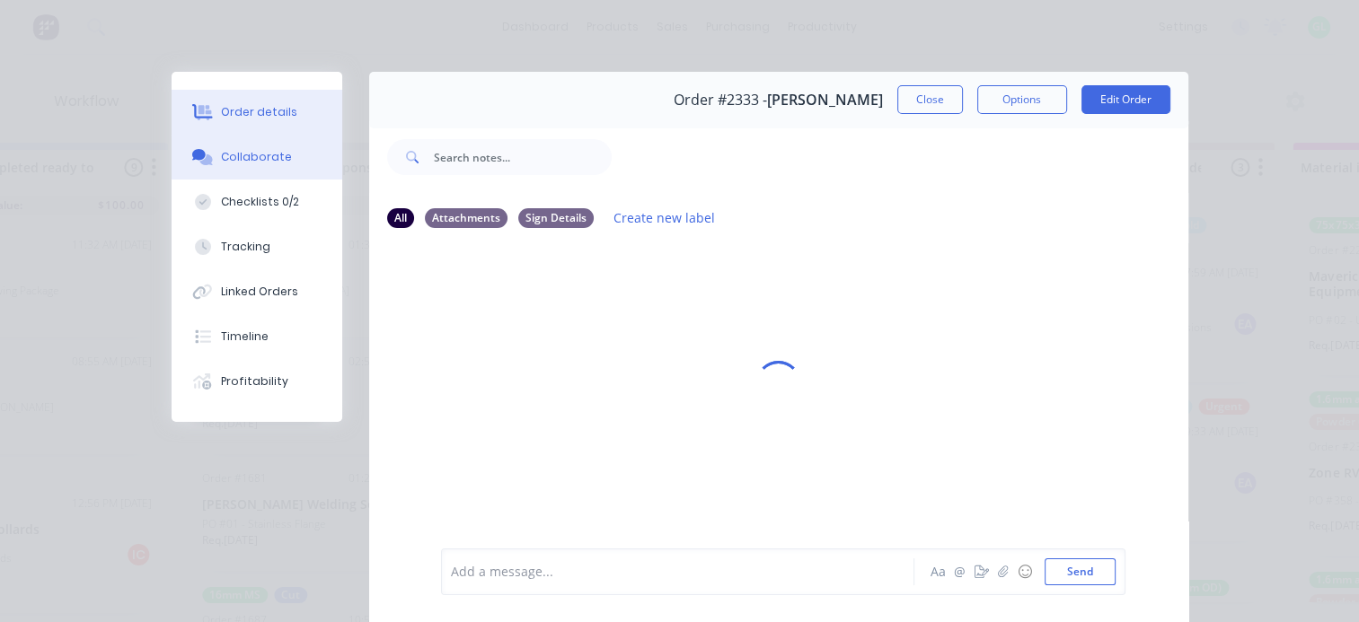
click at [270, 115] on div "Order details" at bounding box center [259, 112] width 76 height 16
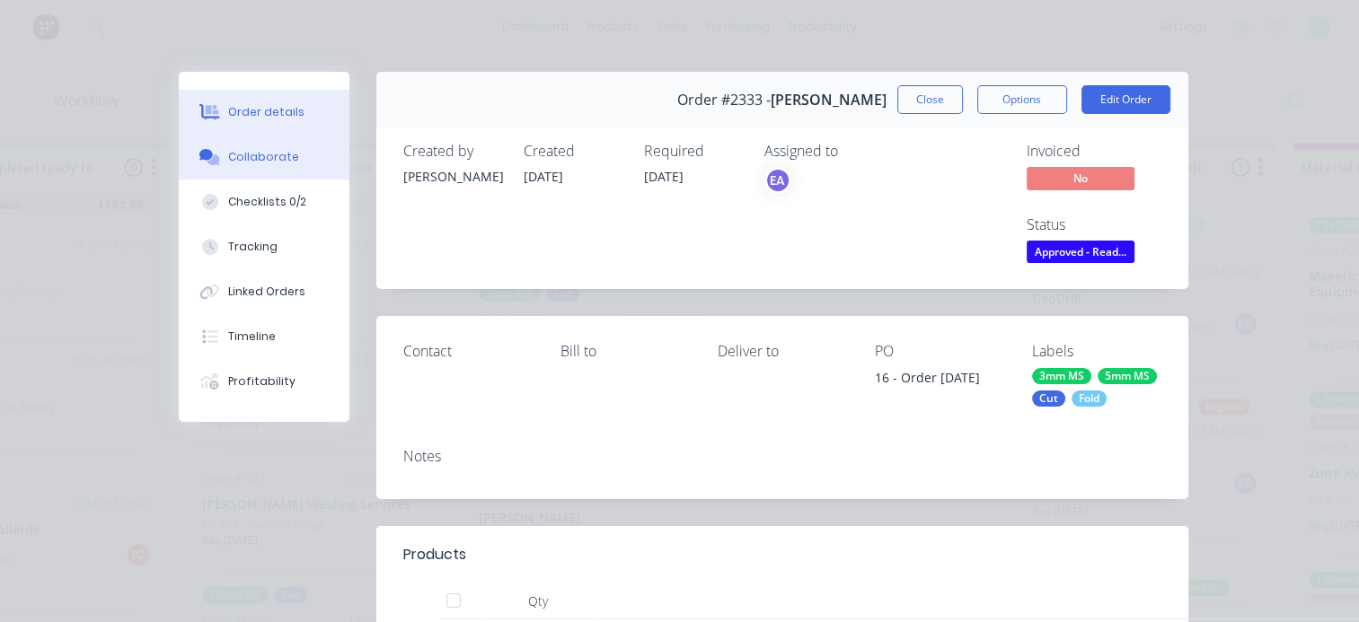
click at [269, 162] on div "Collaborate" at bounding box center [263, 157] width 71 height 16
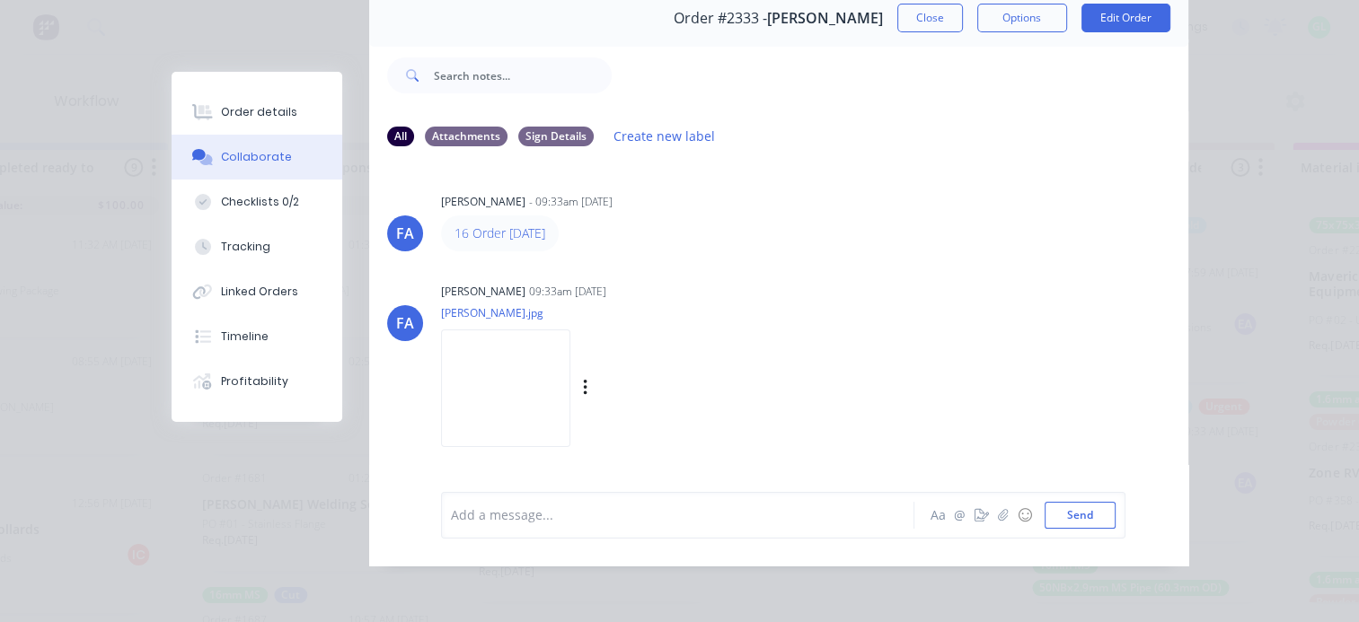
scroll to position [93, 0]
click at [534, 366] on img at bounding box center [505, 389] width 129 height 118
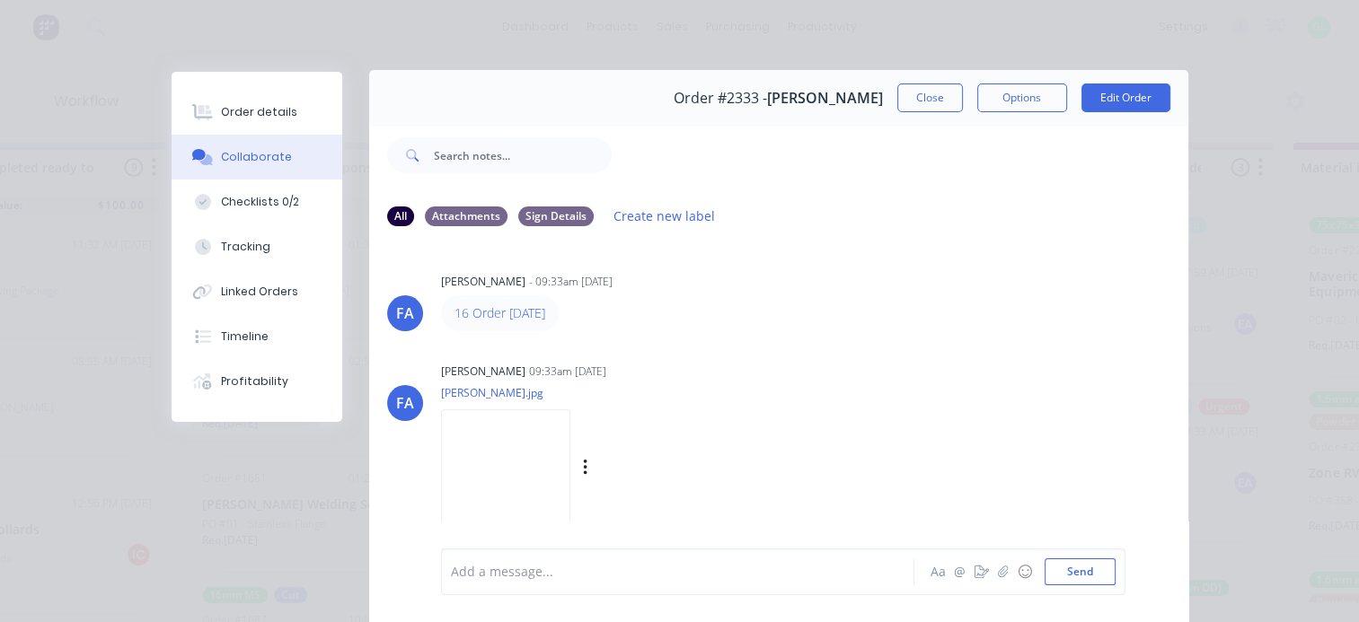
scroll to position [0, 0]
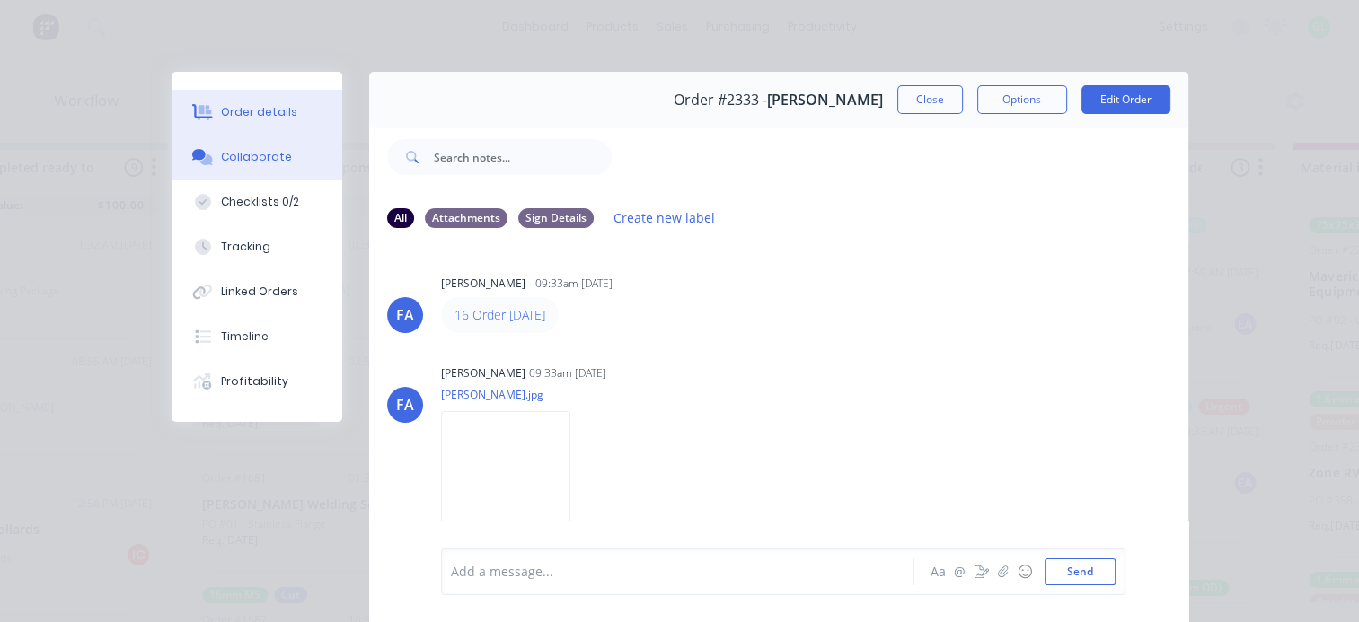
click at [268, 117] on div "Order details" at bounding box center [259, 112] width 76 height 16
